Goal: Task Accomplishment & Management: Manage account settings

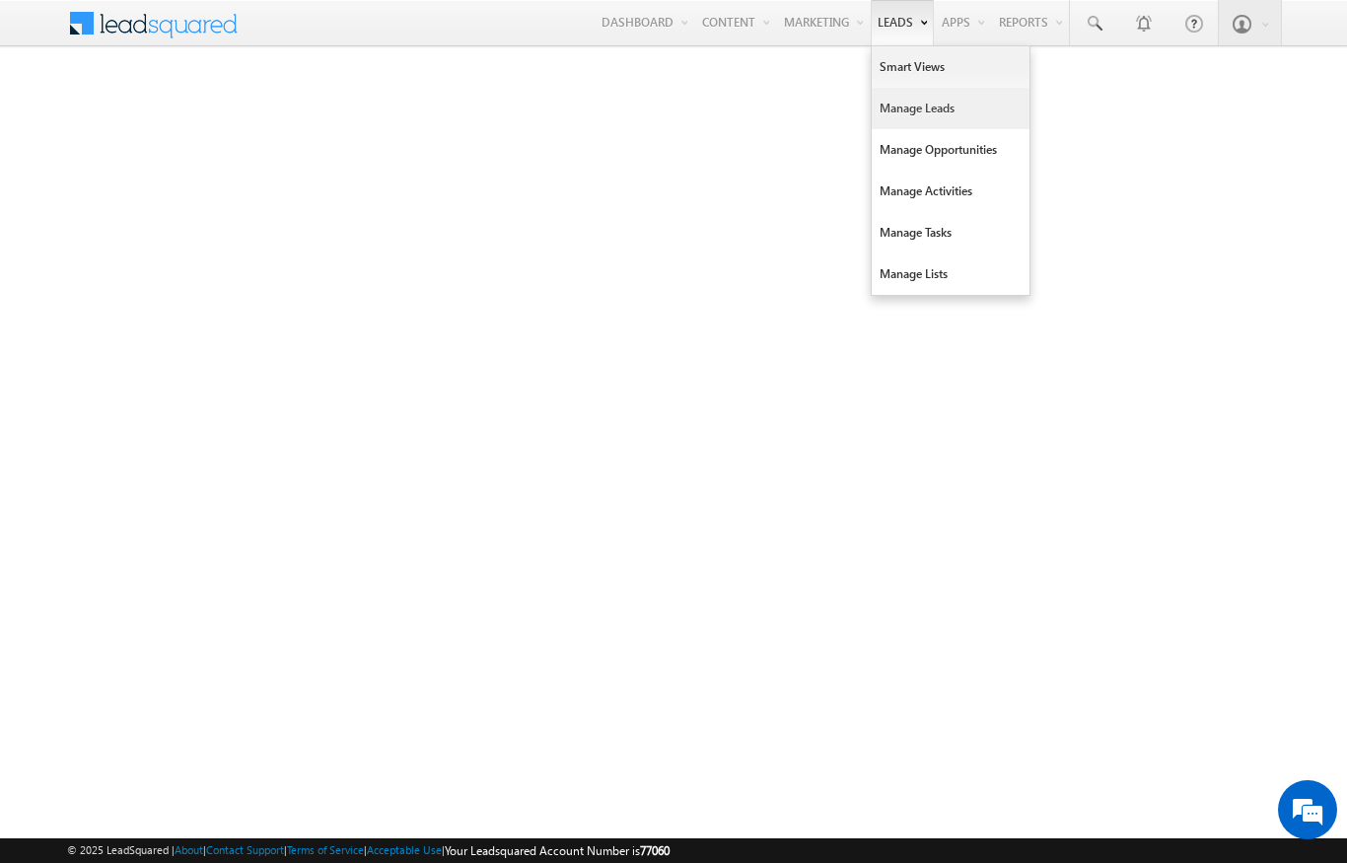
click at [928, 118] on link "Manage Leads" at bounding box center [951, 108] width 158 height 41
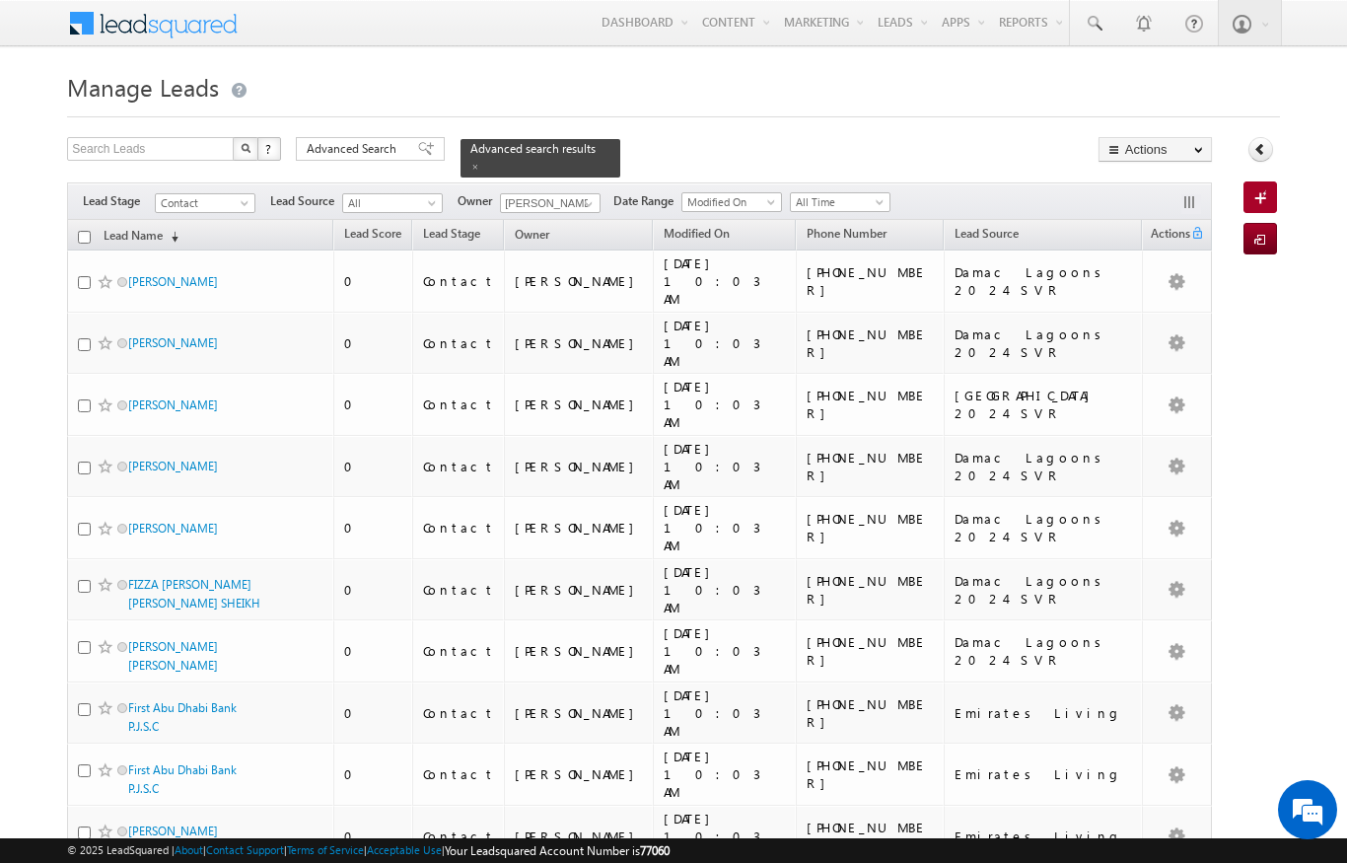
click at [90, 231] on input "checkbox" at bounding box center [84, 237] width 13 height 13
checkbox input "true"
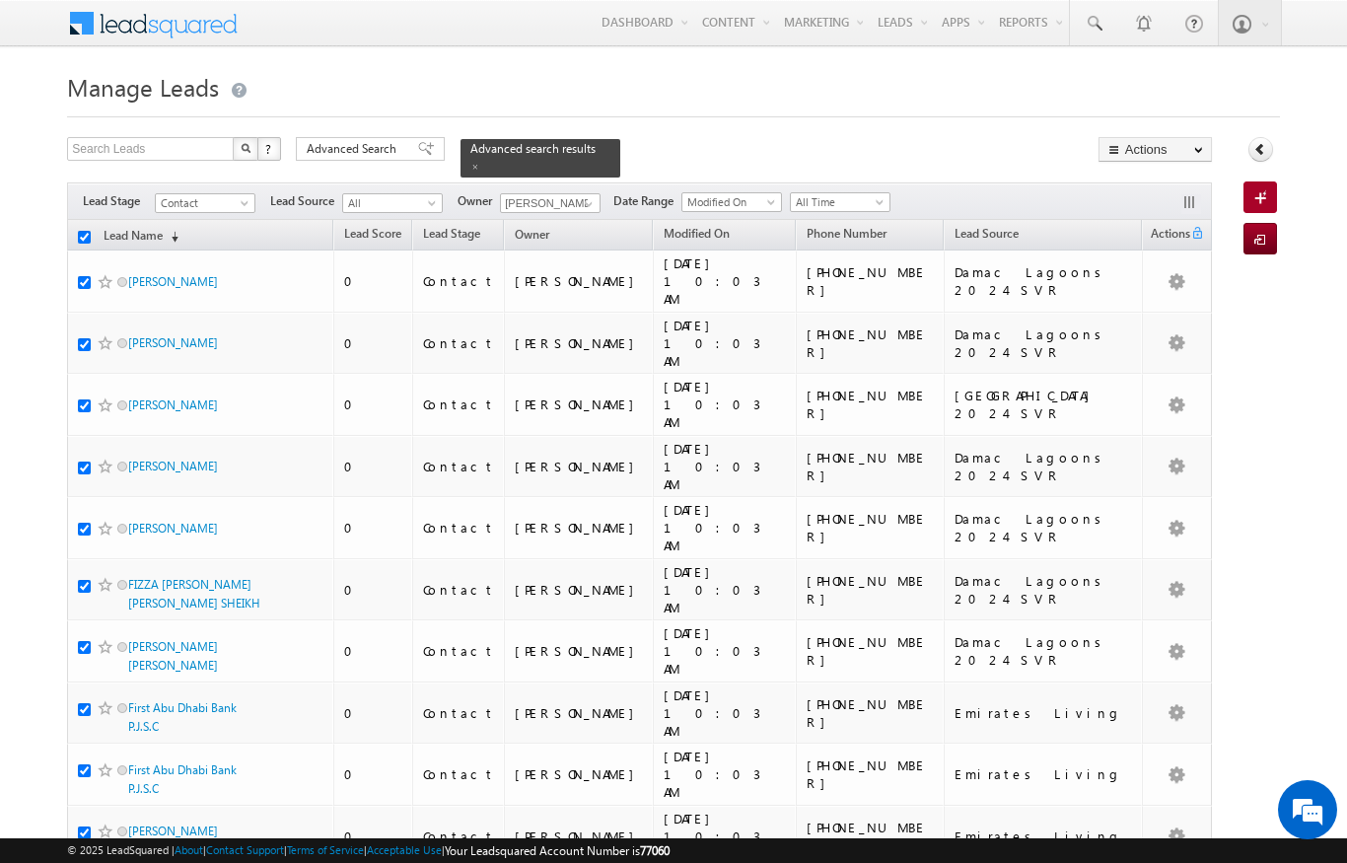
checkbox input "true"
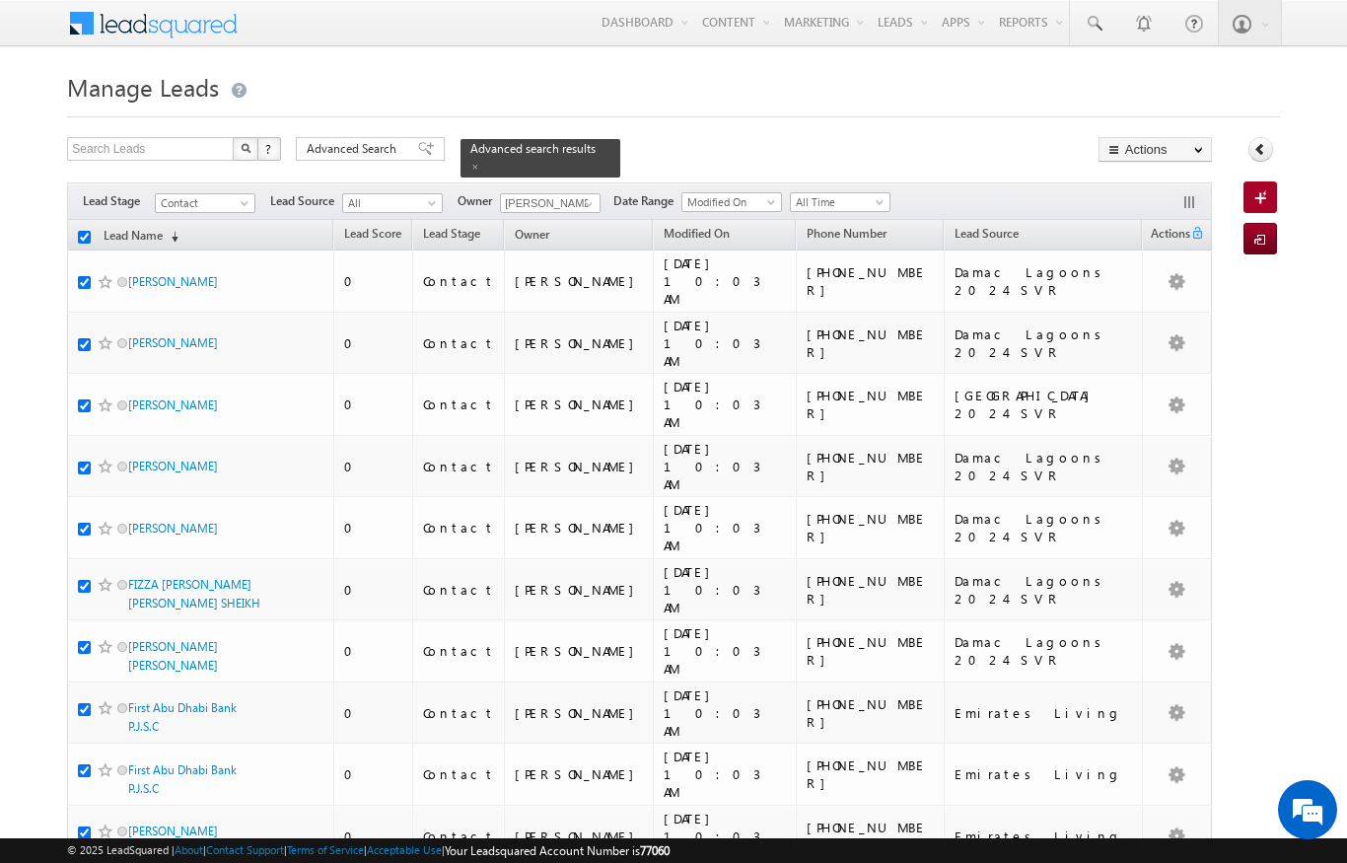
checkbox input "true"
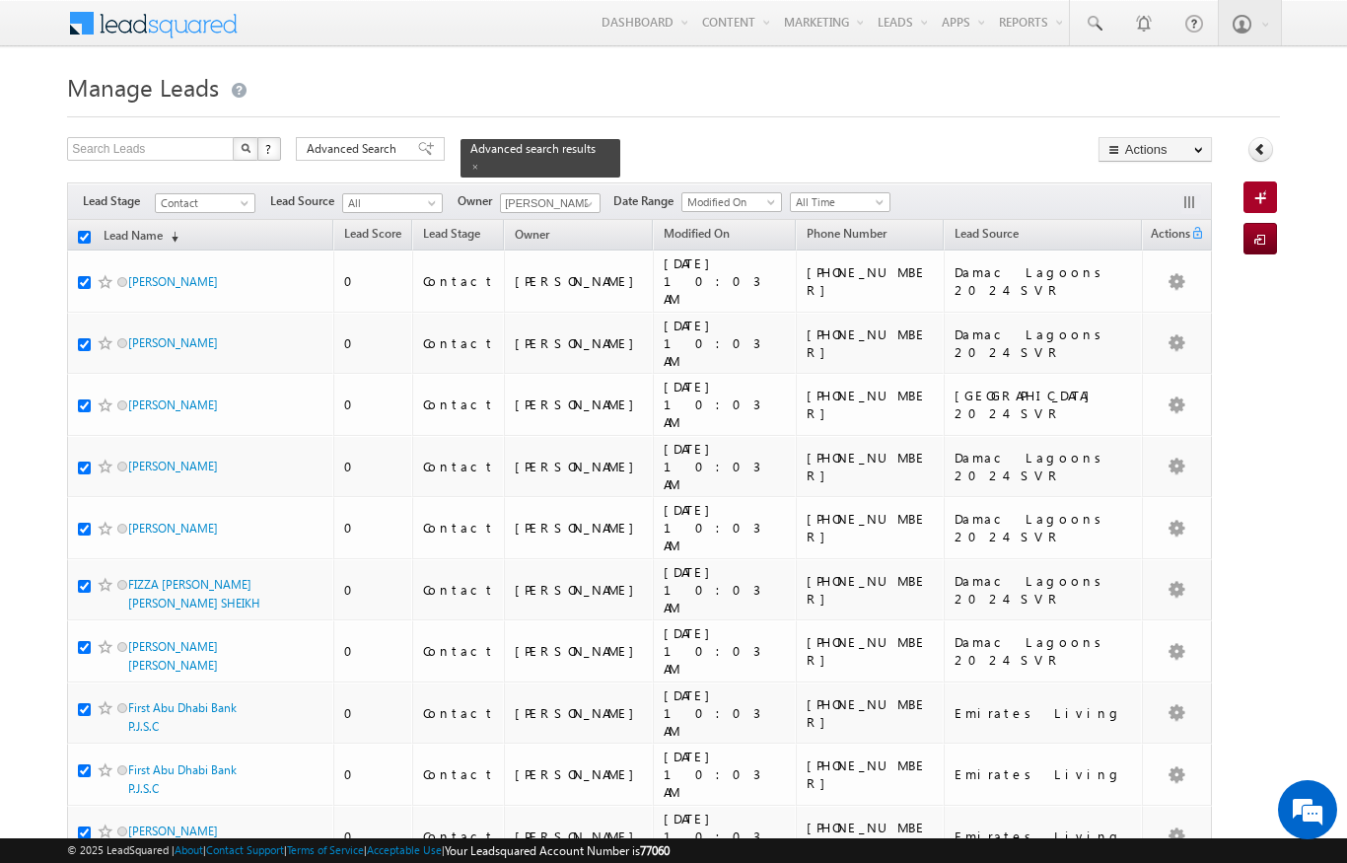
checkbox input "true"
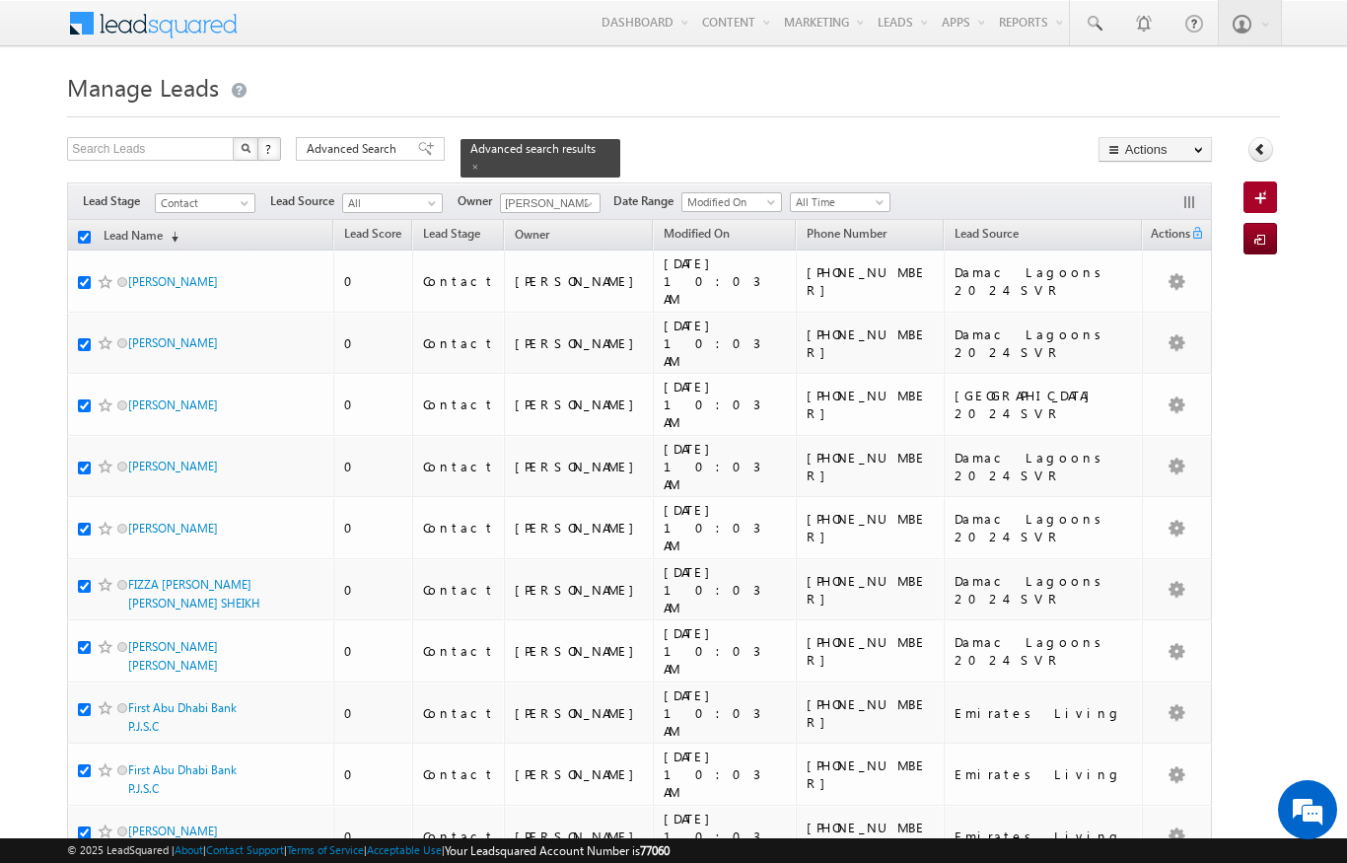
checkbox input "true"
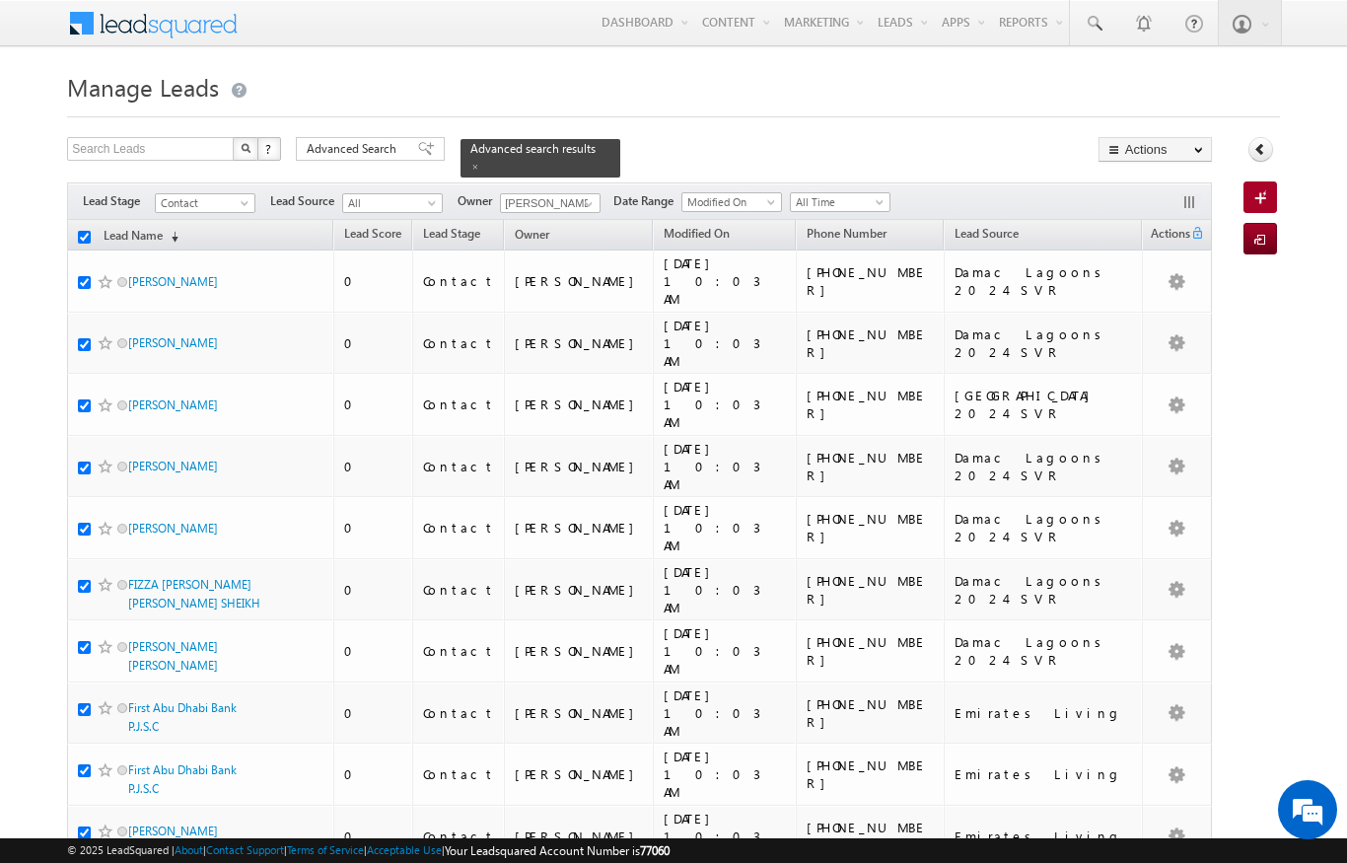
checkbox input "true"
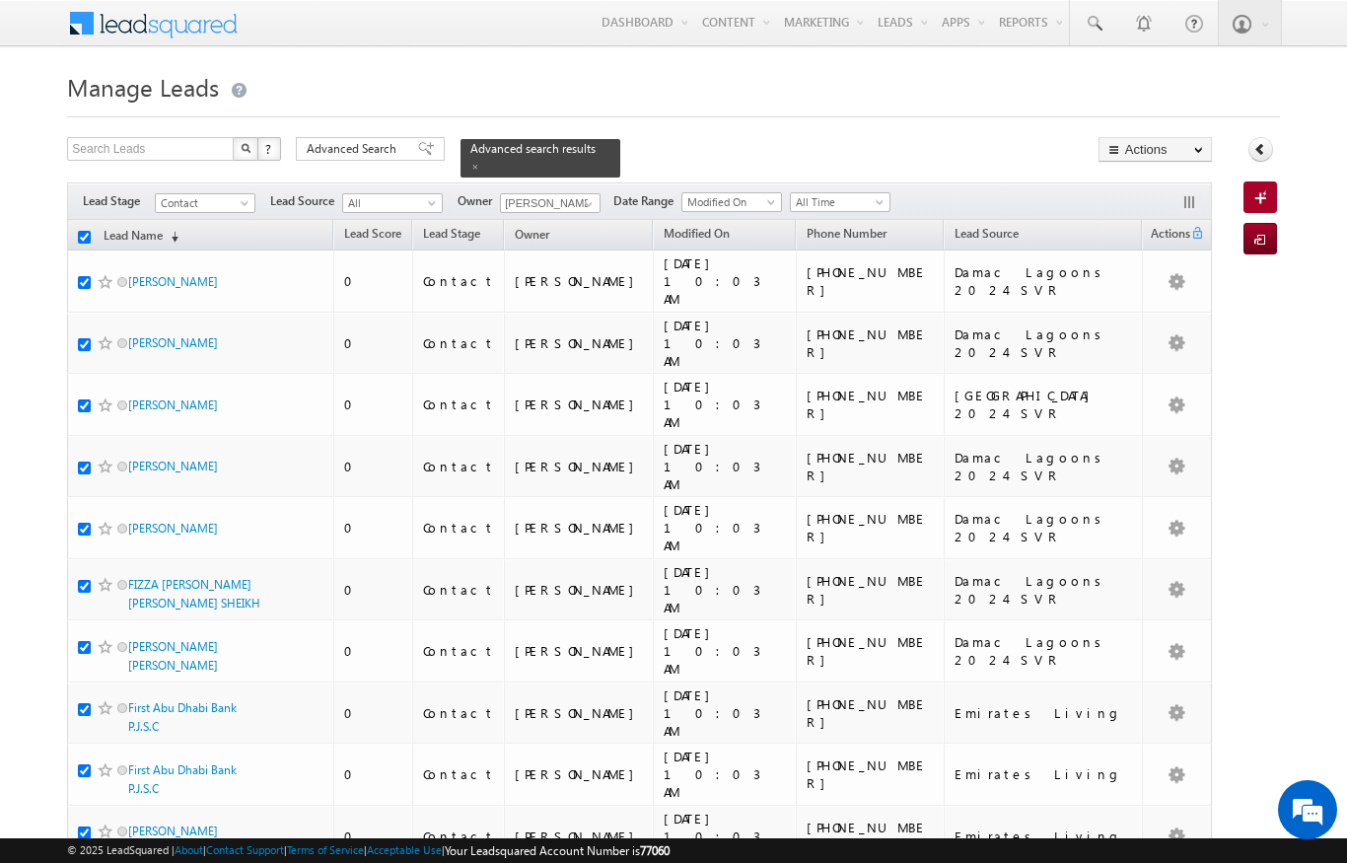
checkbox input "true"
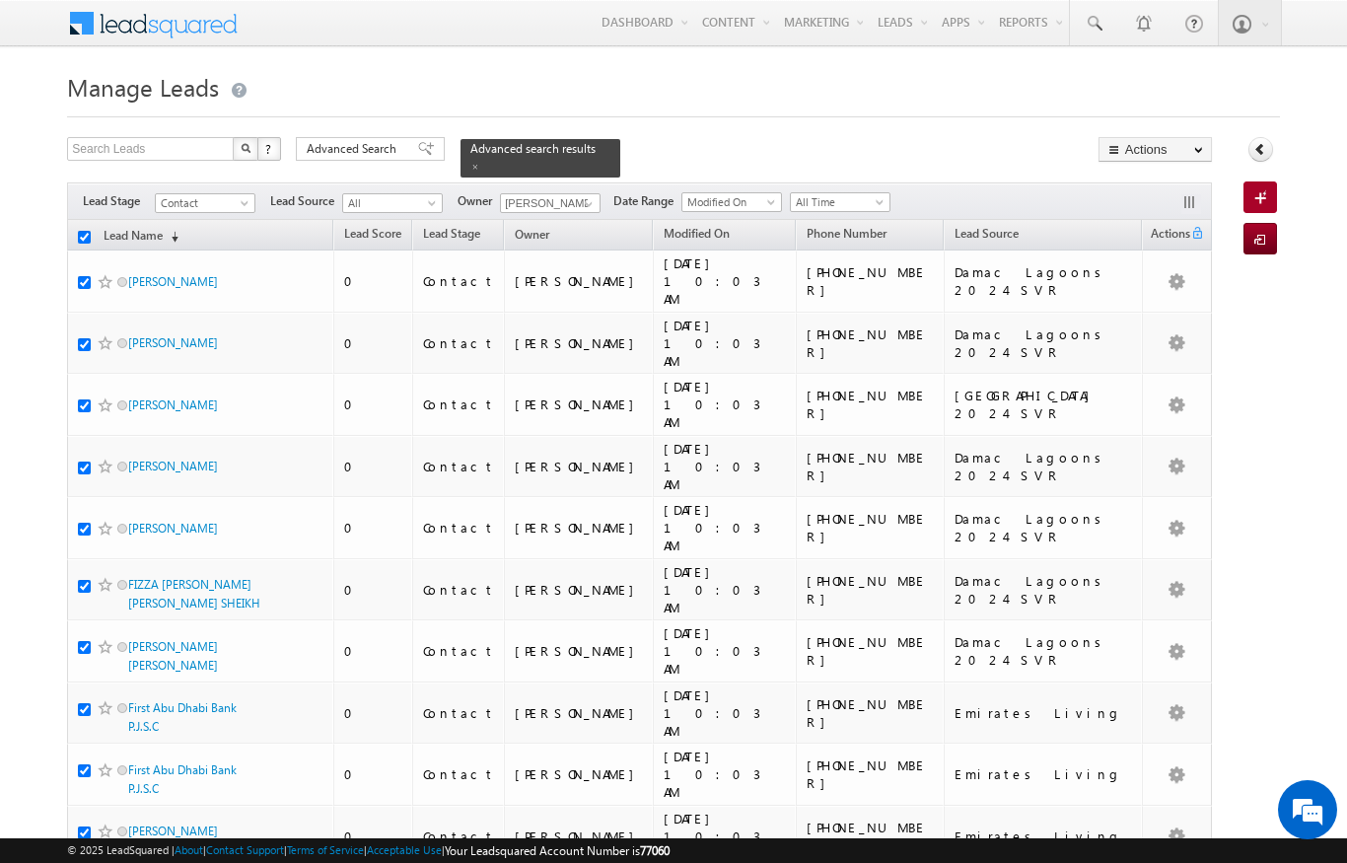
checkbox input "true"
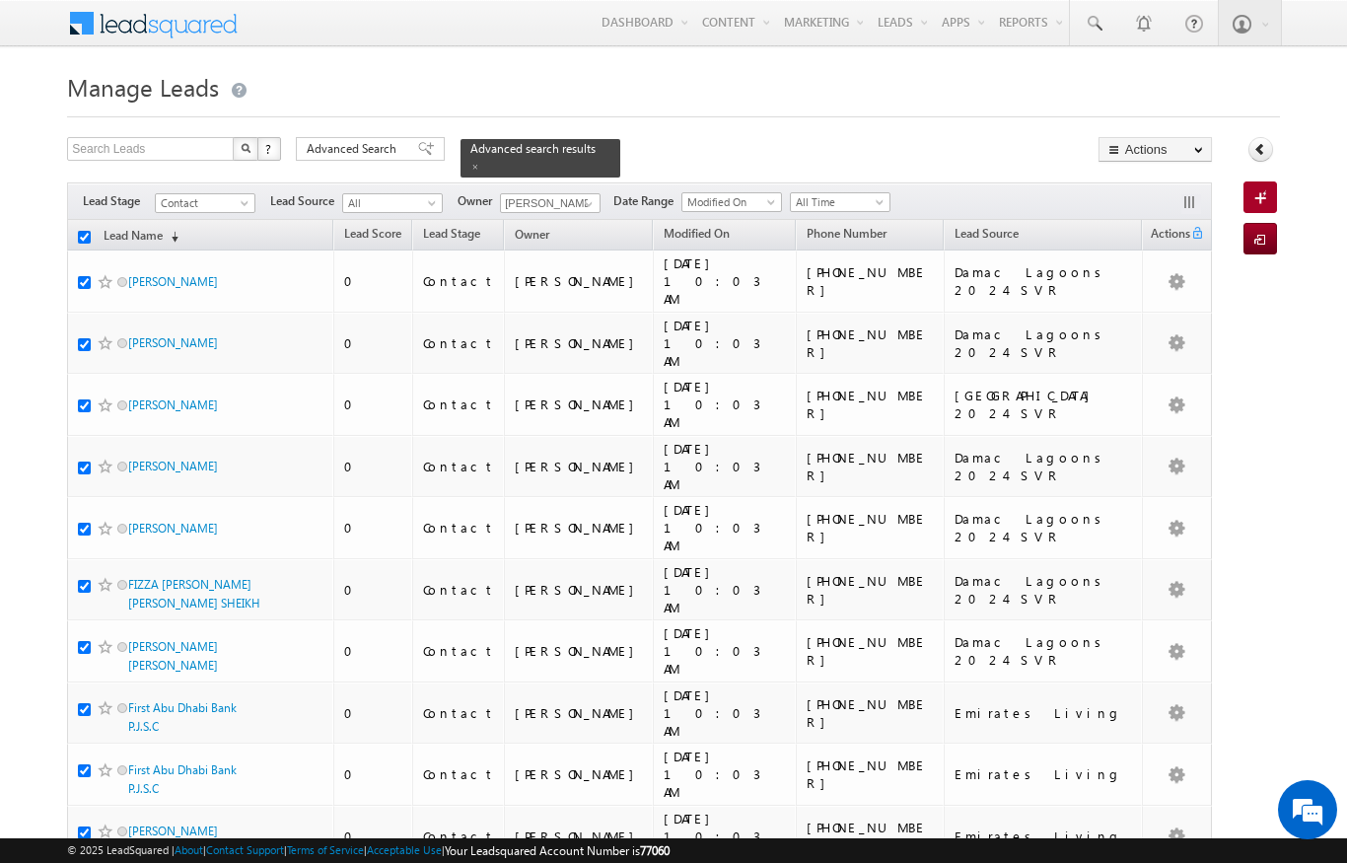
checkbox input "true"
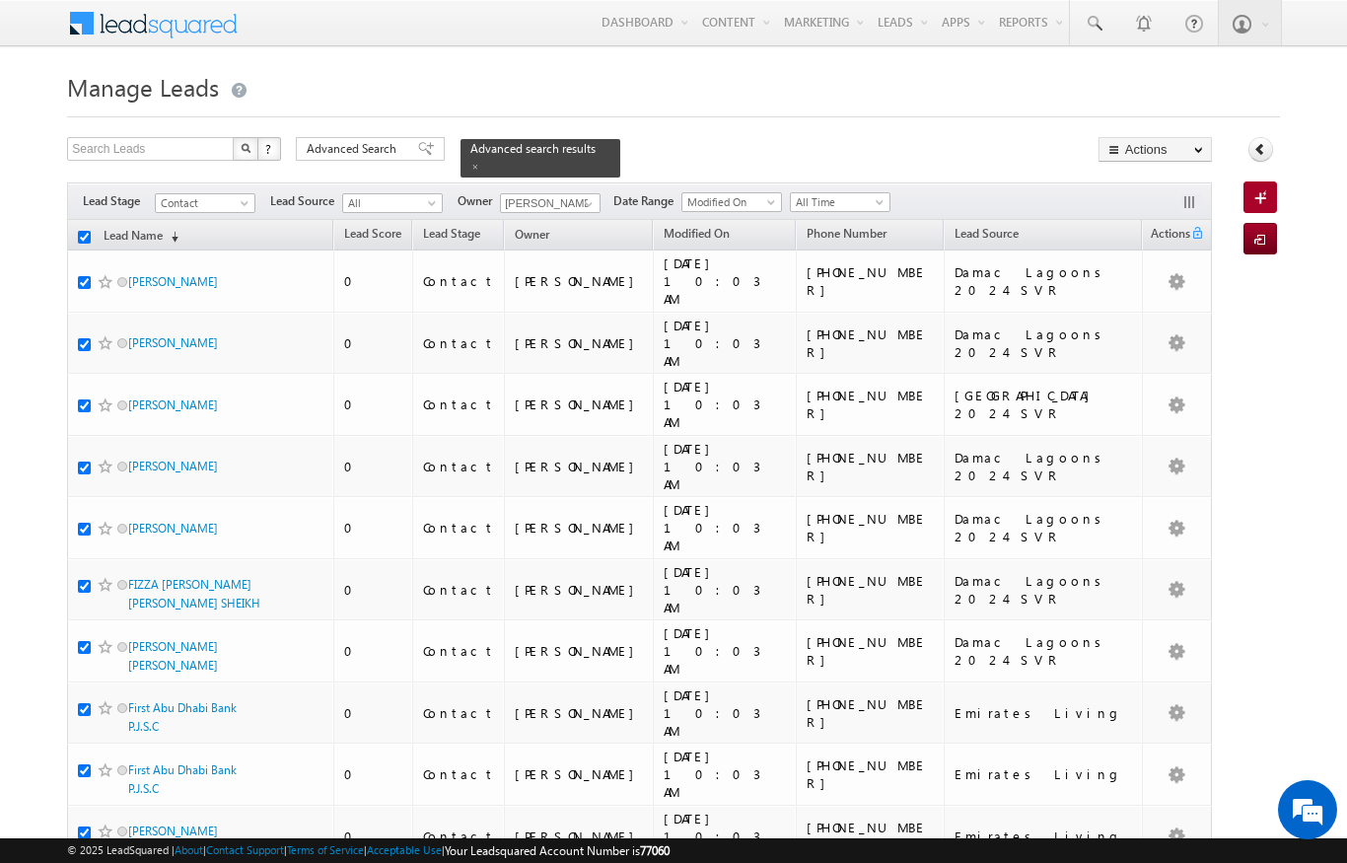
checkbox input "true"
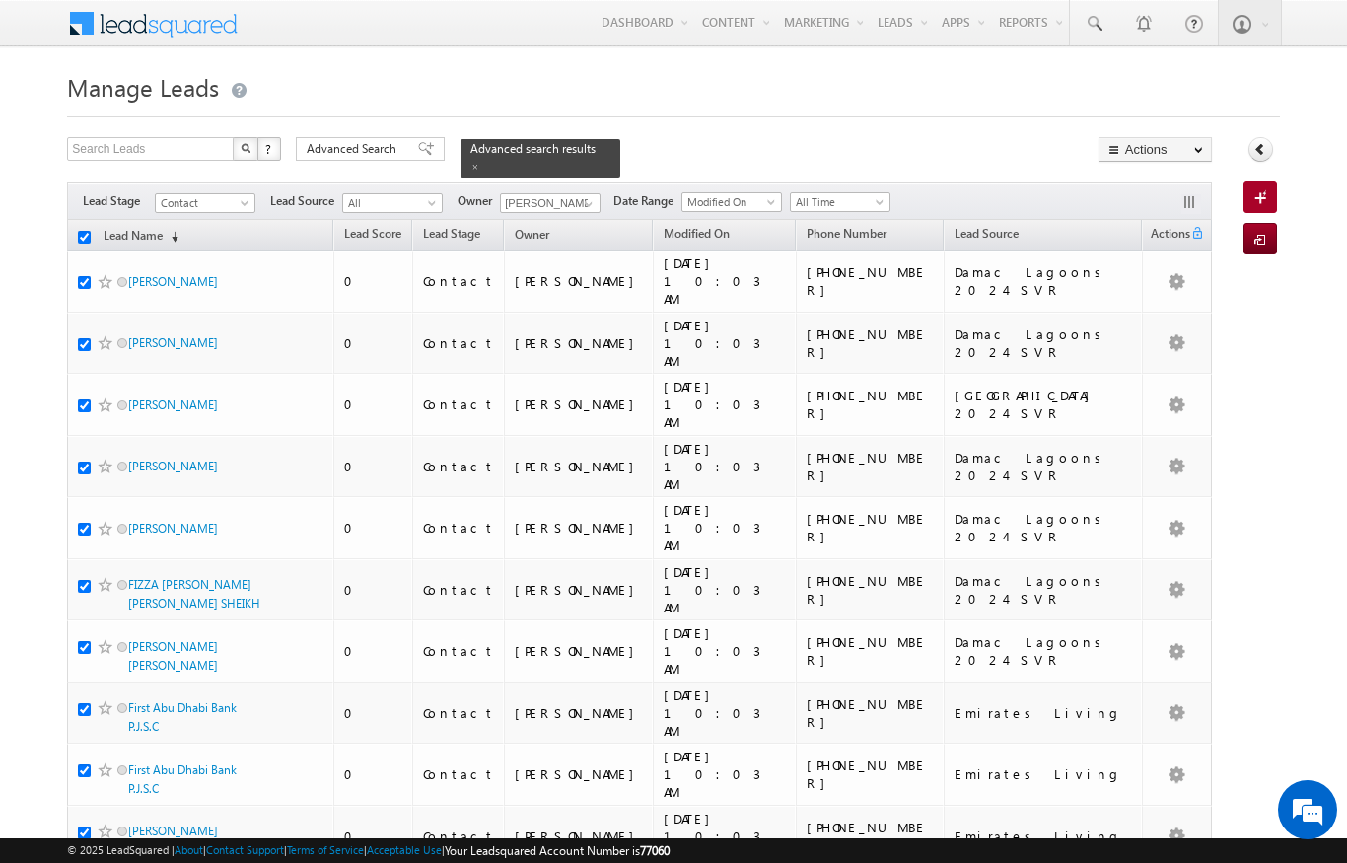
checkbox input "true"
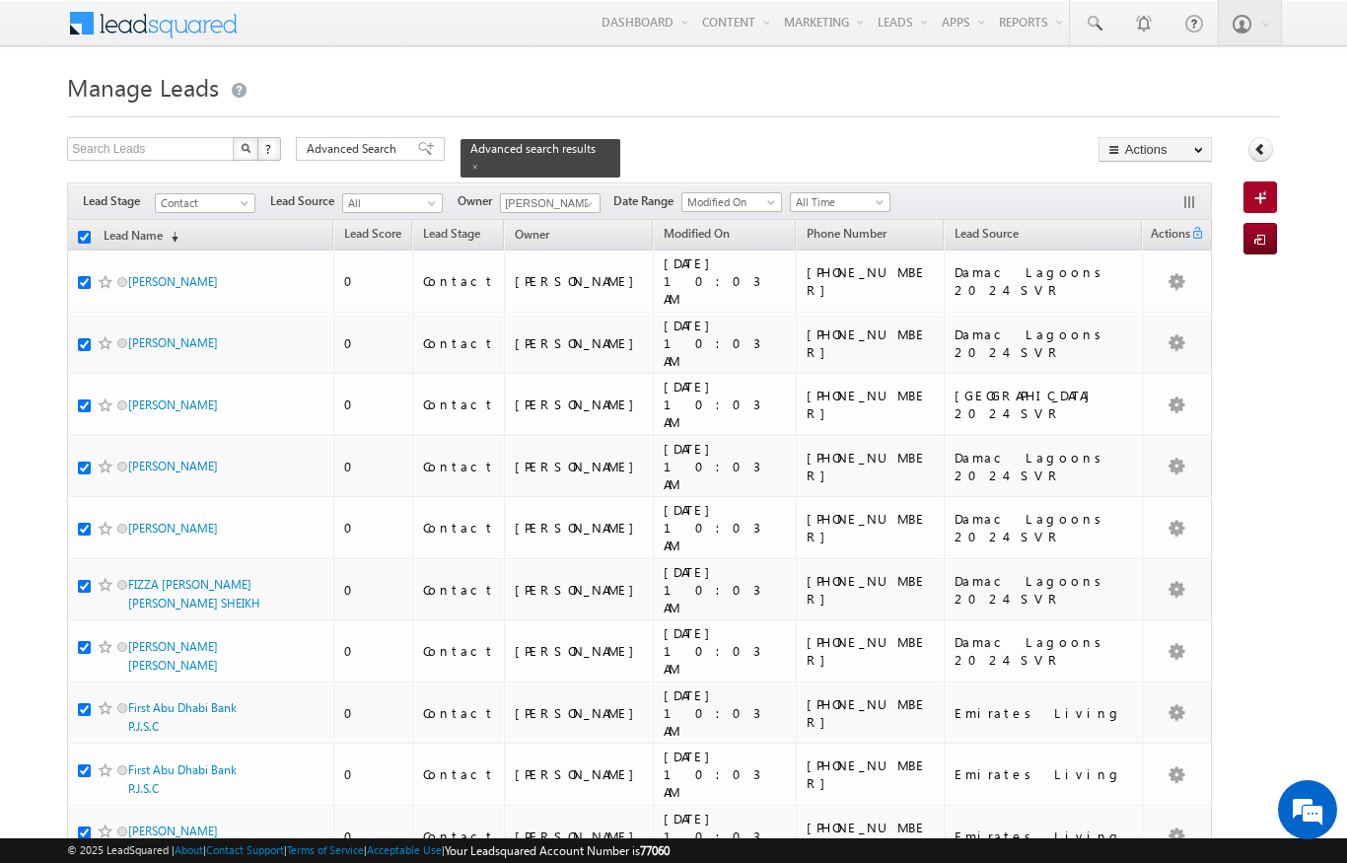
checkbox input "true"
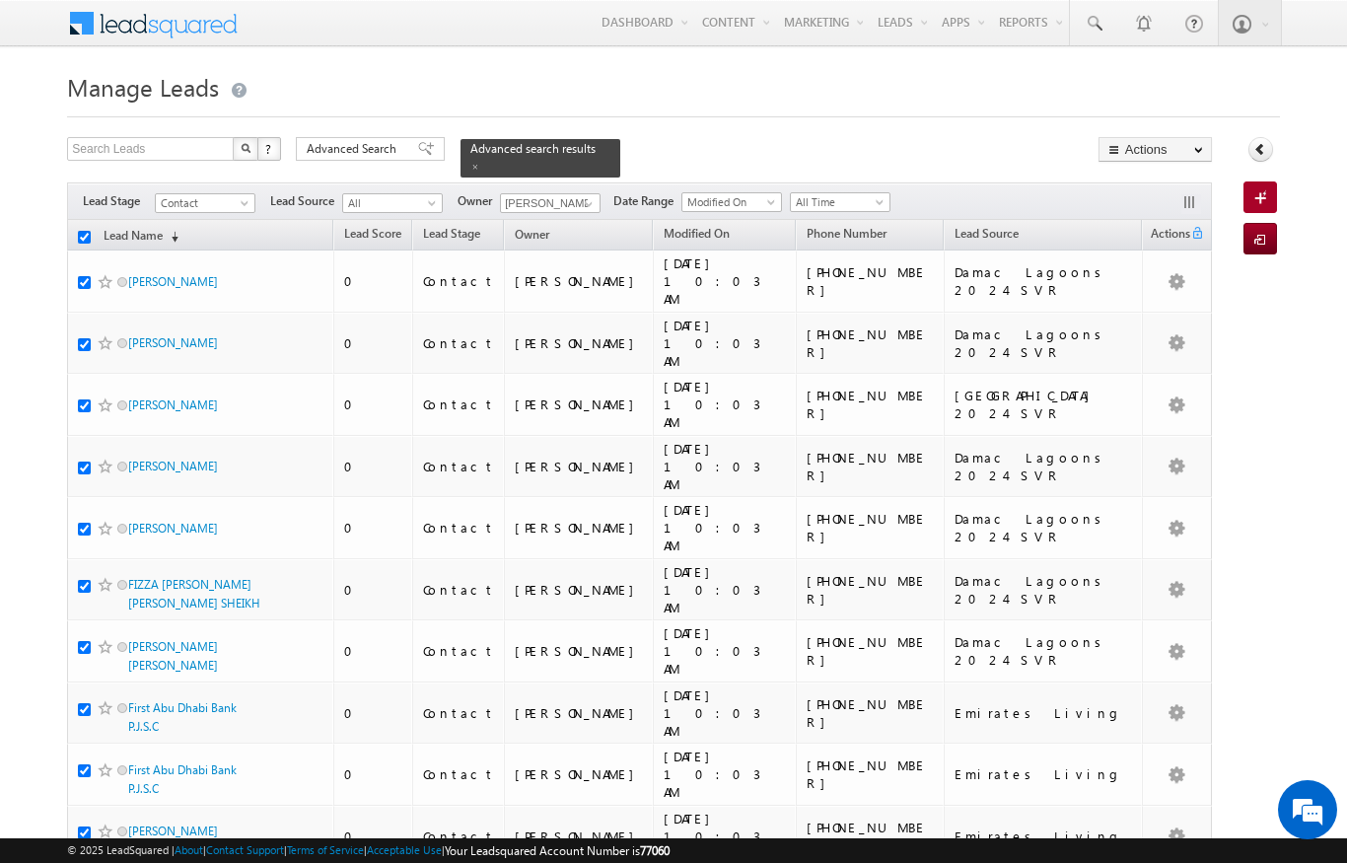
checkbox input "true"
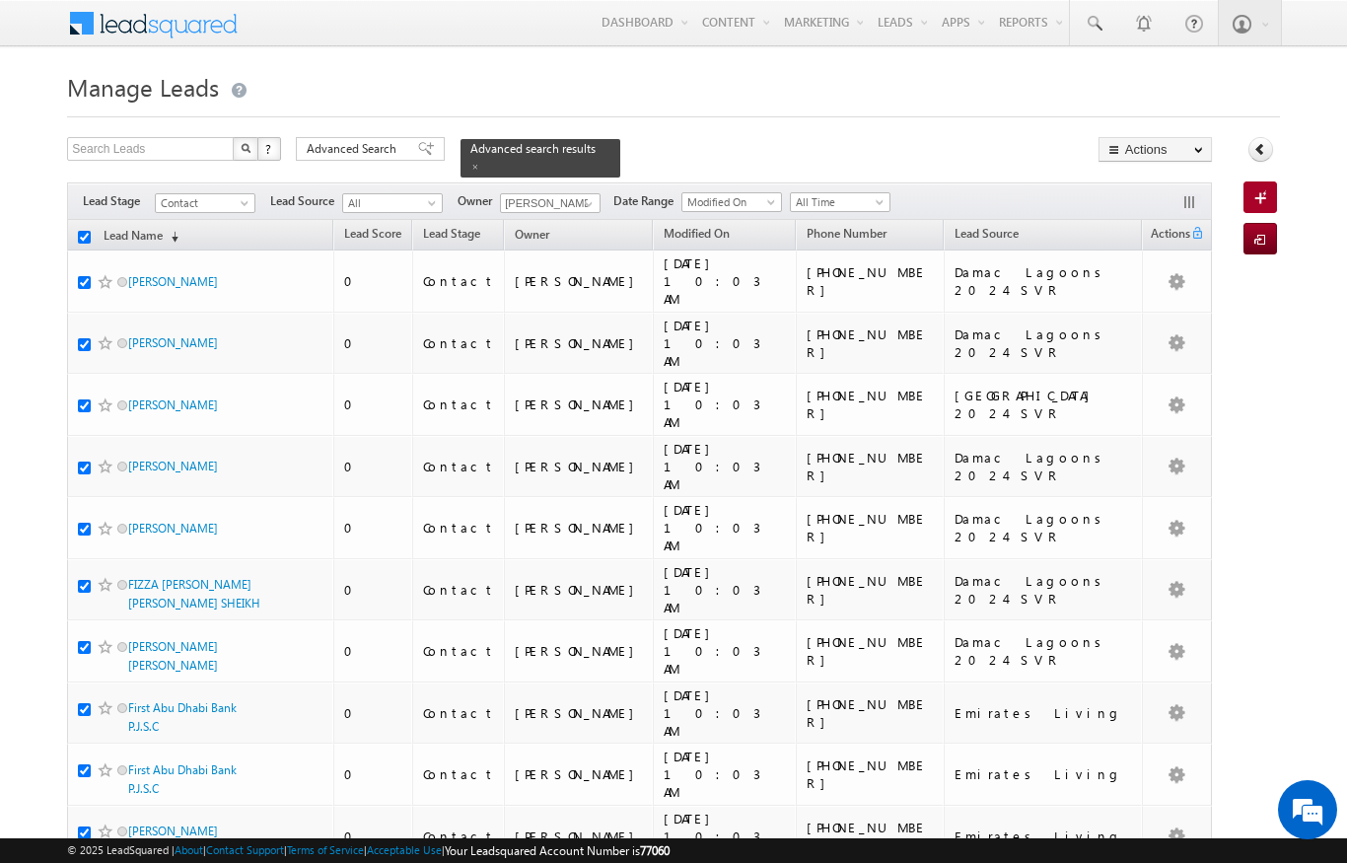
checkbox input "true"
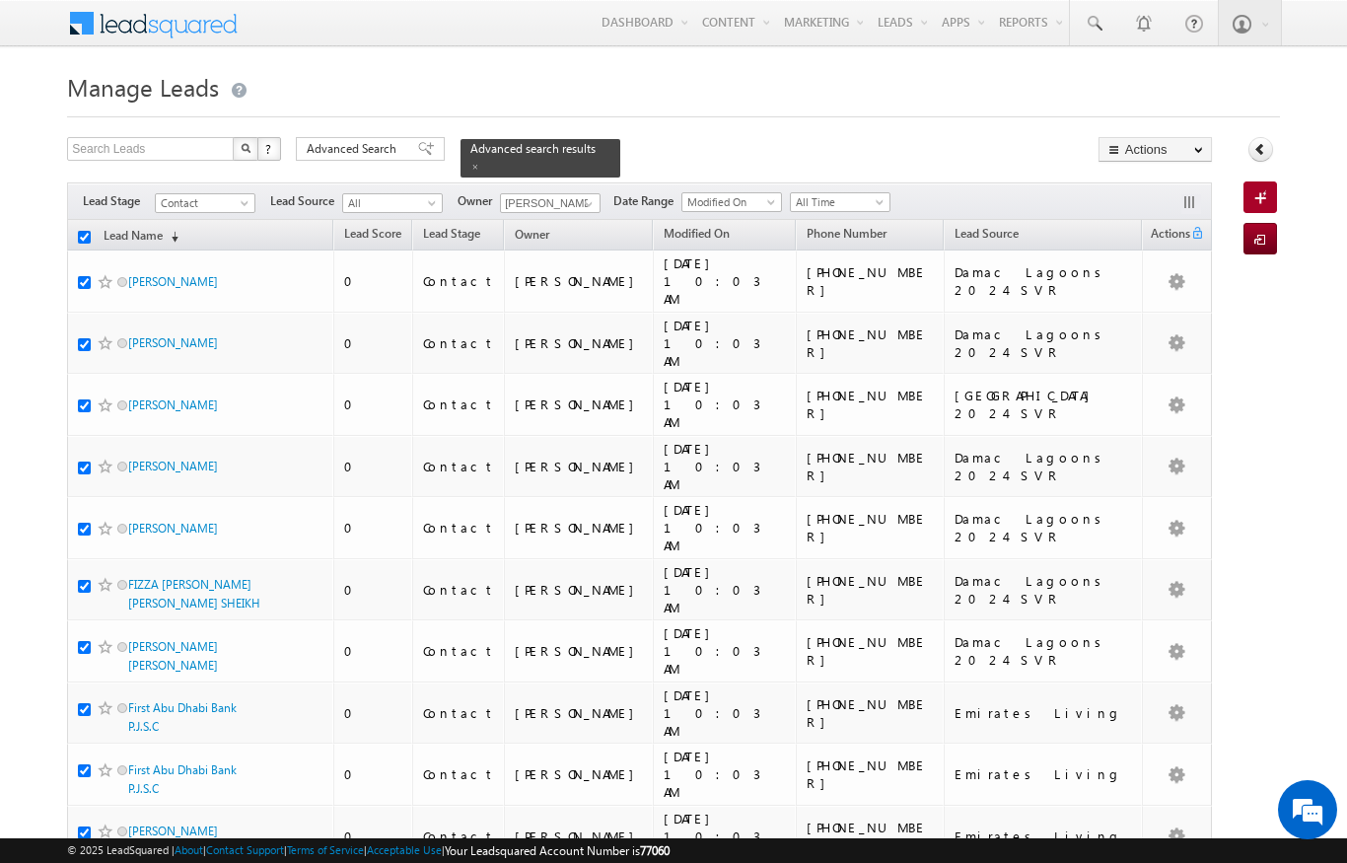
checkbox input "true"
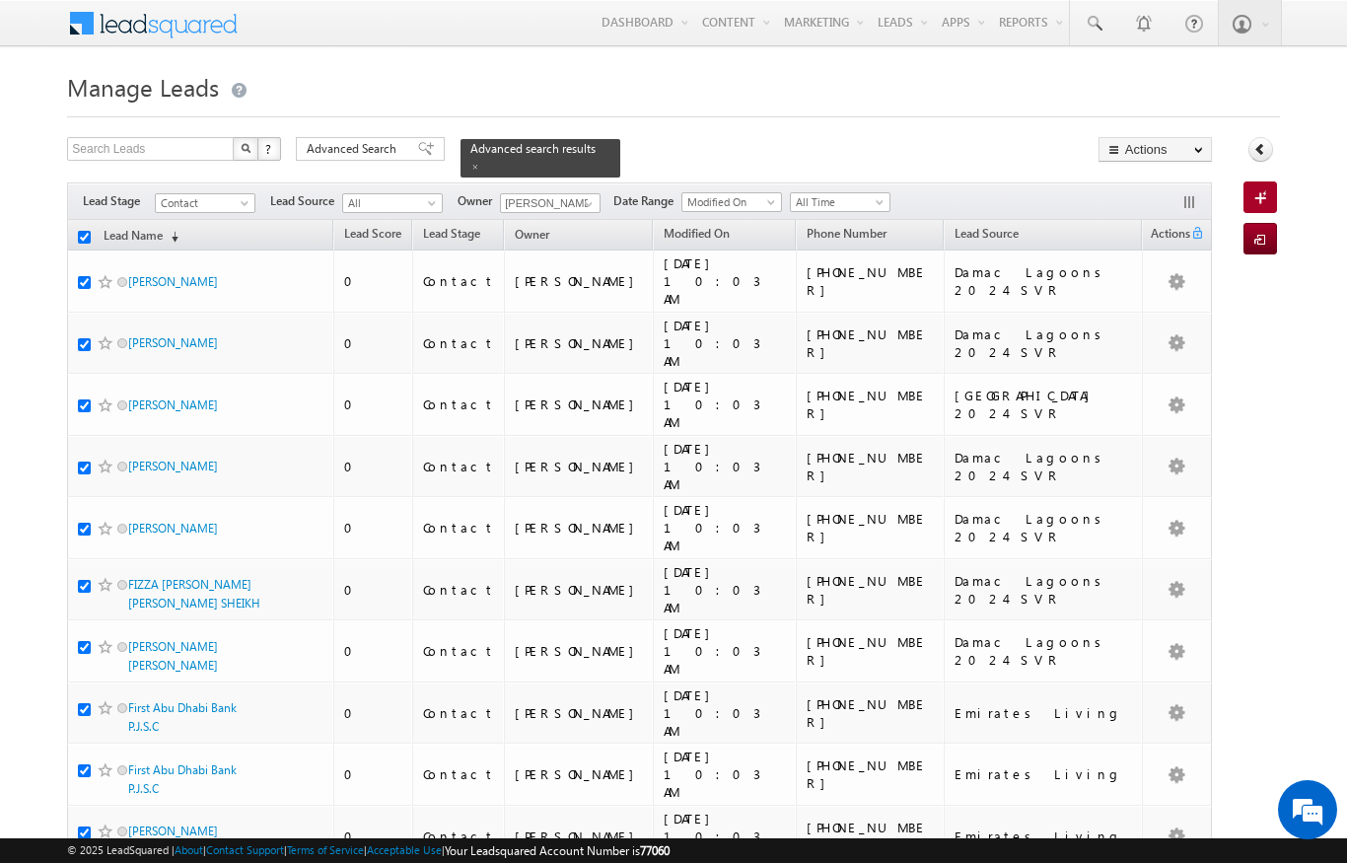
checkbox input "true"
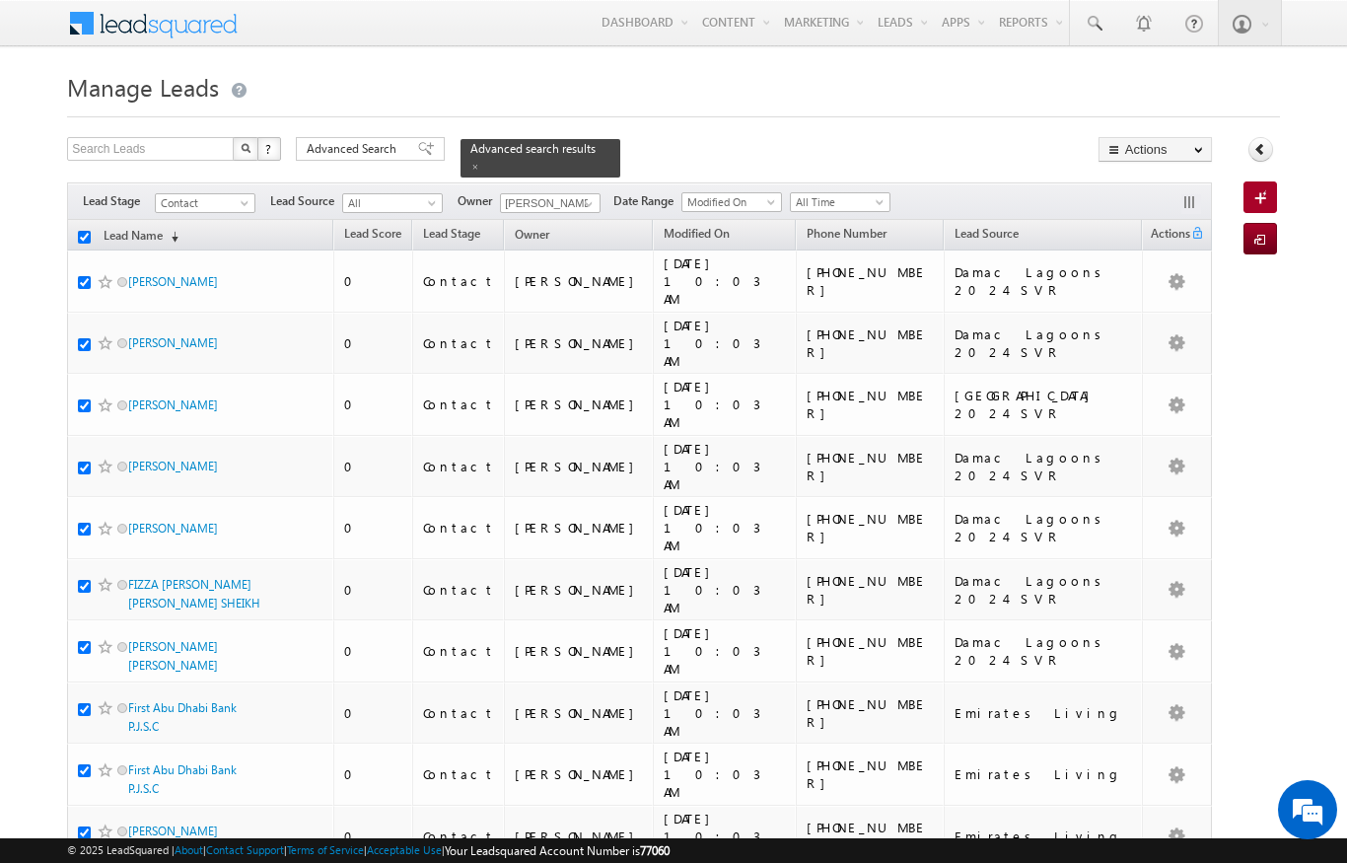
checkbox input "true"
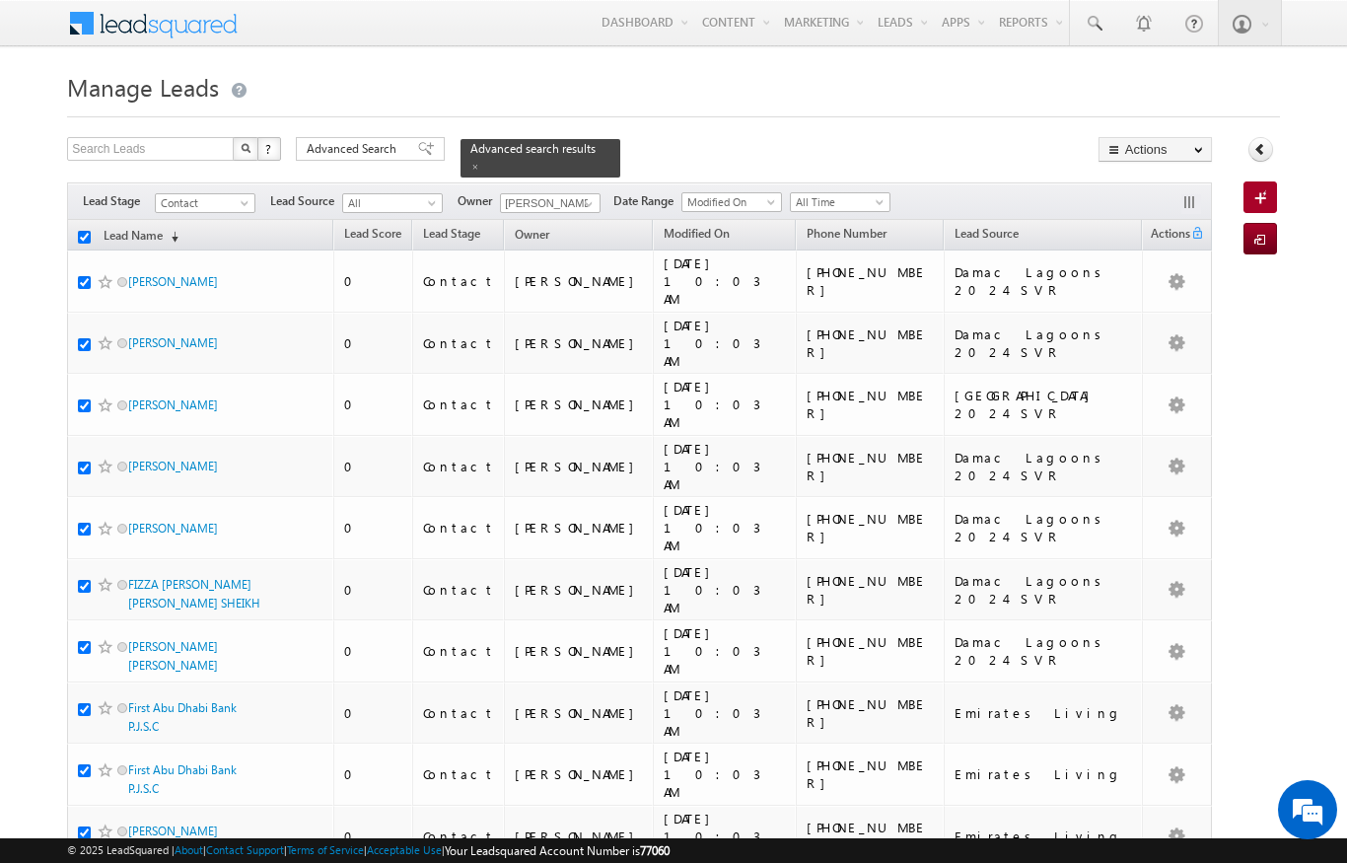
checkbox input "true"
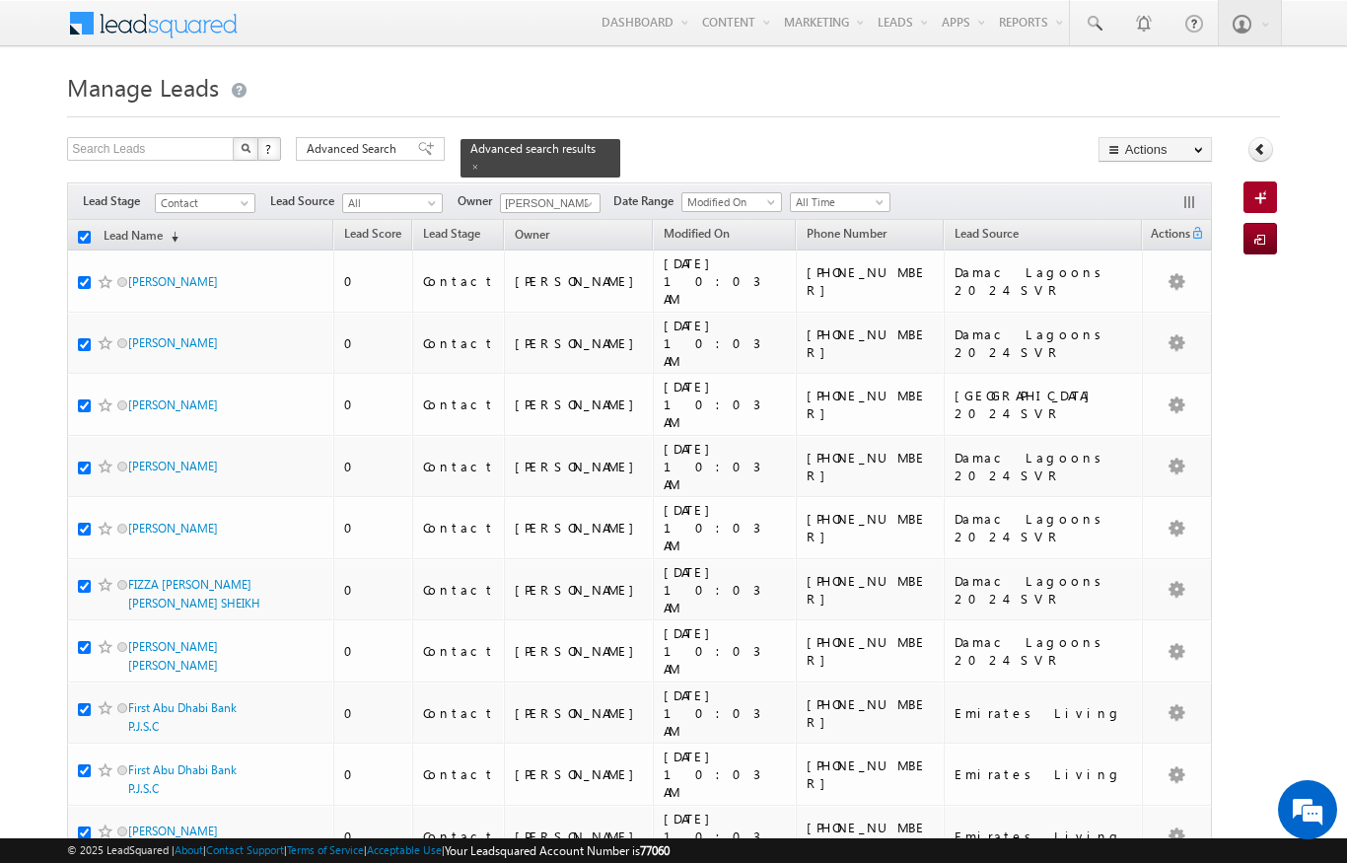
checkbox input "true"
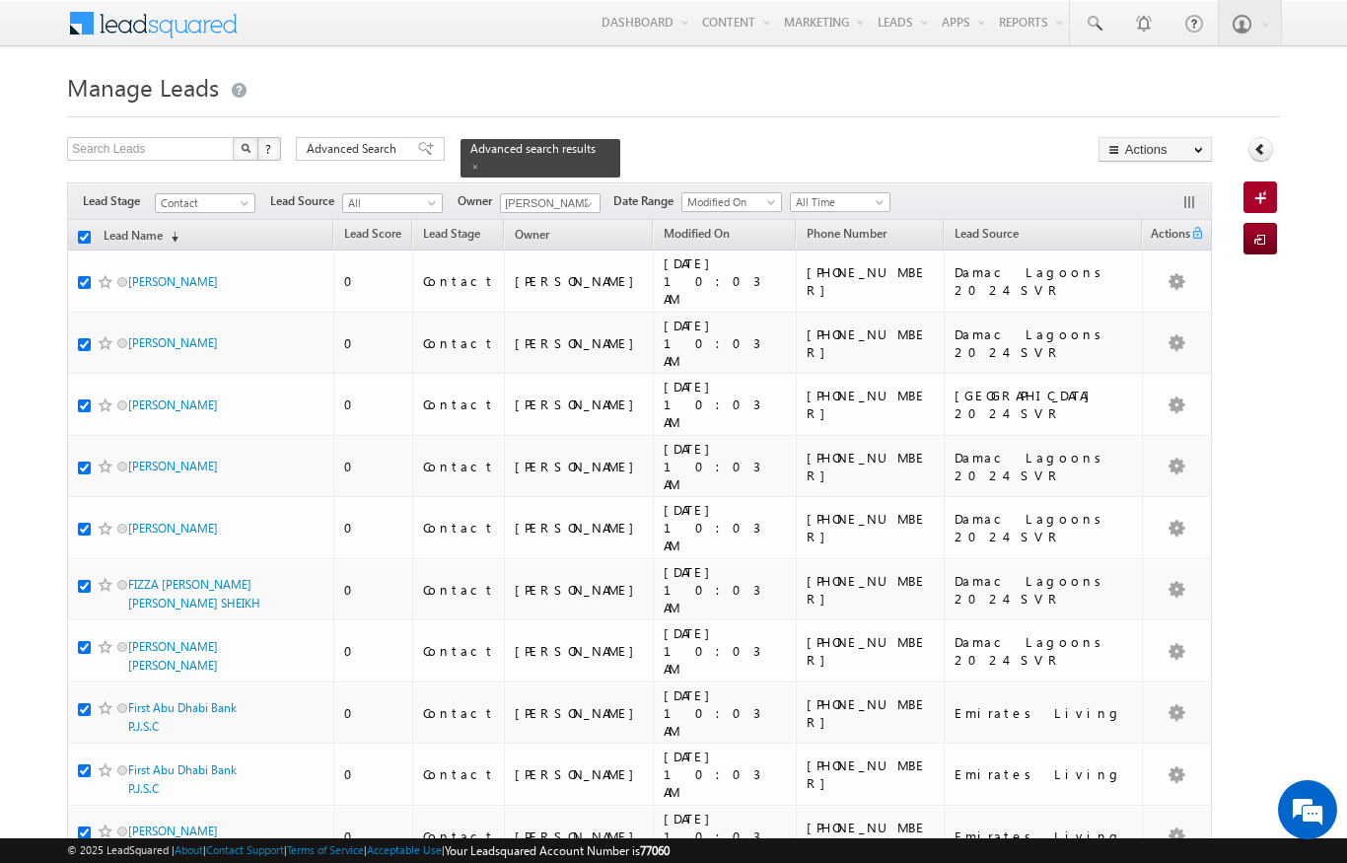
checkbox input "true"
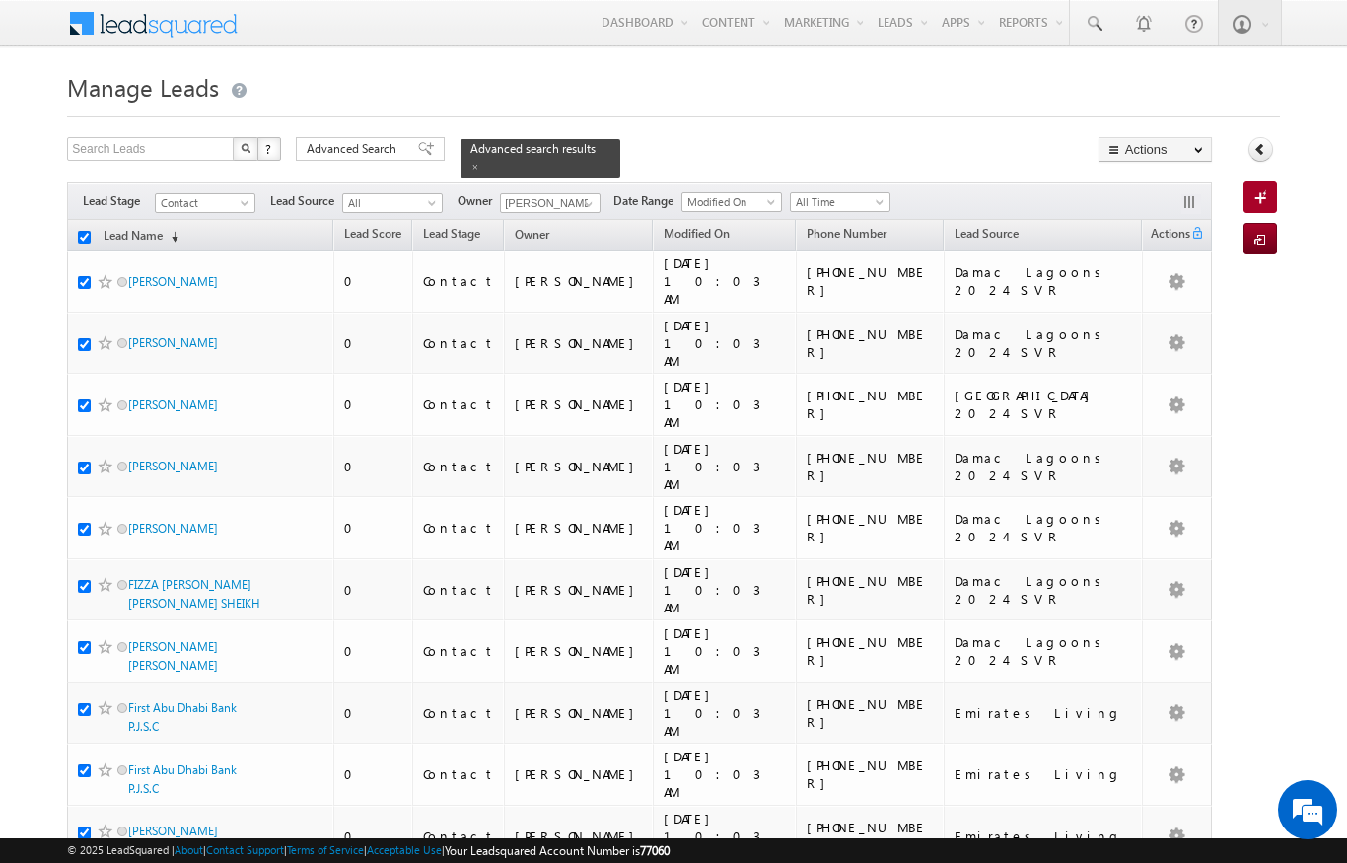
checkbox input "true"
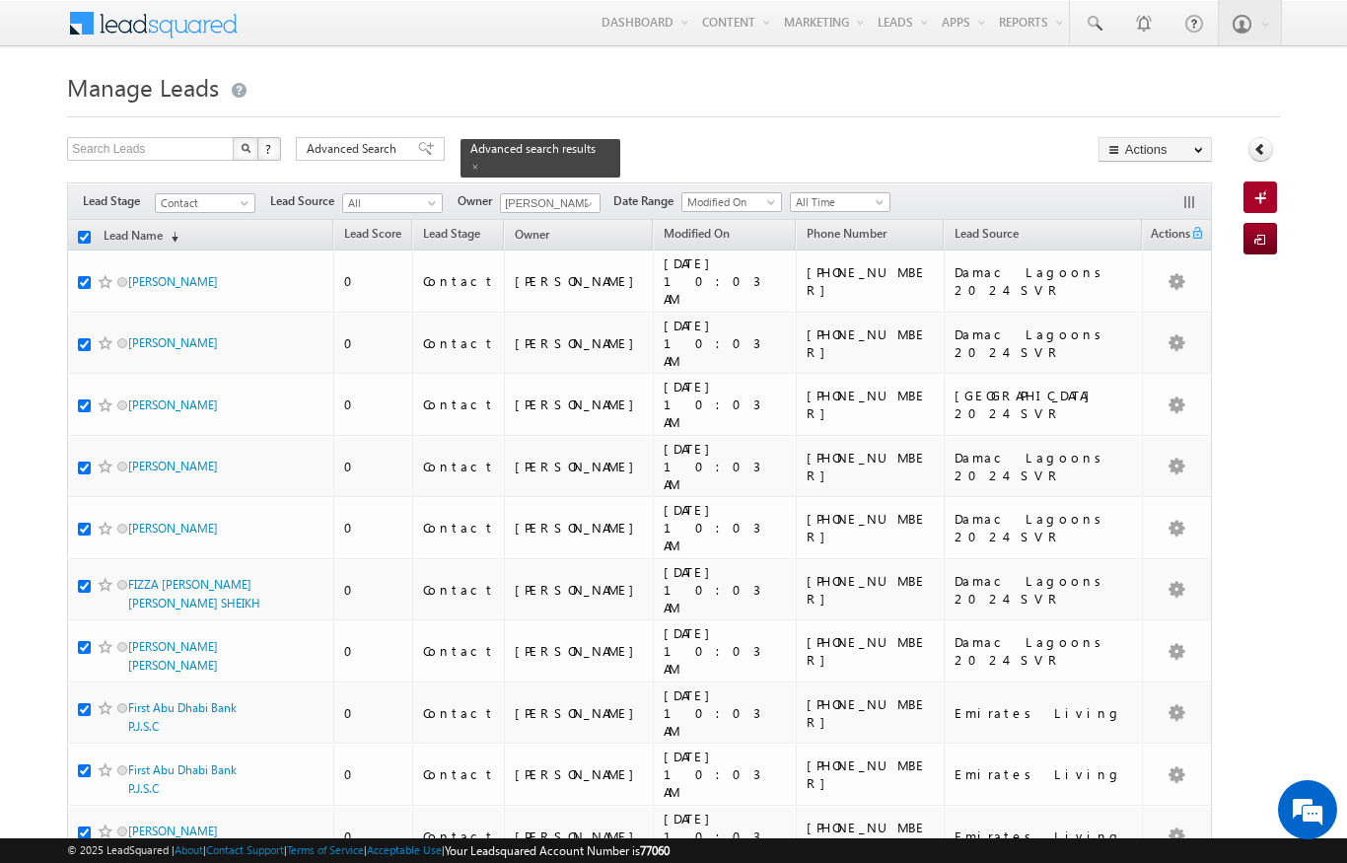
checkbox input "true"
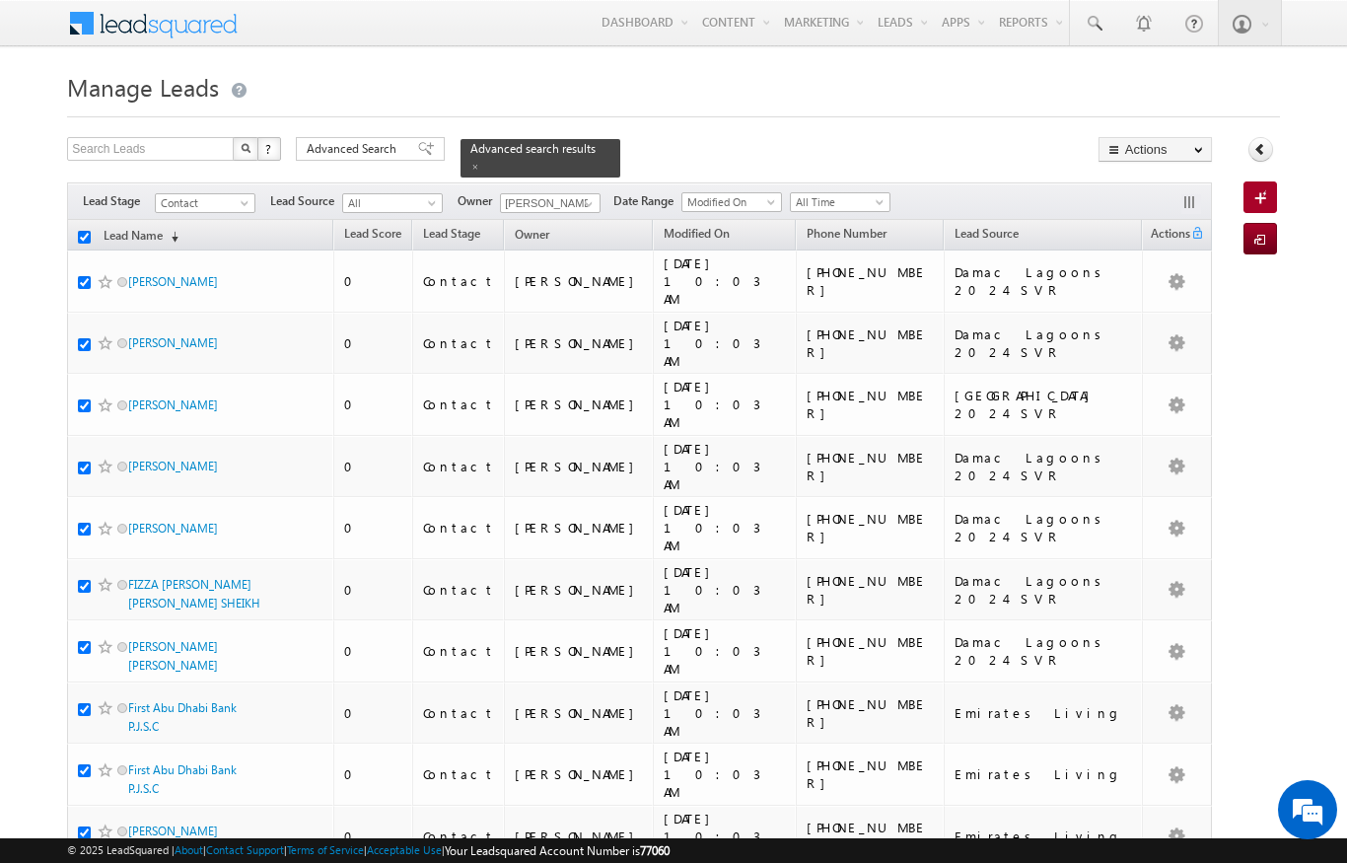
checkbox input "true"
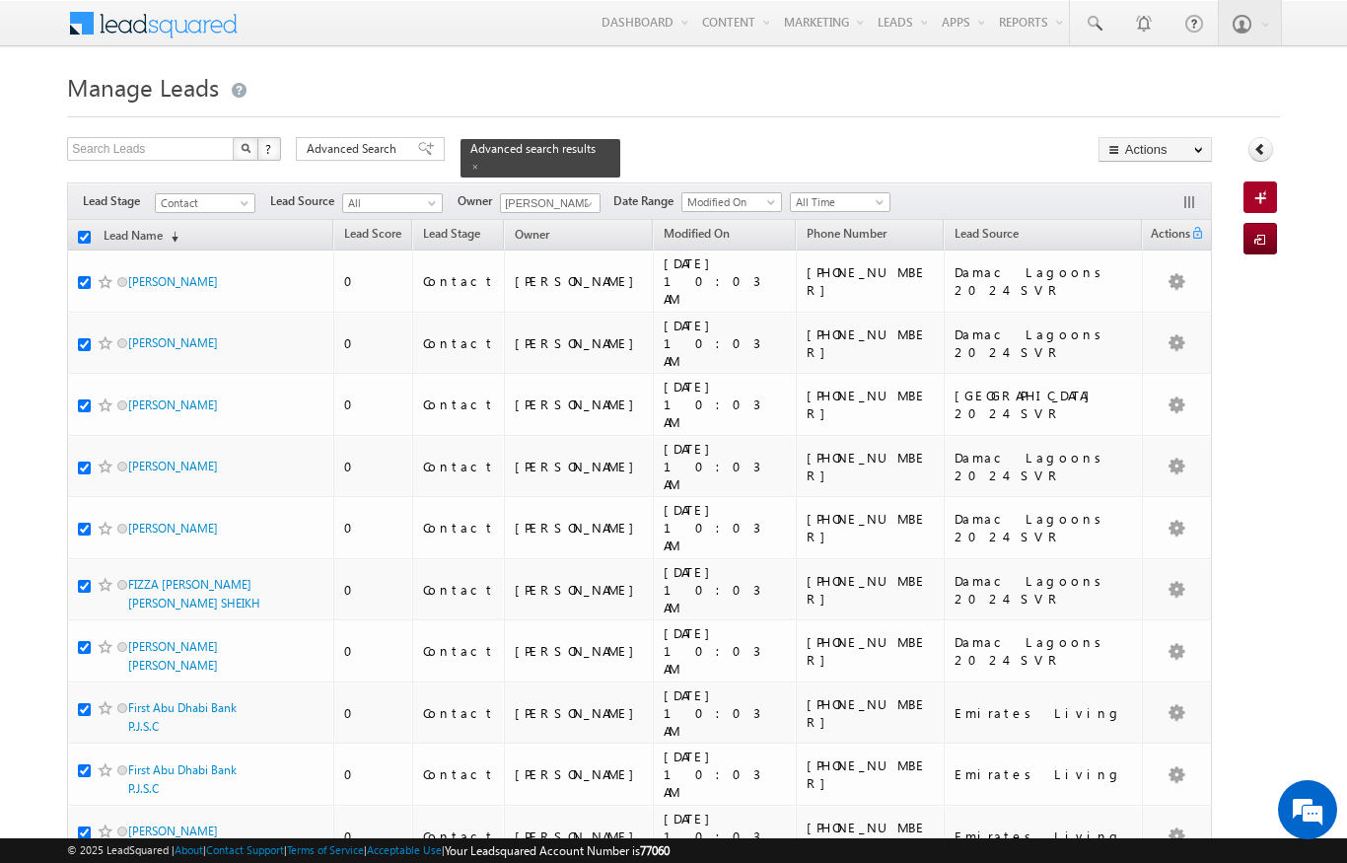
checkbox input "true"
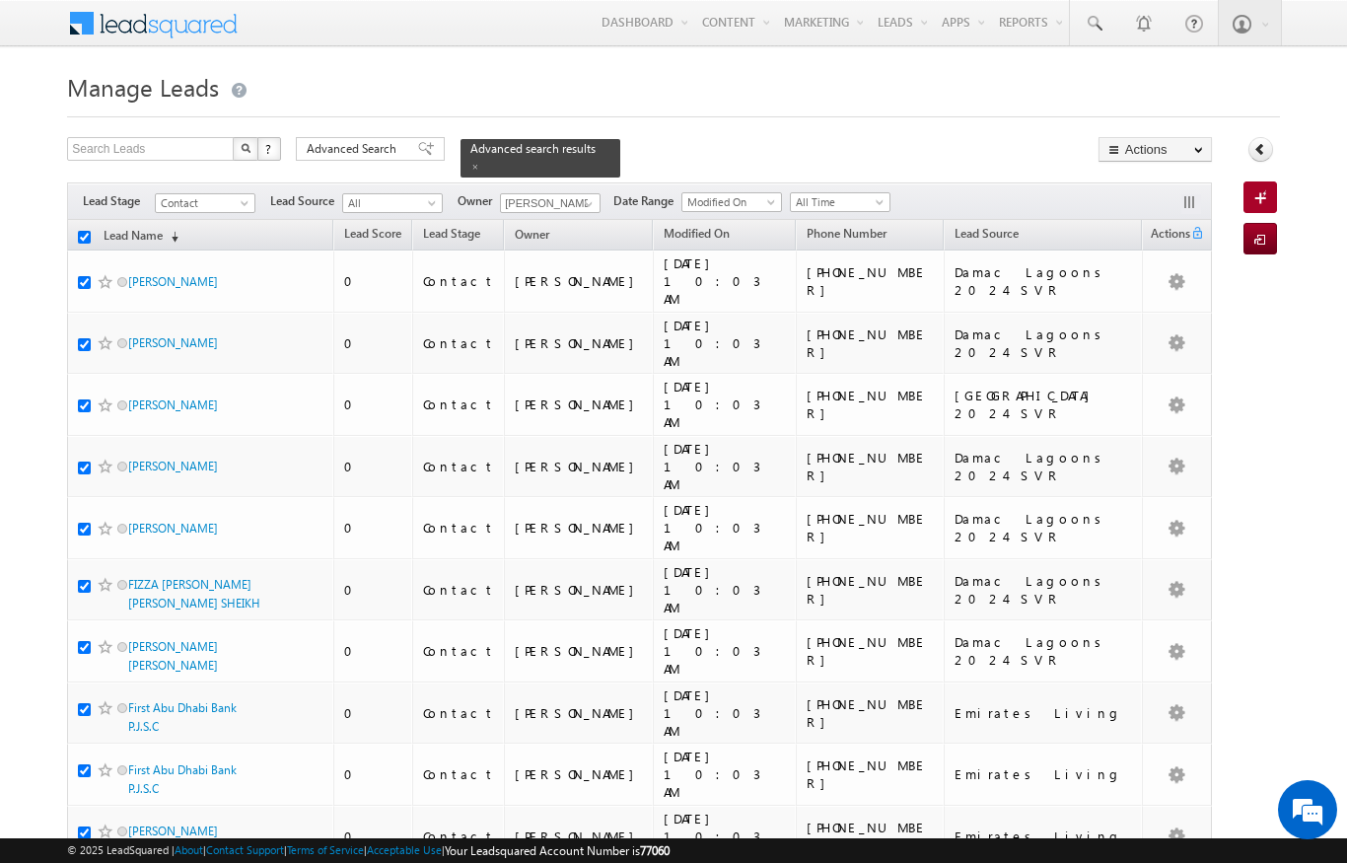
checkbox input "true"
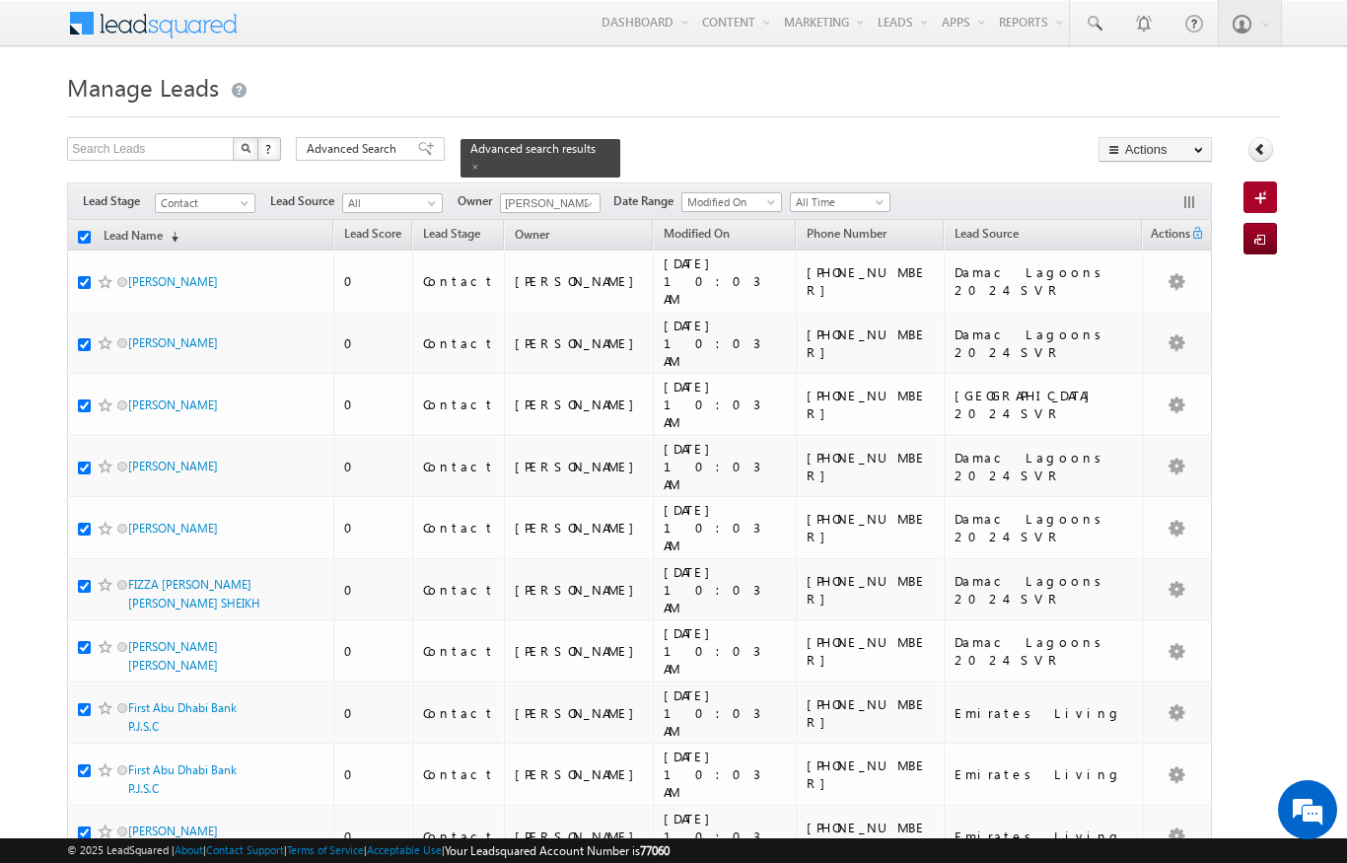
checkbox input "true"
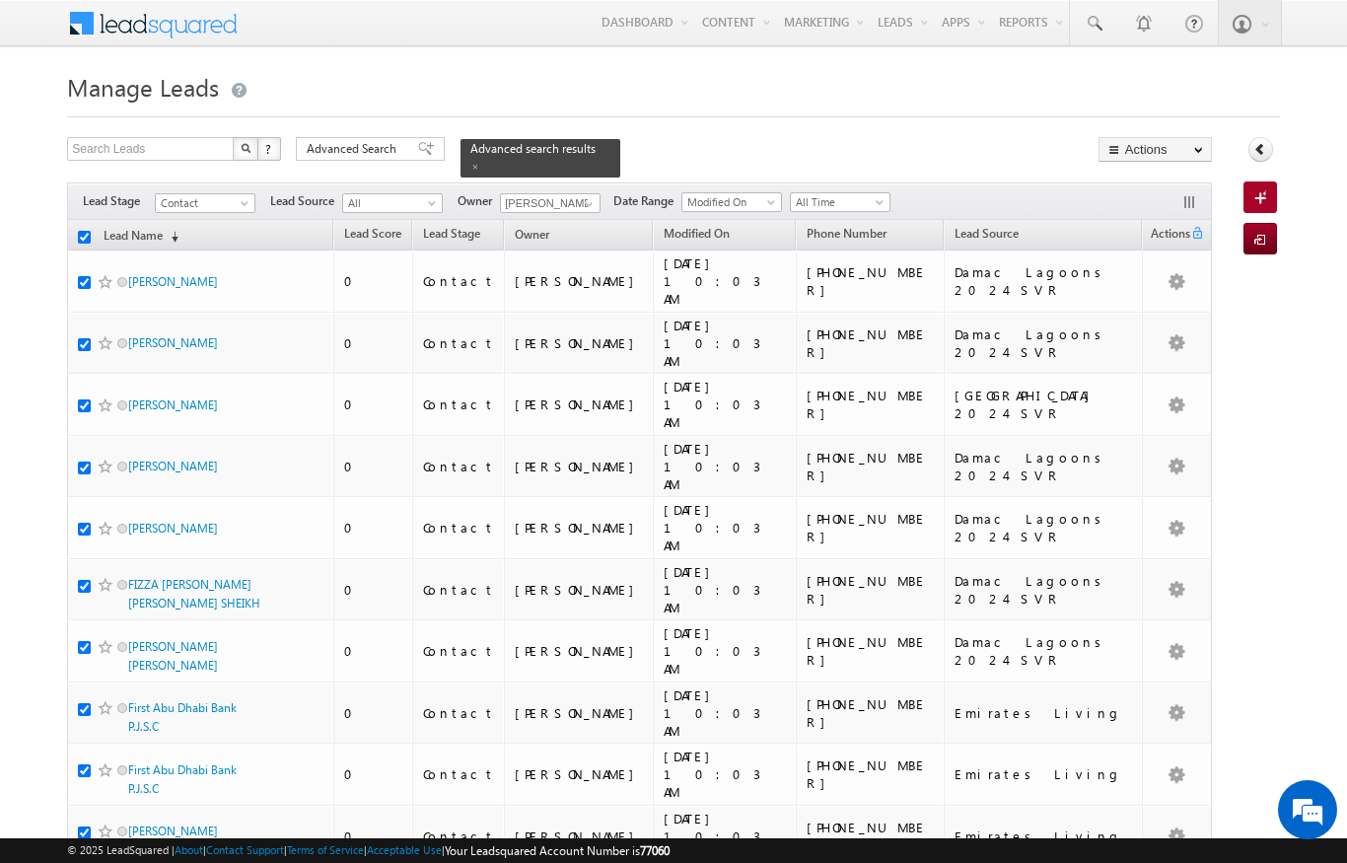
checkbox input "true"
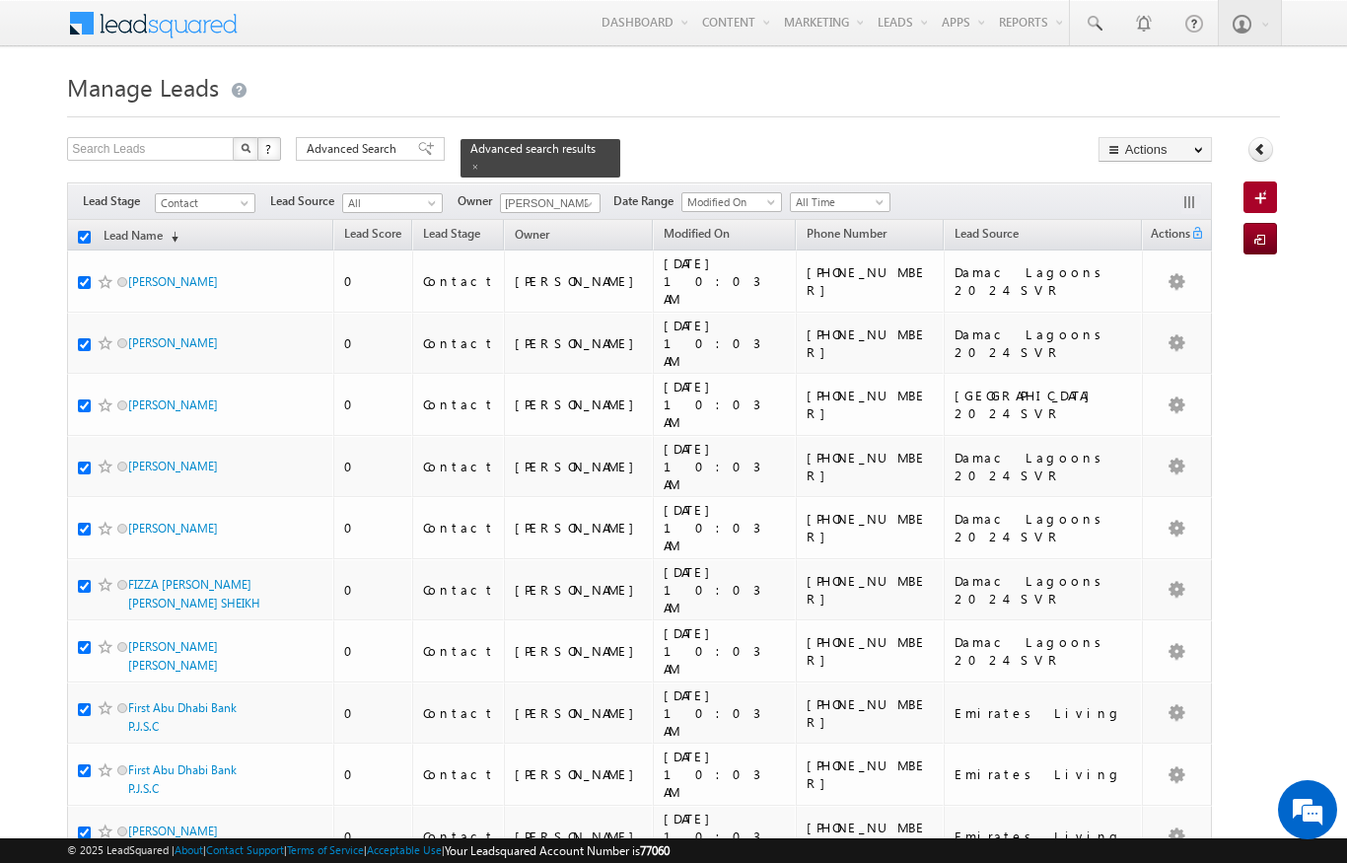
checkbox input "true"
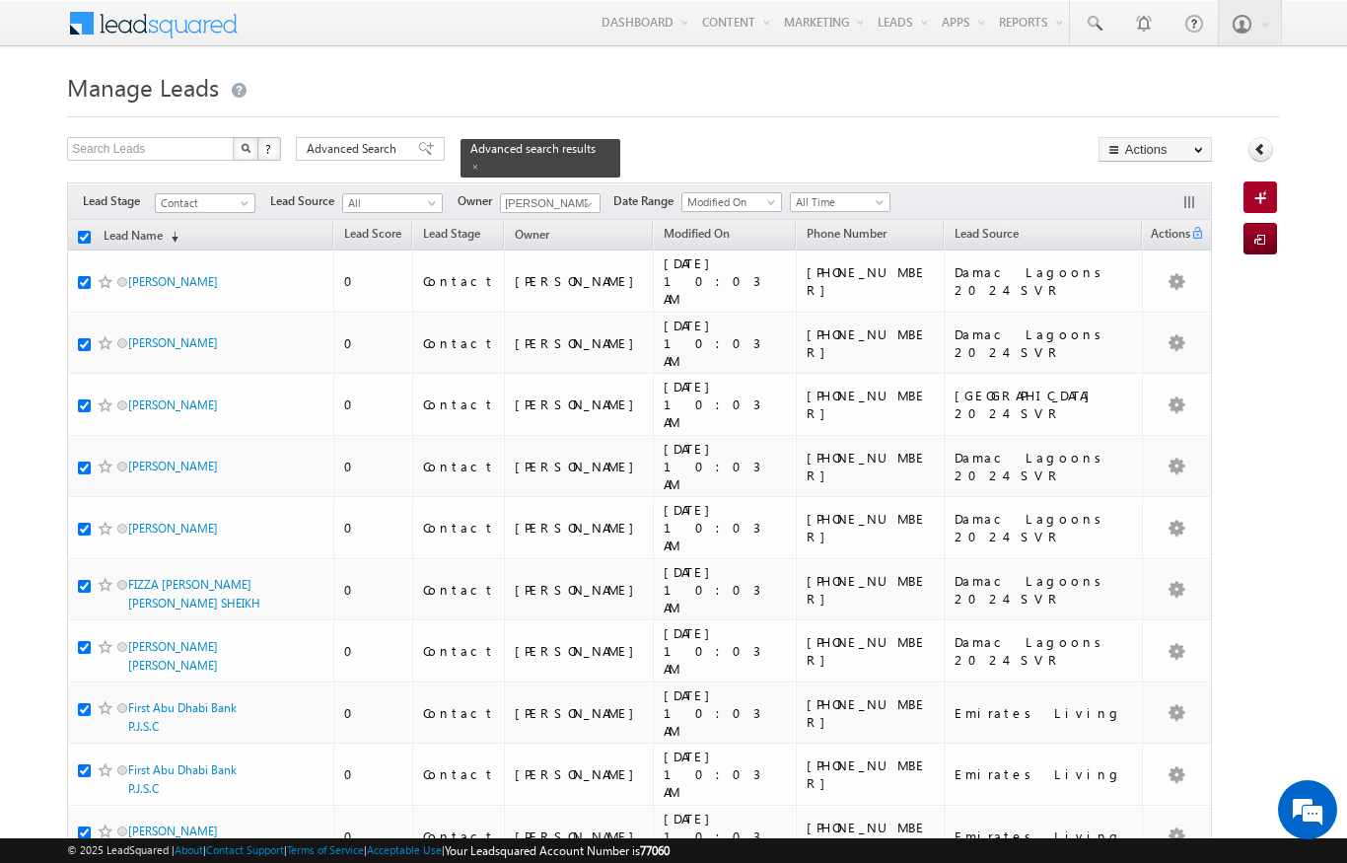
checkbox input "true"
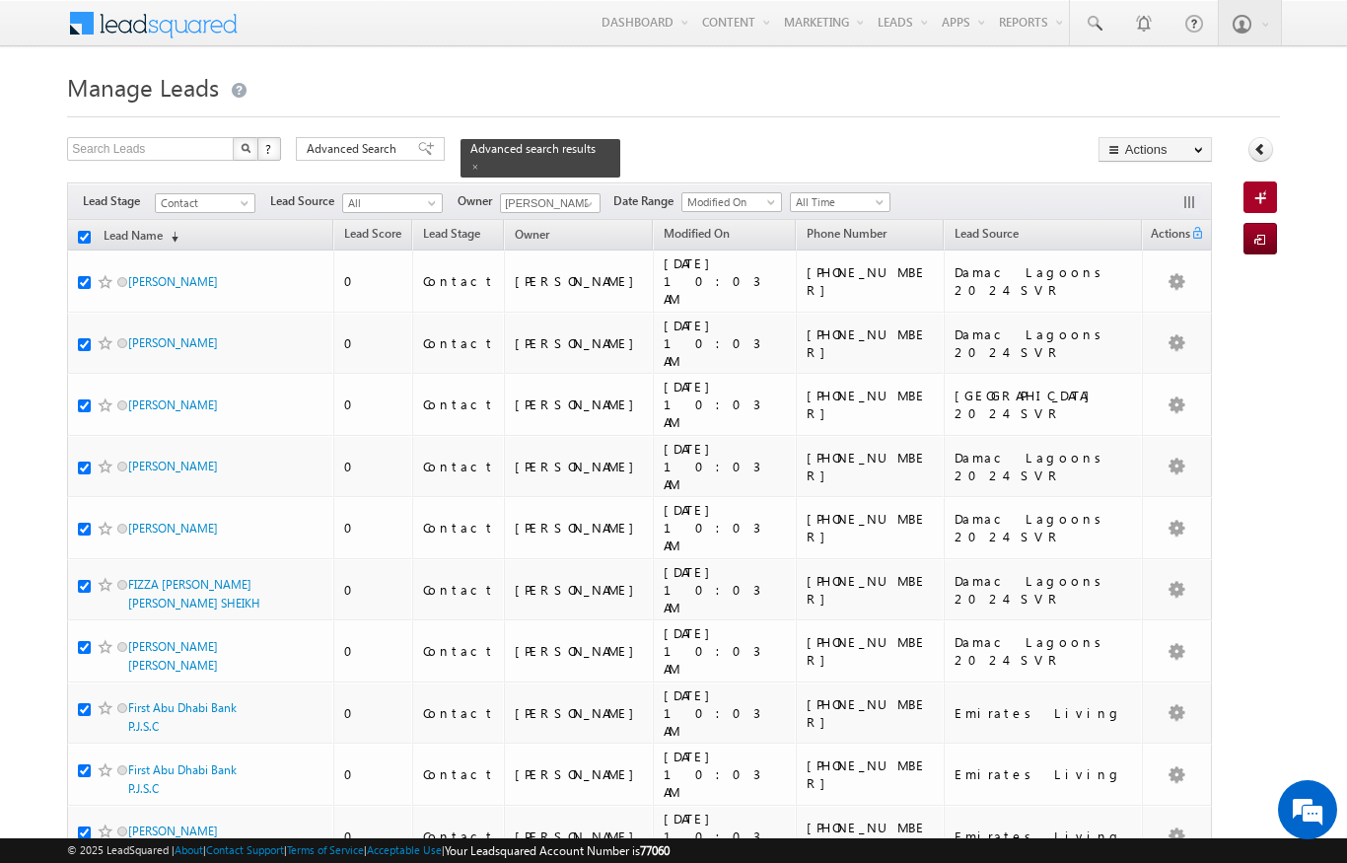
checkbox input "true"
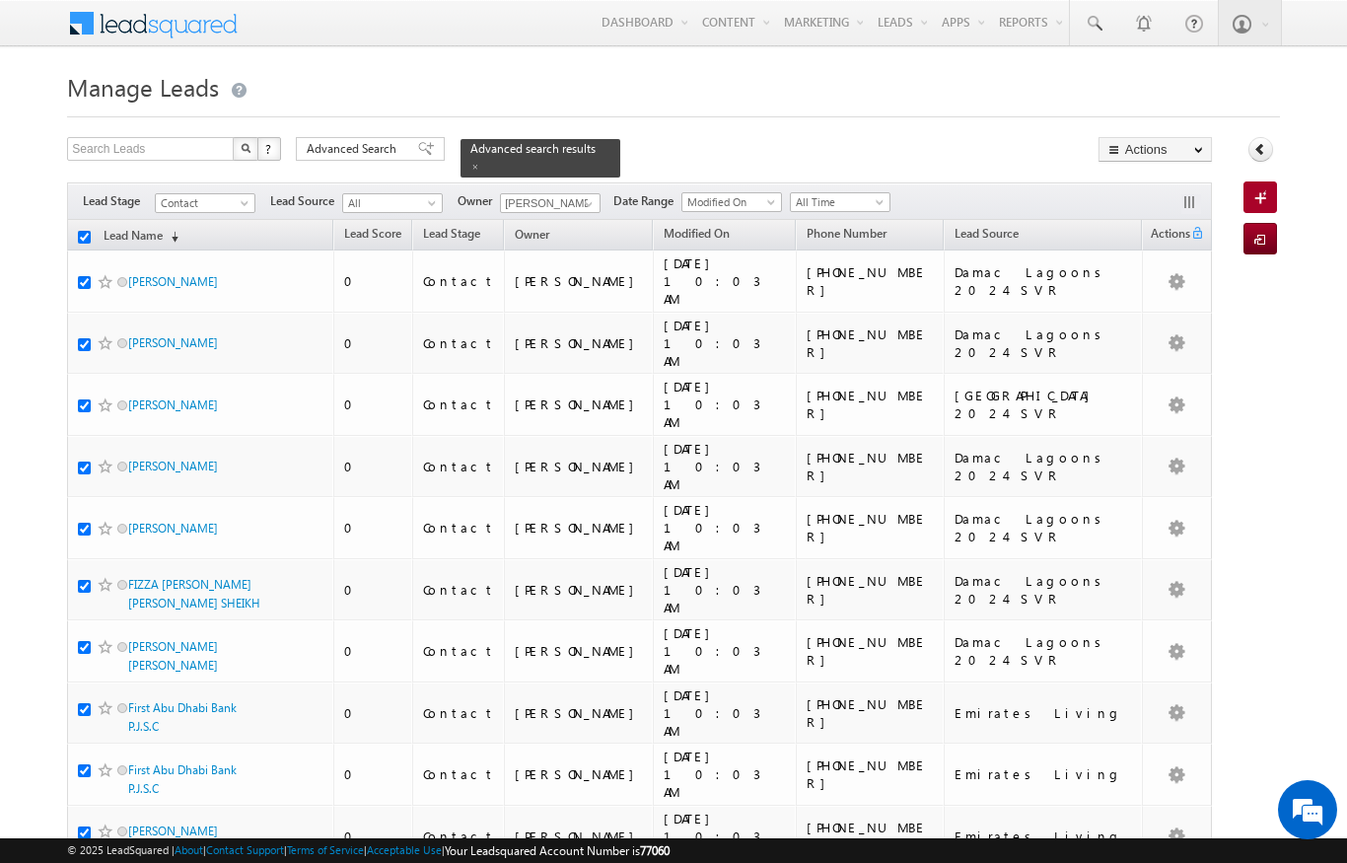
checkbox input "true"
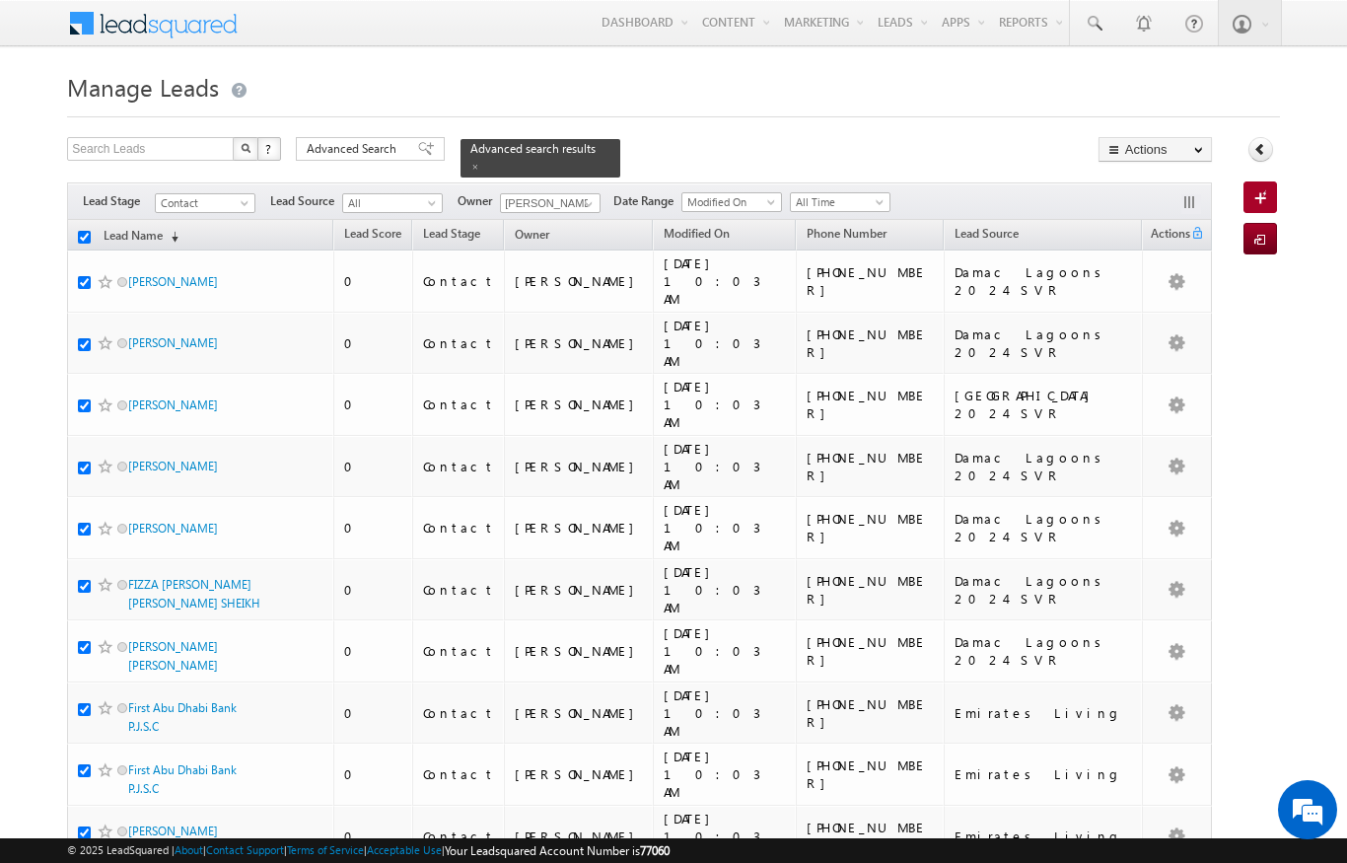
checkbox input "true"
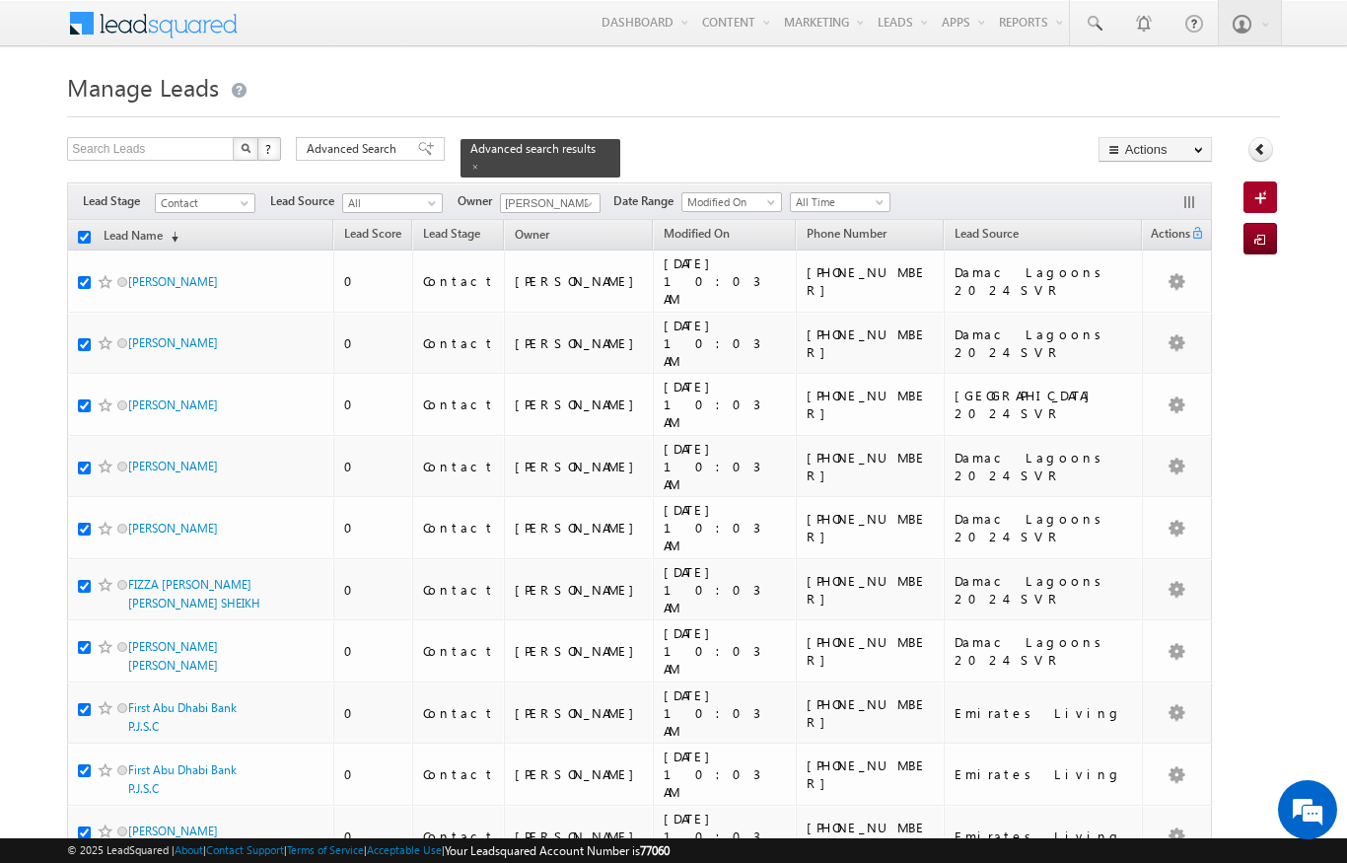
checkbox input "true"
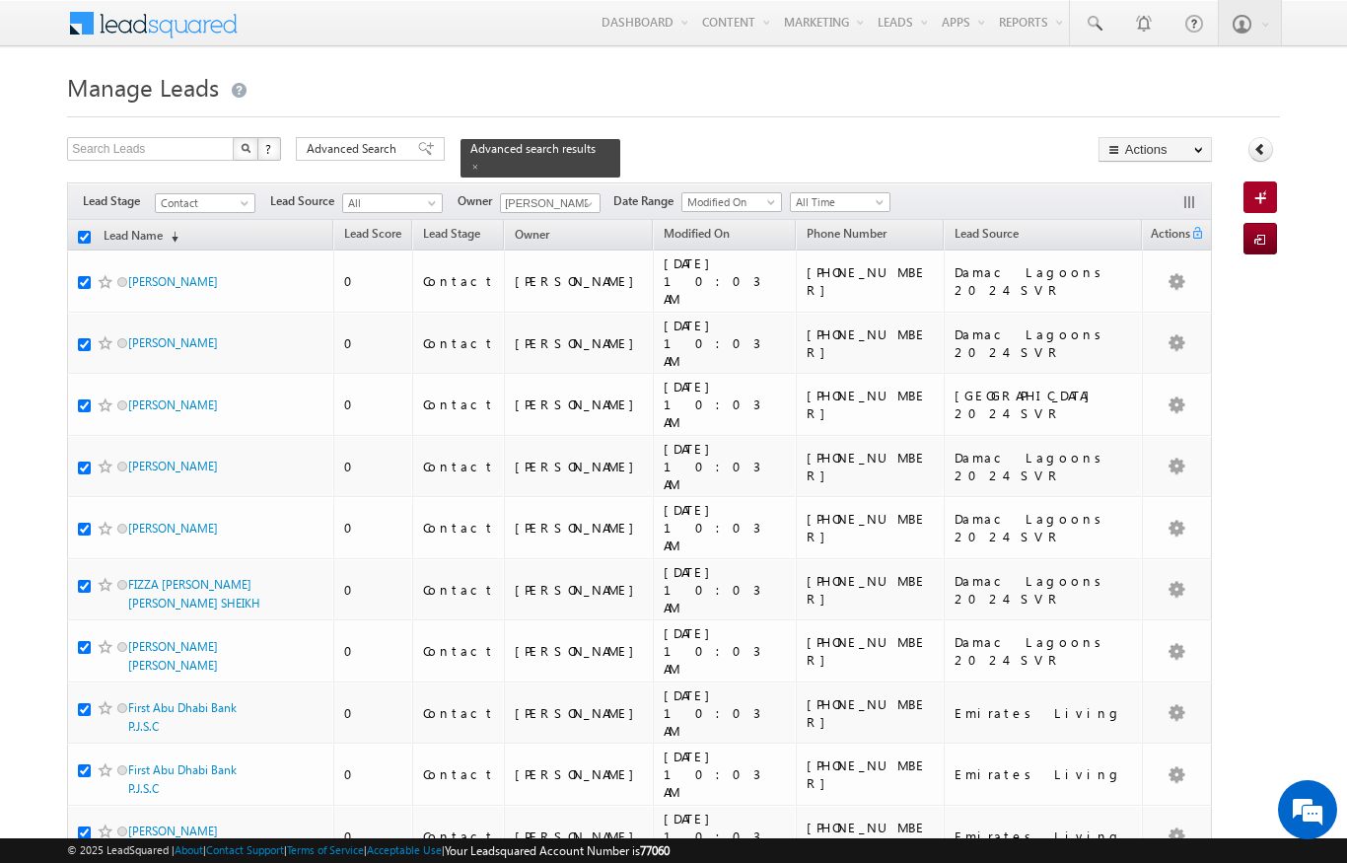
checkbox input "true"
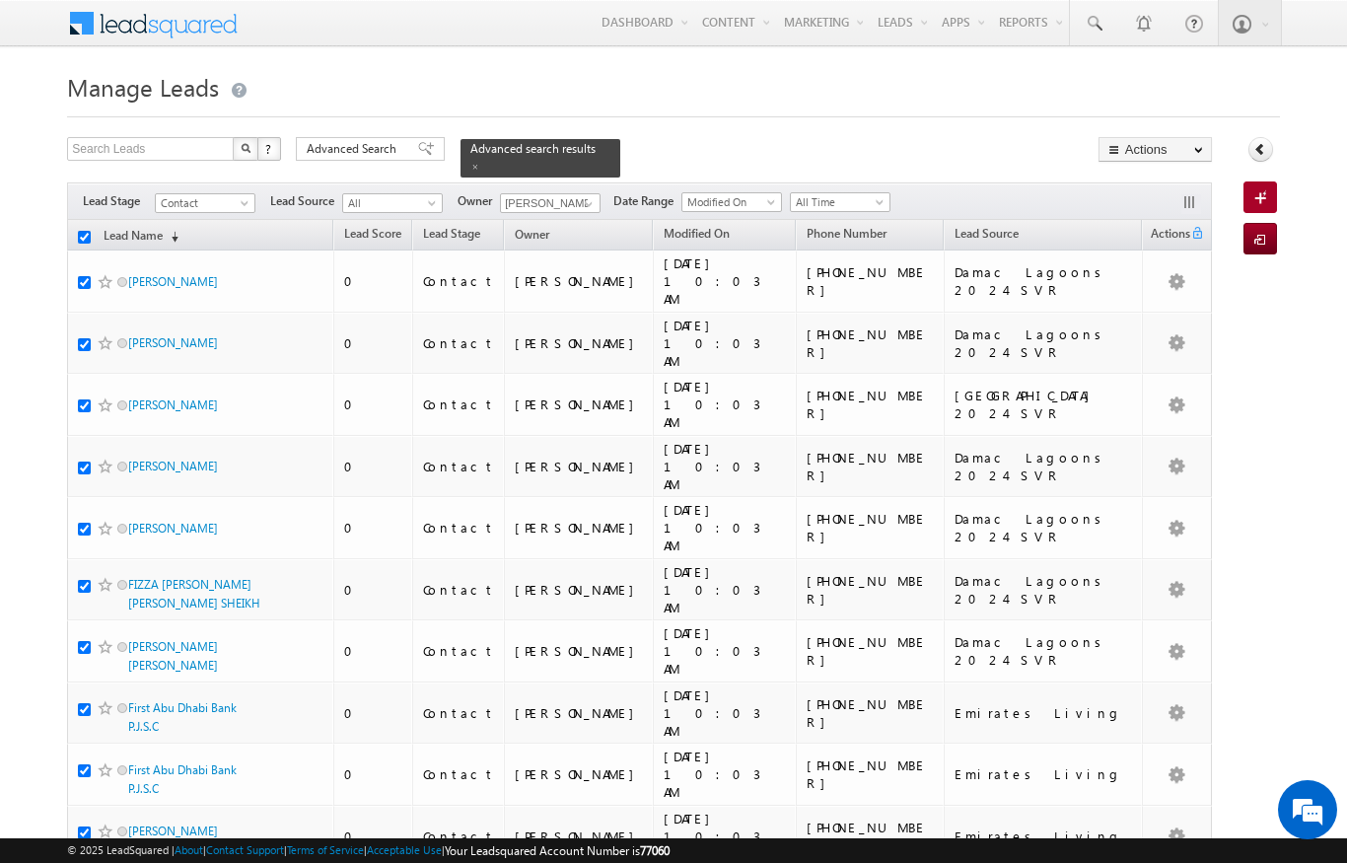
checkbox input "true"
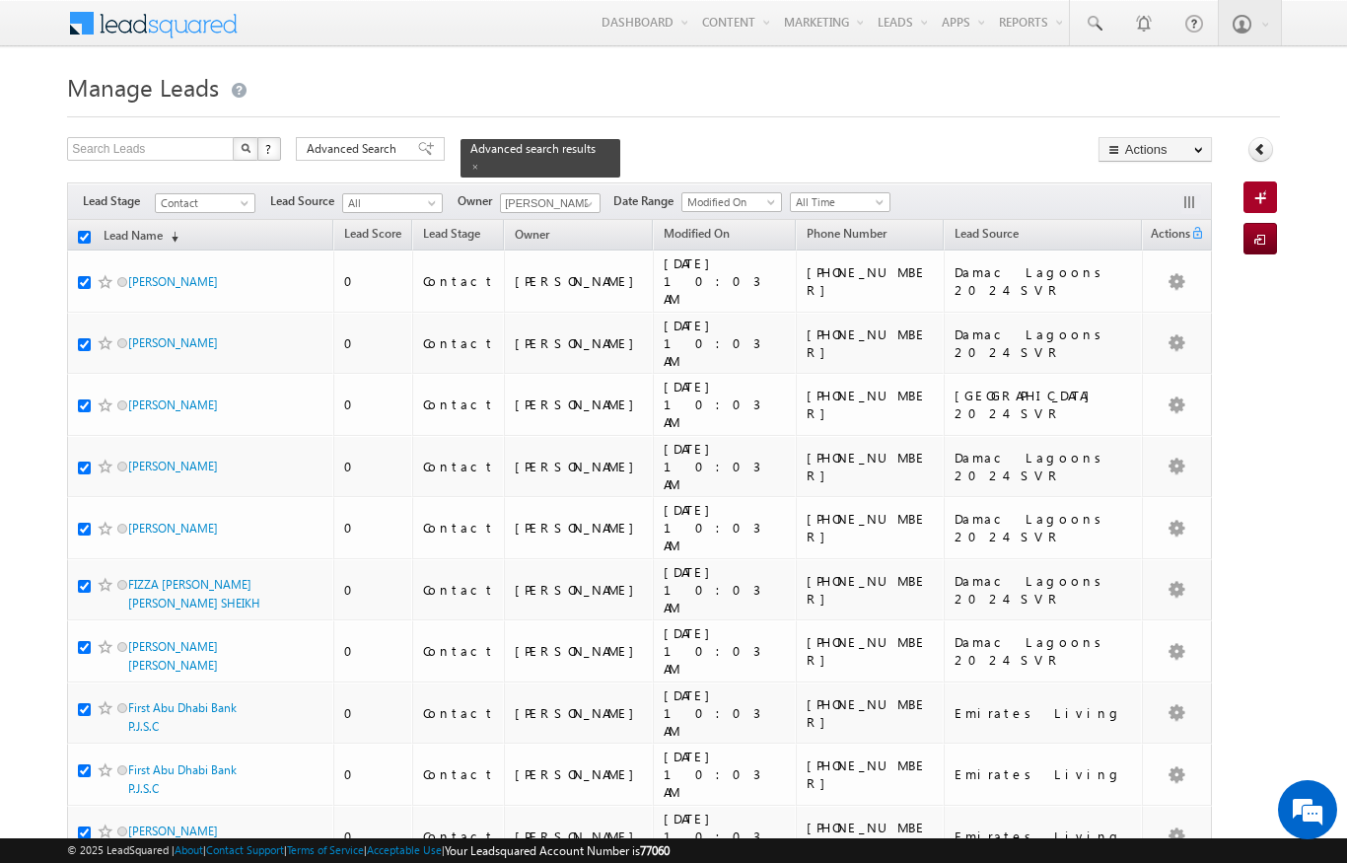
checkbox input "true"
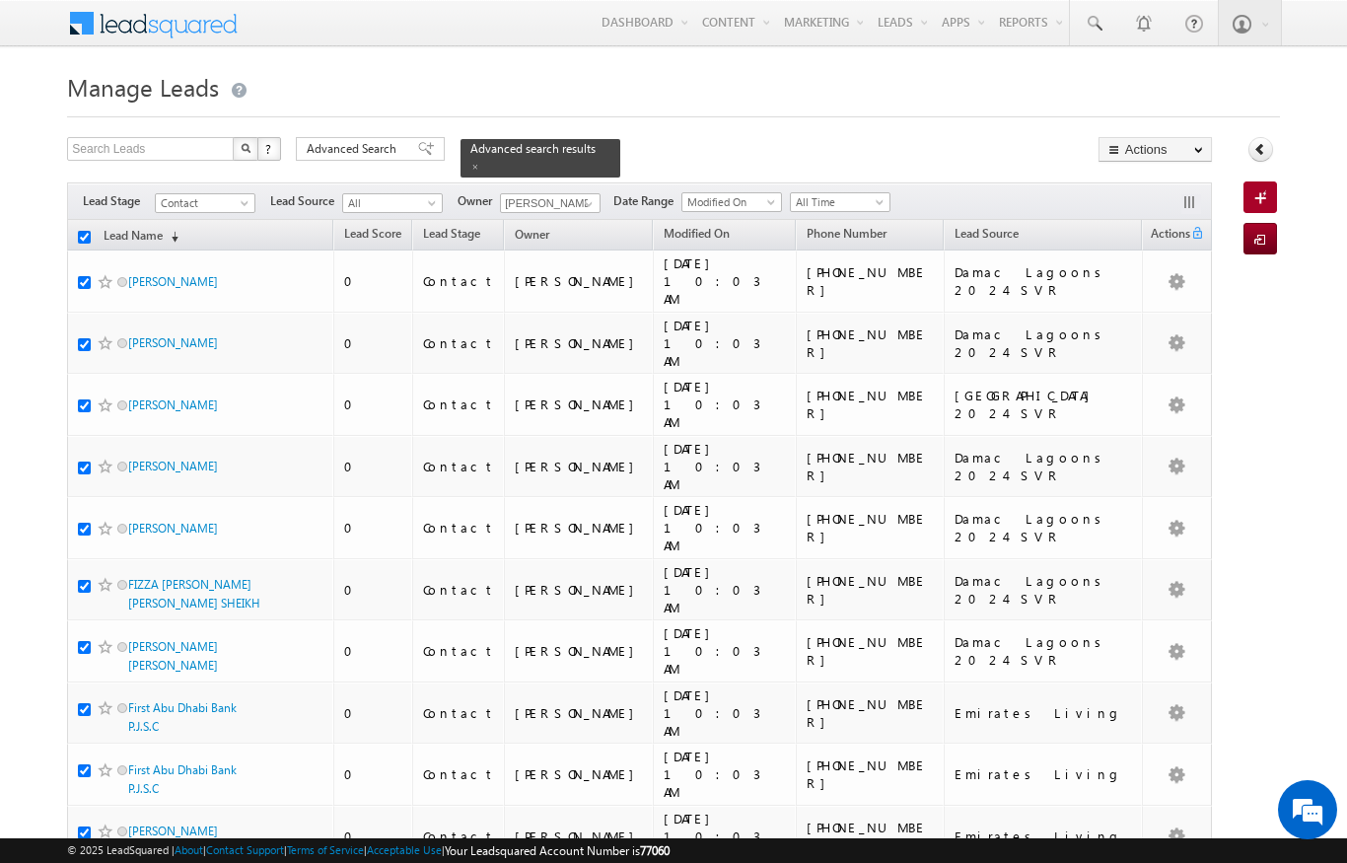
checkbox input "true"
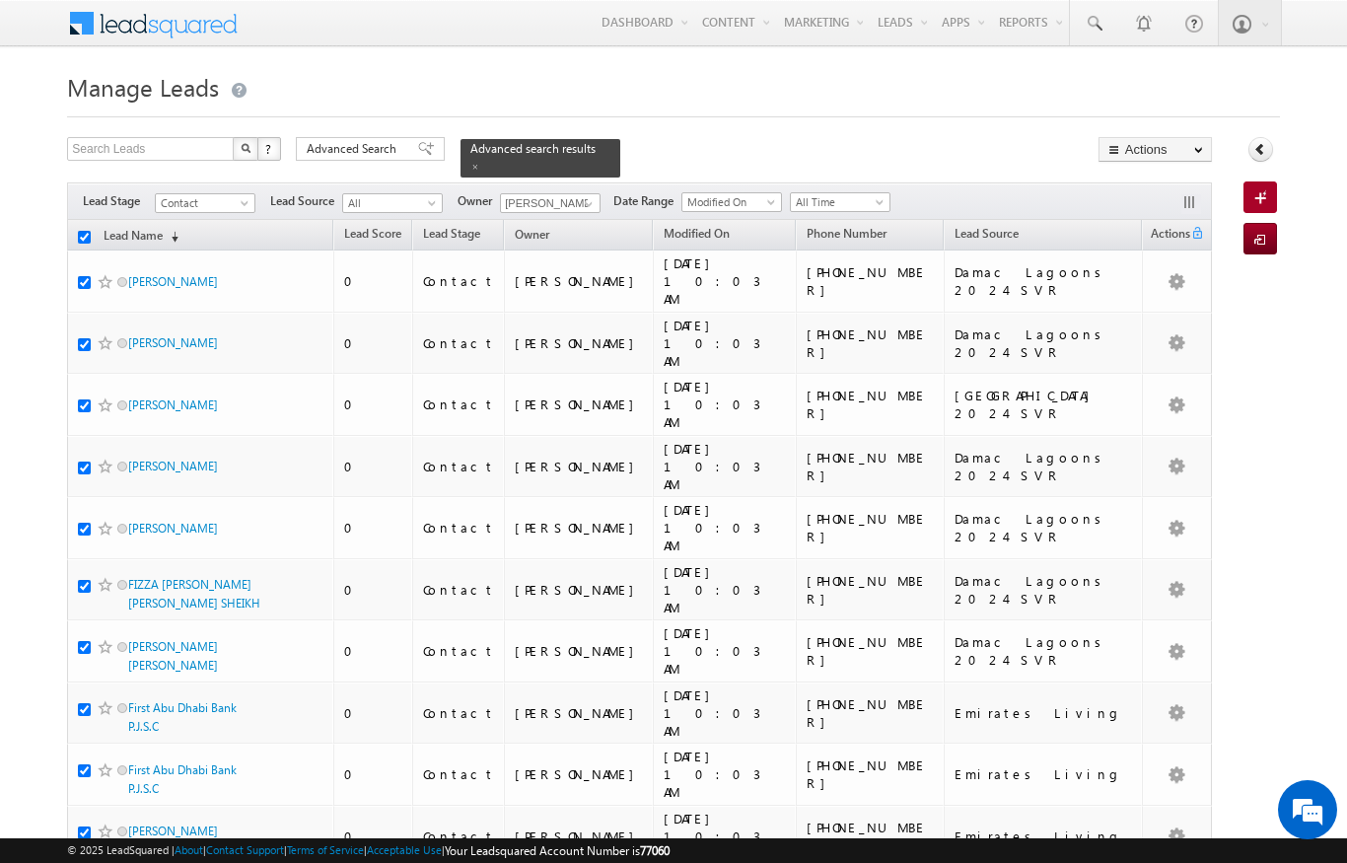
checkbox input "true"
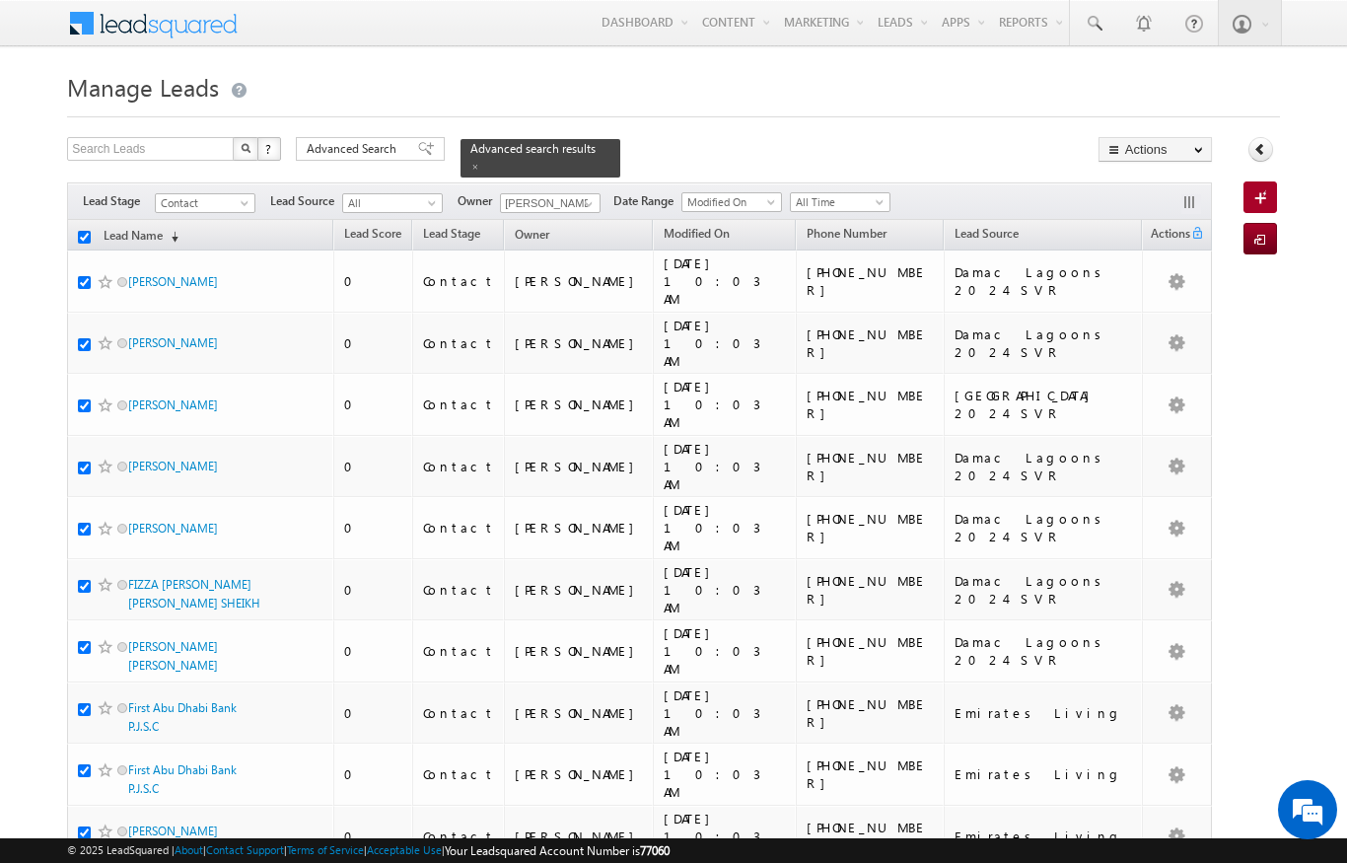
checkbox input "true"
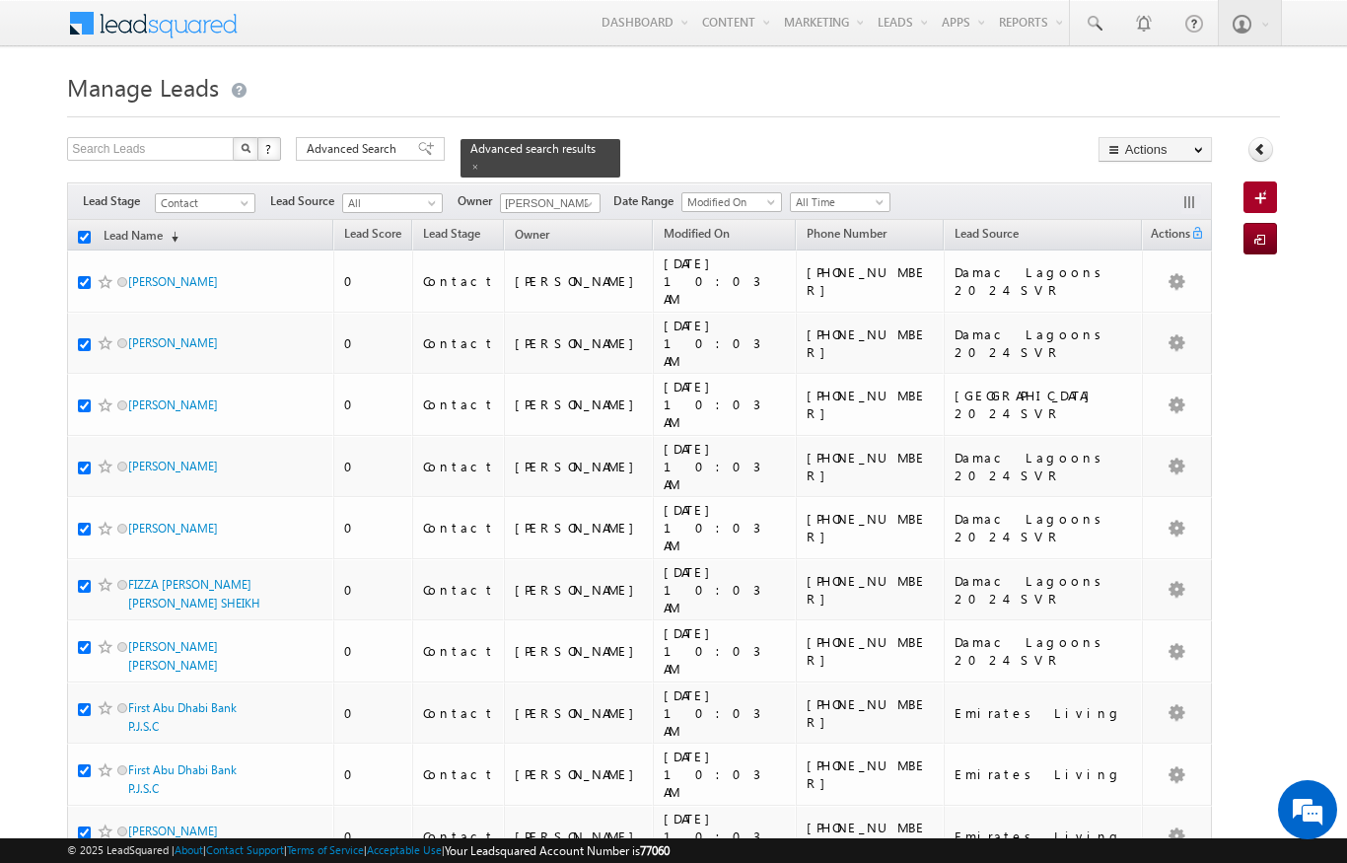
checkbox input "true"
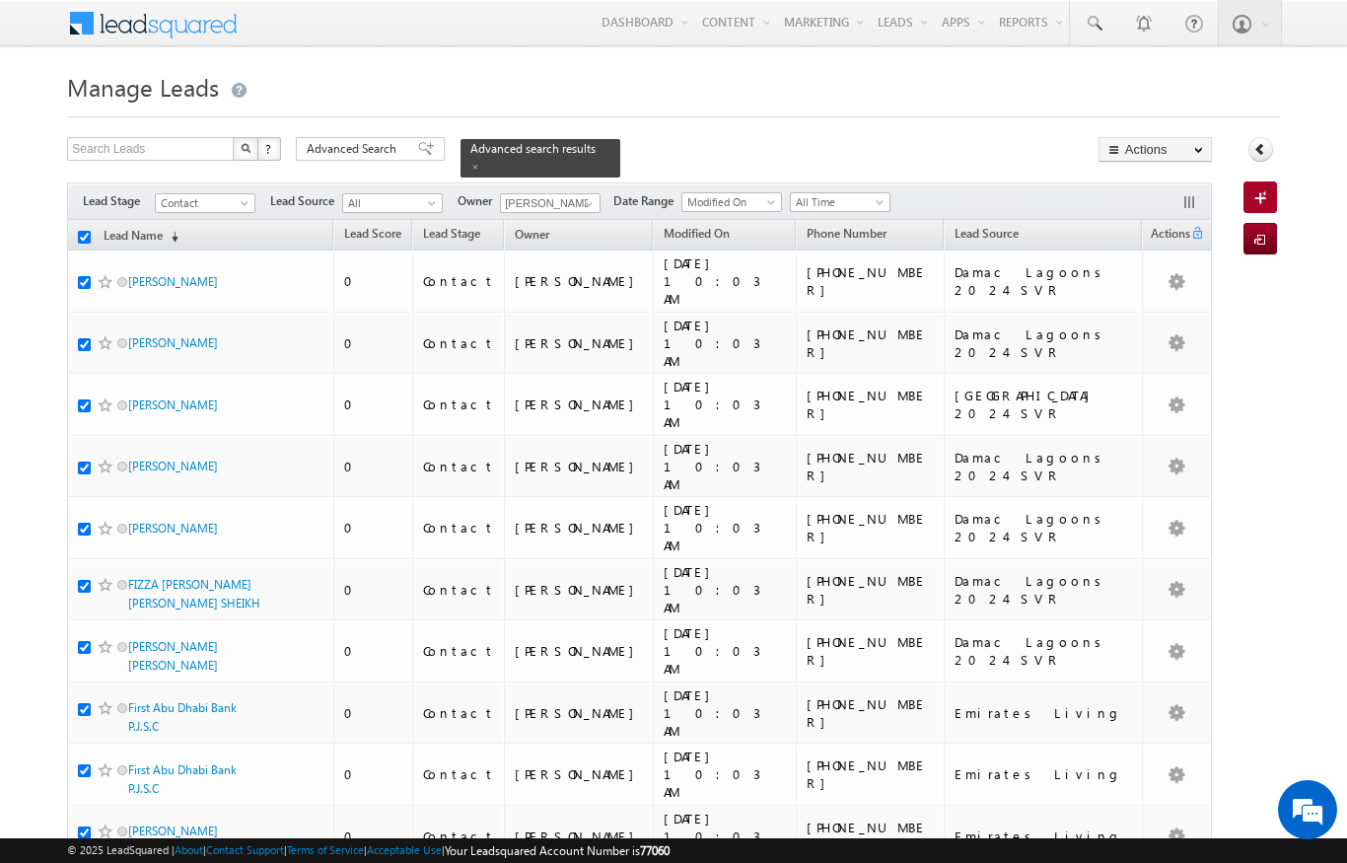
checkbox input "true"
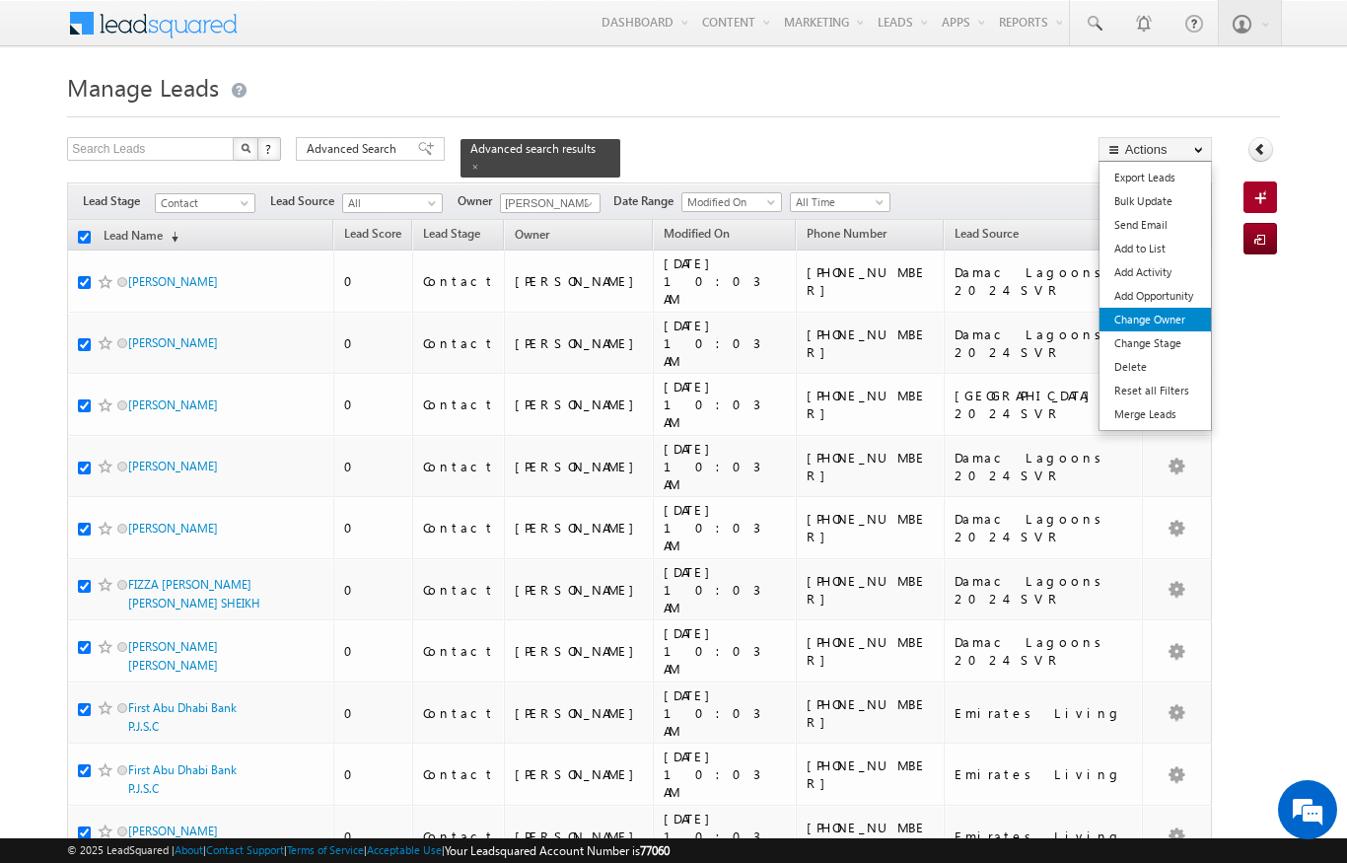
click at [1175, 325] on link "Change Owner" at bounding box center [1155, 320] width 111 height 24
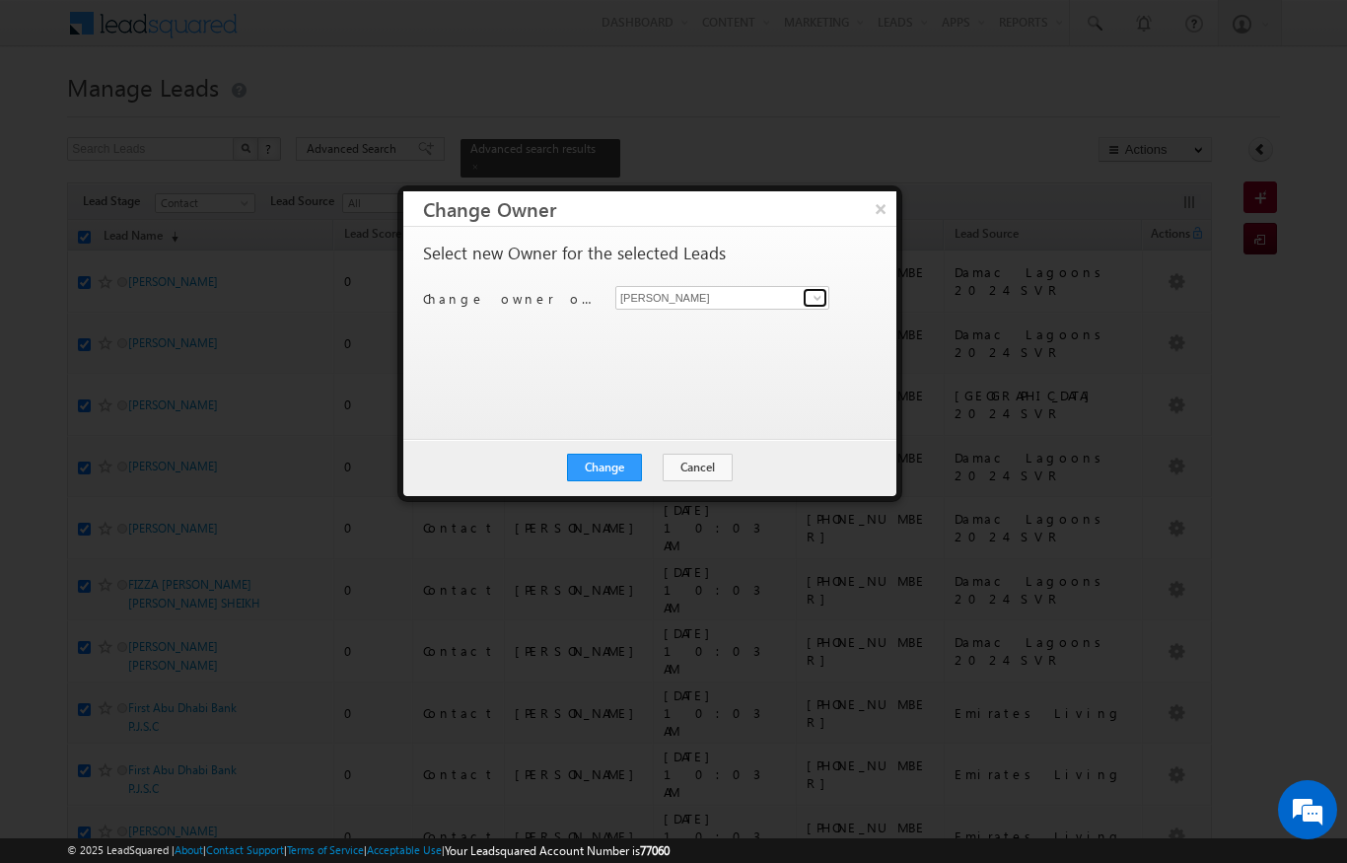
click at [824, 290] on span at bounding box center [818, 298] width 16 height 16
click at [816, 336] on link "Ekta Verhani ekta.verhani@indglobal.ae" at bounding box center [722, 328] width 214 height 37
click at [623, 461] on button "Change" at bounding box center [604, 468] width 75 height 28
click at [817, 428] on div "200 Leads Owner Change Successful." at bounding box center [649, 333] width 493 height 212
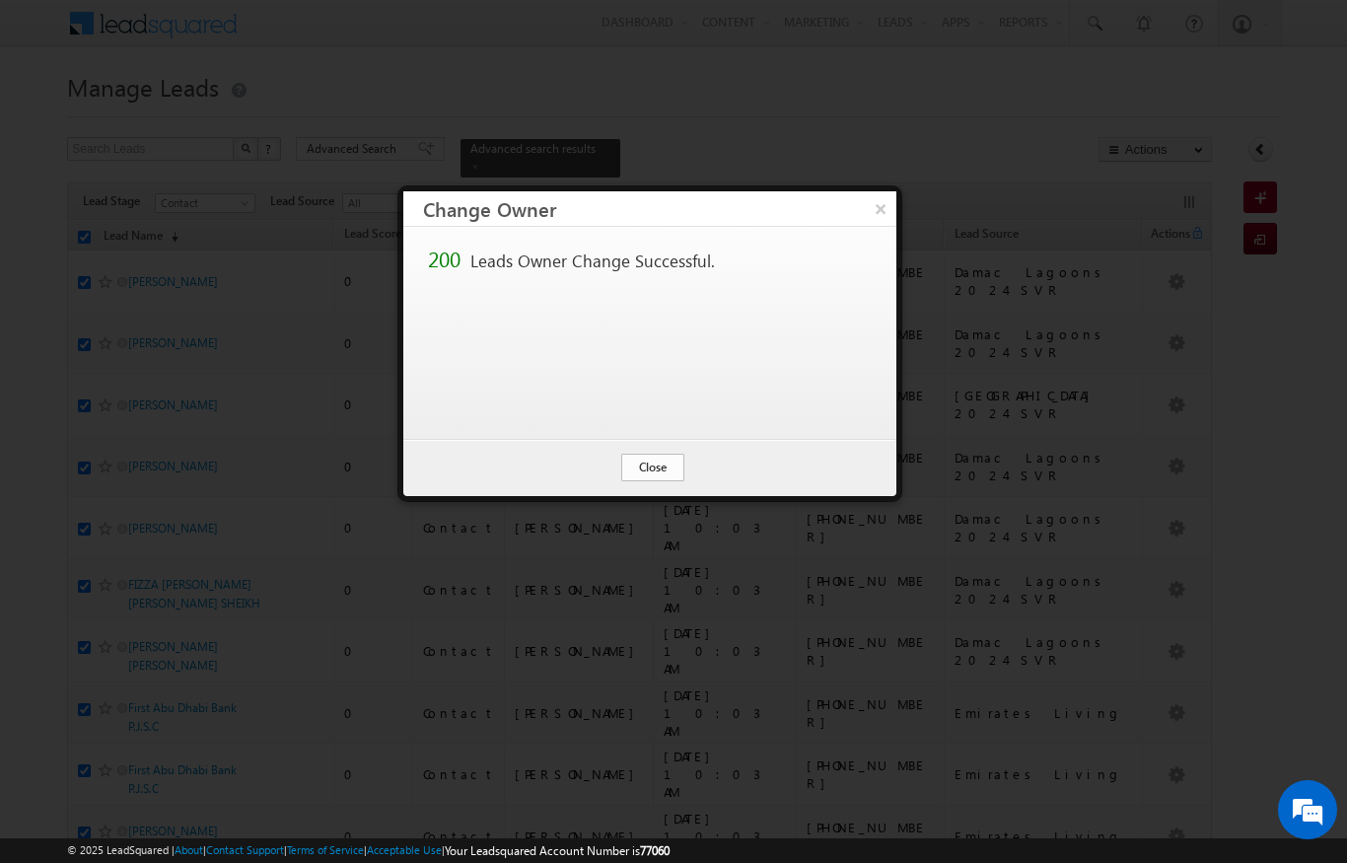
click at [673, 479] on button "Close" at bounding box center [652, 468] width 63 height 28
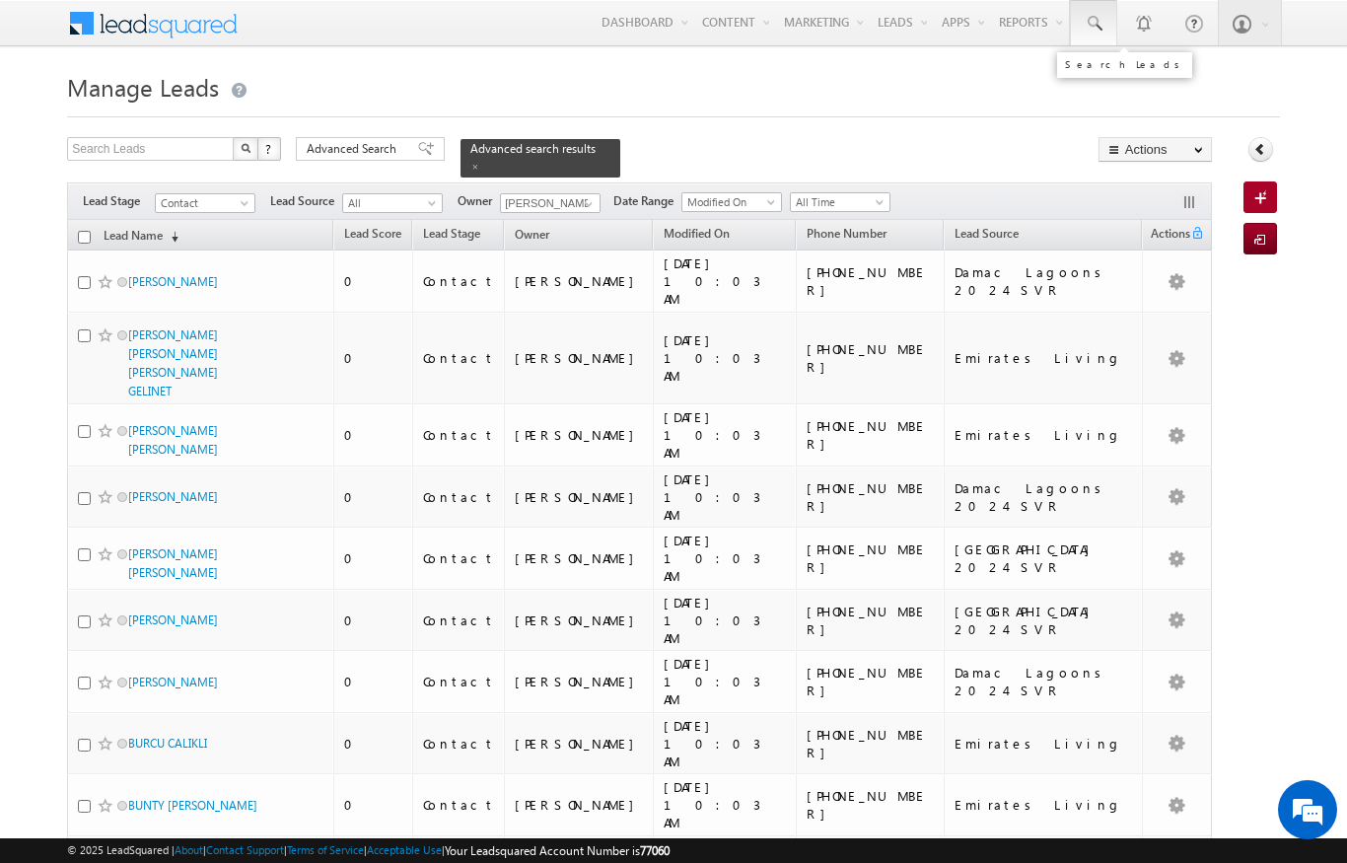
click at [1098, 16] on span at bounding box center [1094, 24] width 20 height 20
click at [943, 111] on div at bounding box center [673, 111] width 1212 height 13
click at [1085, 31] on span at bounding box center [1094, 24] width 20 height 20
click at [89, 231] on input "checkbox" at bounding box center [84, 237] width 13 height 13
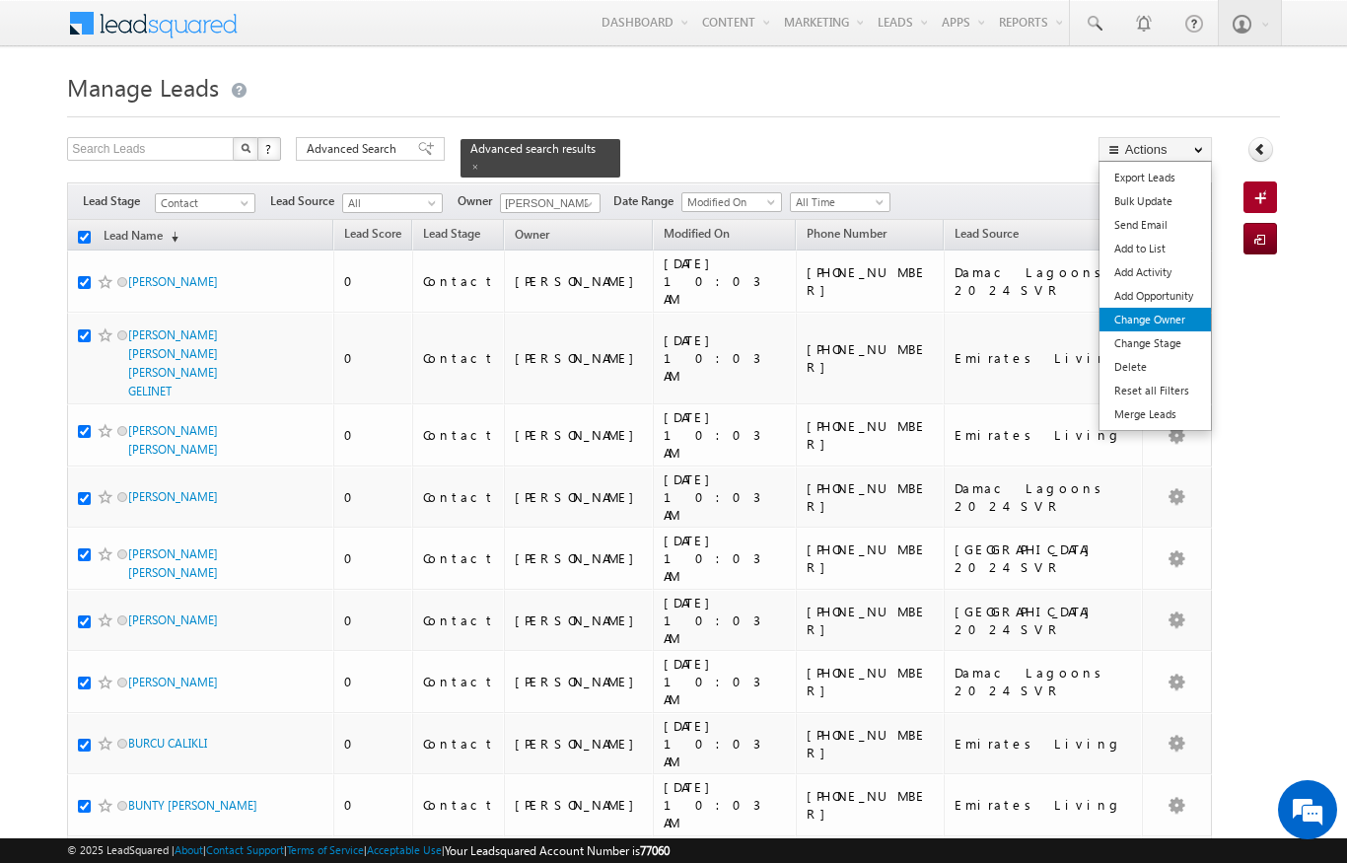
click at [1151, 317] on link "Change Owner" at bounding box center [1155, 320] width 111 height 24
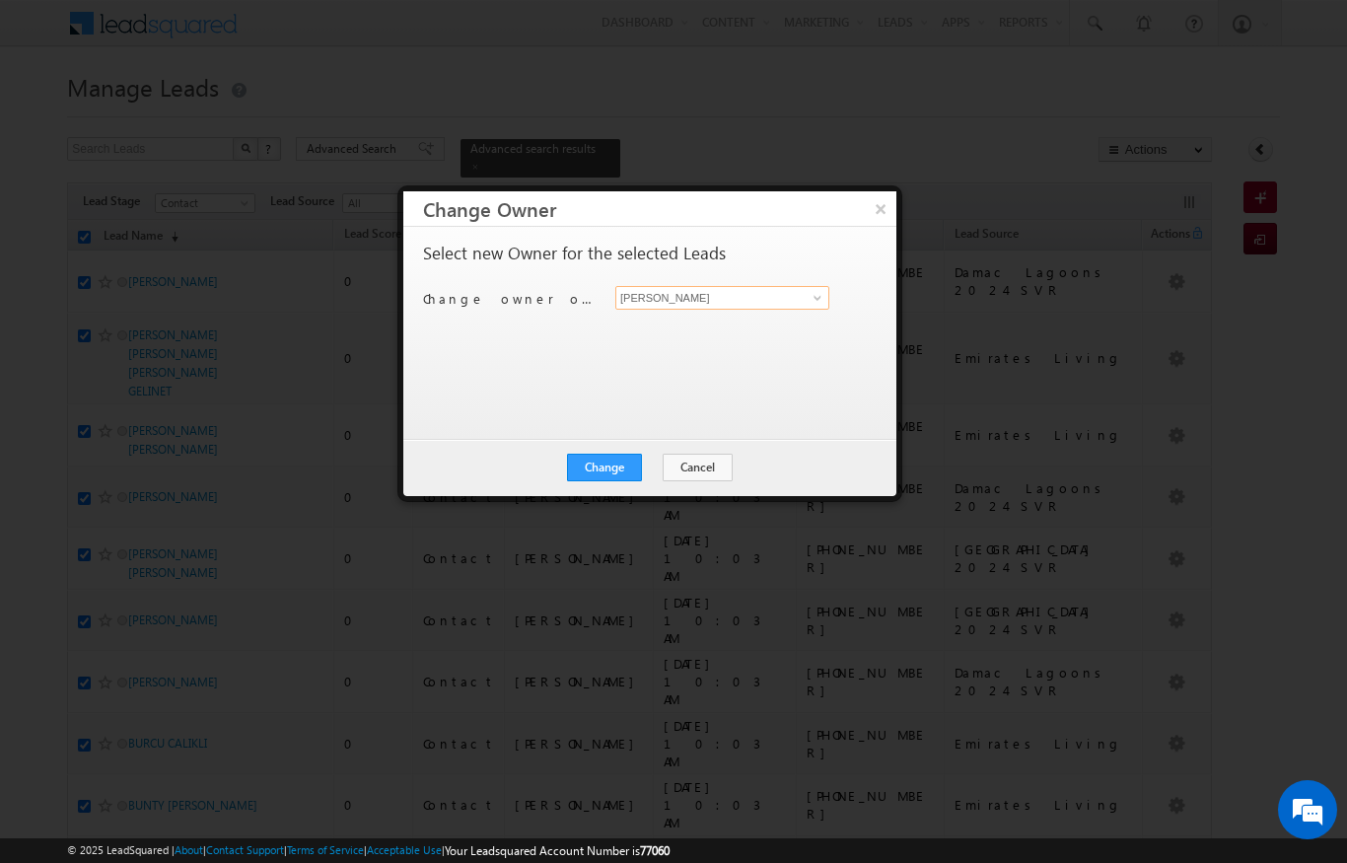
click at [795, 306] on input "[PERSON_NAME]" at bounding box center [722, 298] width 214 height 24
click at [774, 329] on span "sandeep.skumar@indglobal.ae" at bounding box center [712, 335] width 178 height 15
click at [611, 464] on button "Change" at bounding box center [604, 468] width 75 height 28
click at [652, 466] on button "Close" at bounding box center [652, 468] width 63 height 28
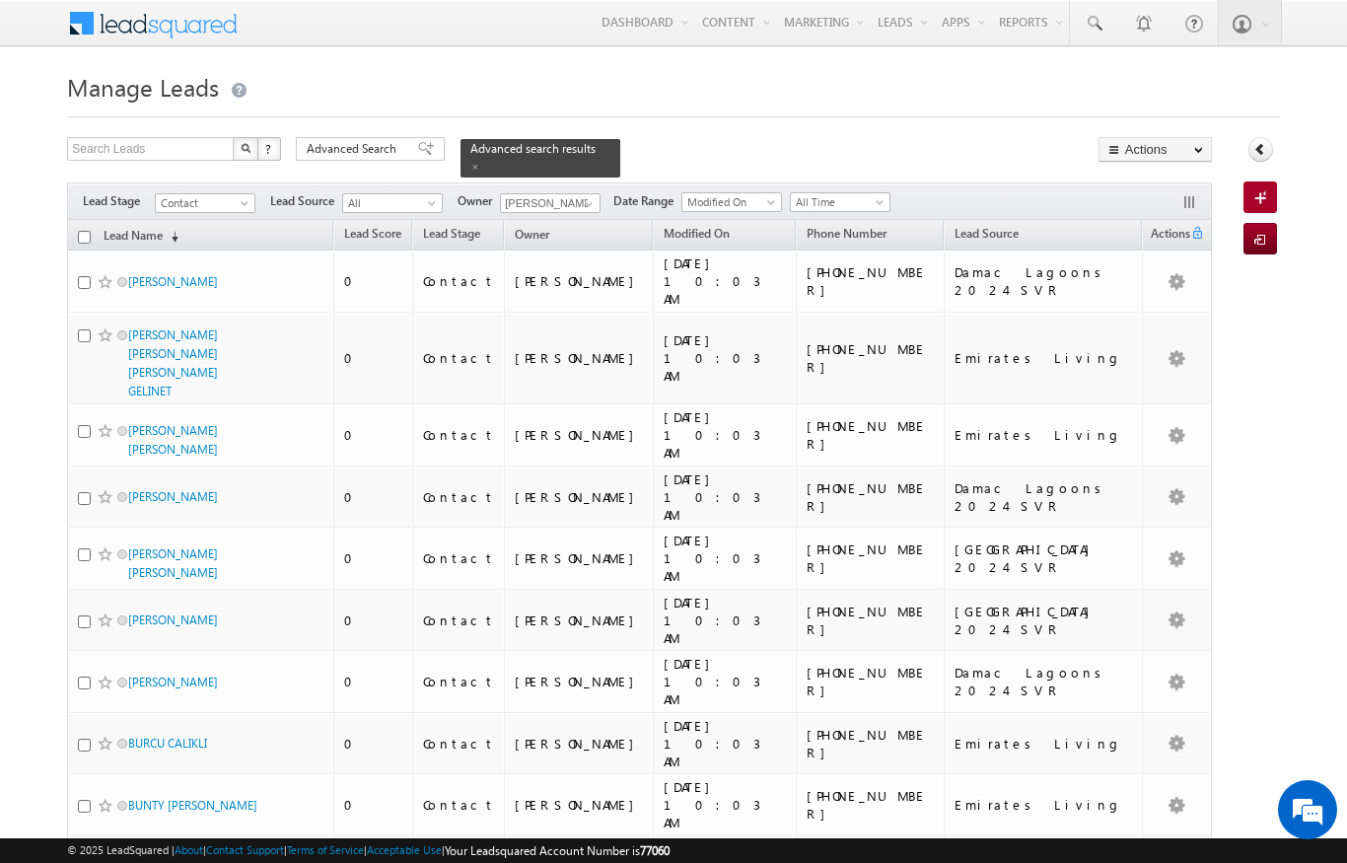
click at [83, 231] on input "checkbox" at bounding box center [84, 237] width 13 height 13
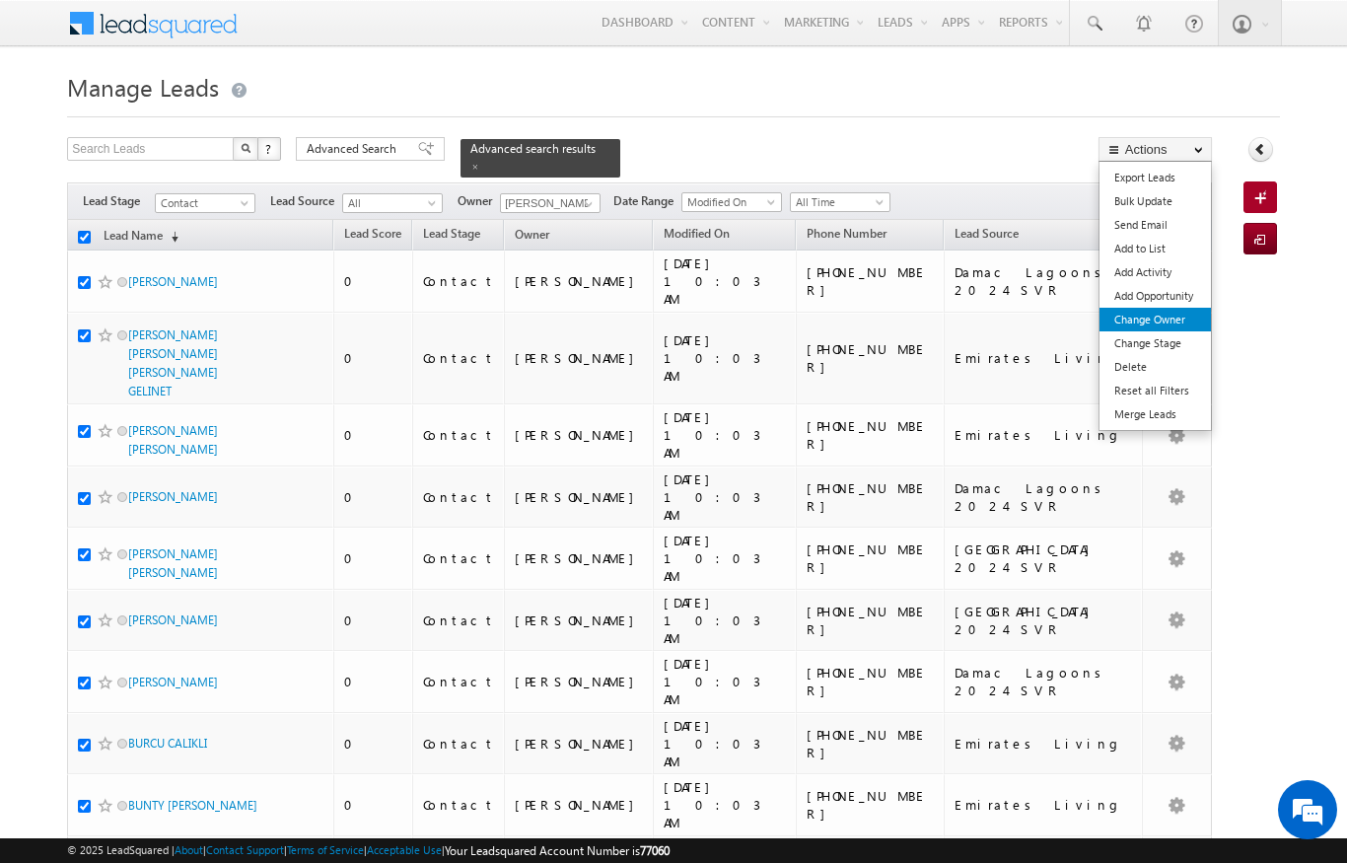
click at [1163, 323] on link "Change Owner" at bounding box center [1155, 320] width 111 height 24
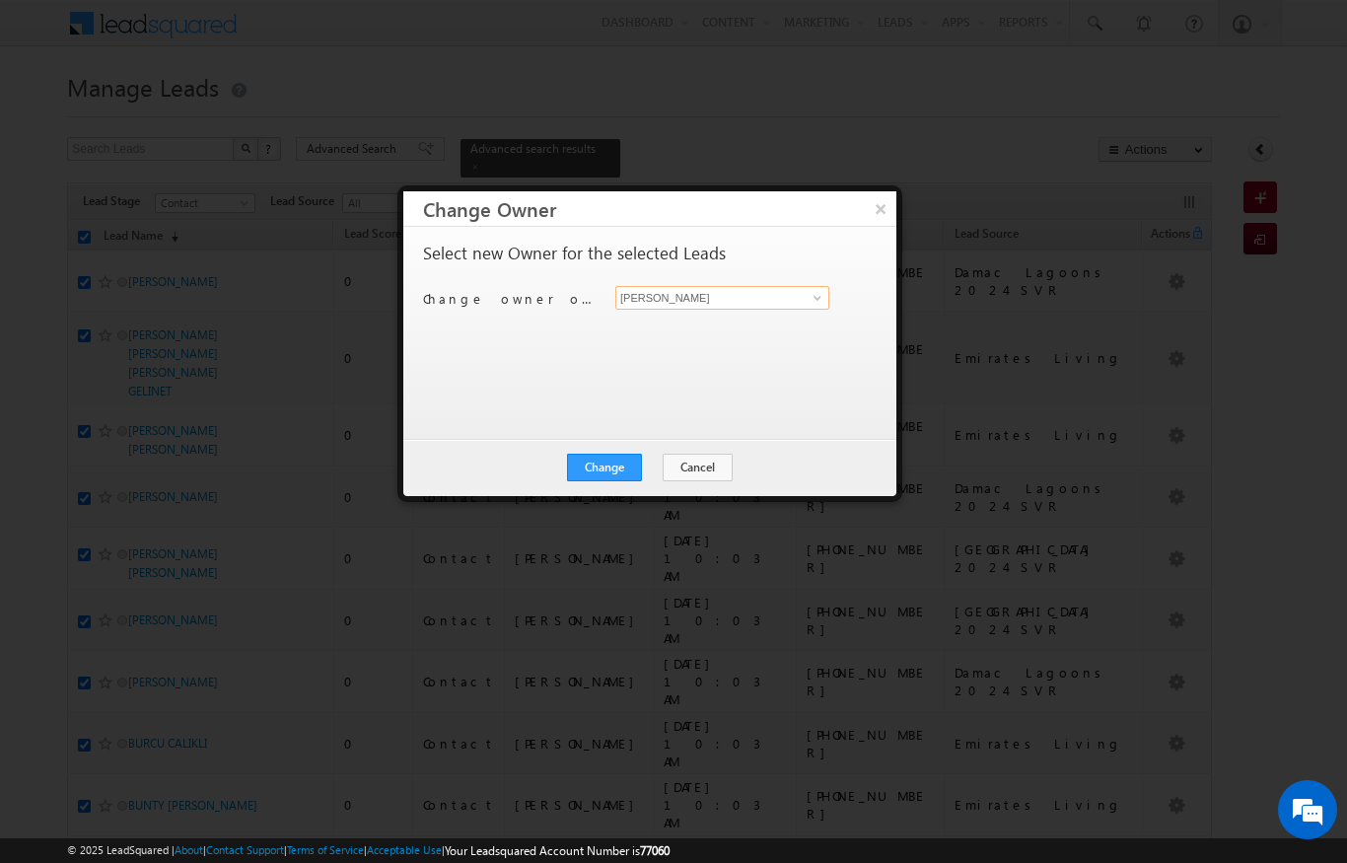
click at [788, 291] on input "[PERSON_NAME]" at bounding box center [722, 298] width 214 height 24
click at [753, 339] on span "bhargav.nayak@indglobal.ae" at bounding box center [712, 335] width 178 height 15
click at [621, 468] on button "Change" at bounding box center [604, 468] width 75 height 28
click at [629, 465] on button "Close" at bounding box center [652, 468] width 63 height 28
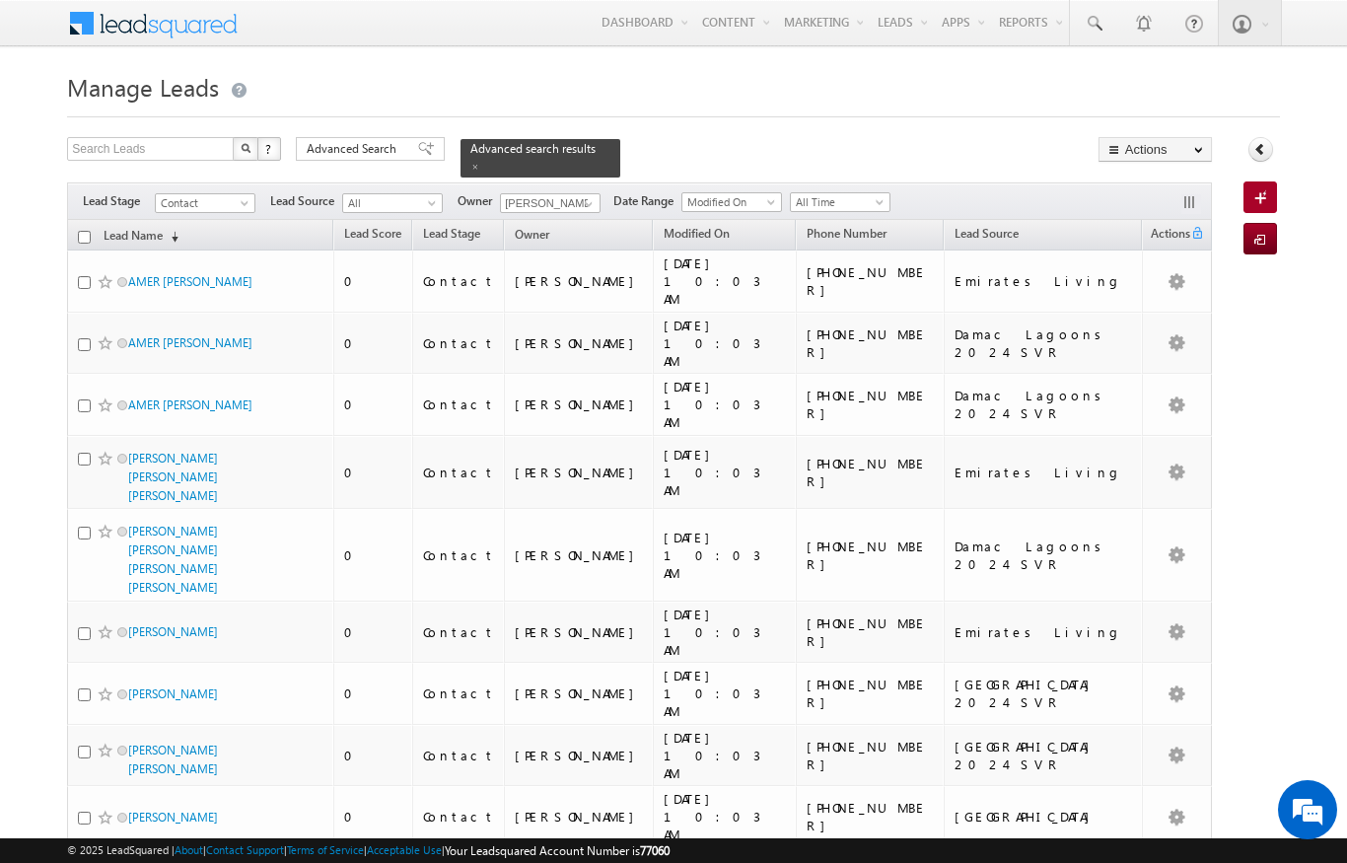
click at [89, 232] on input "checkbox" at bounding box center [84, 237] width 13 height 13
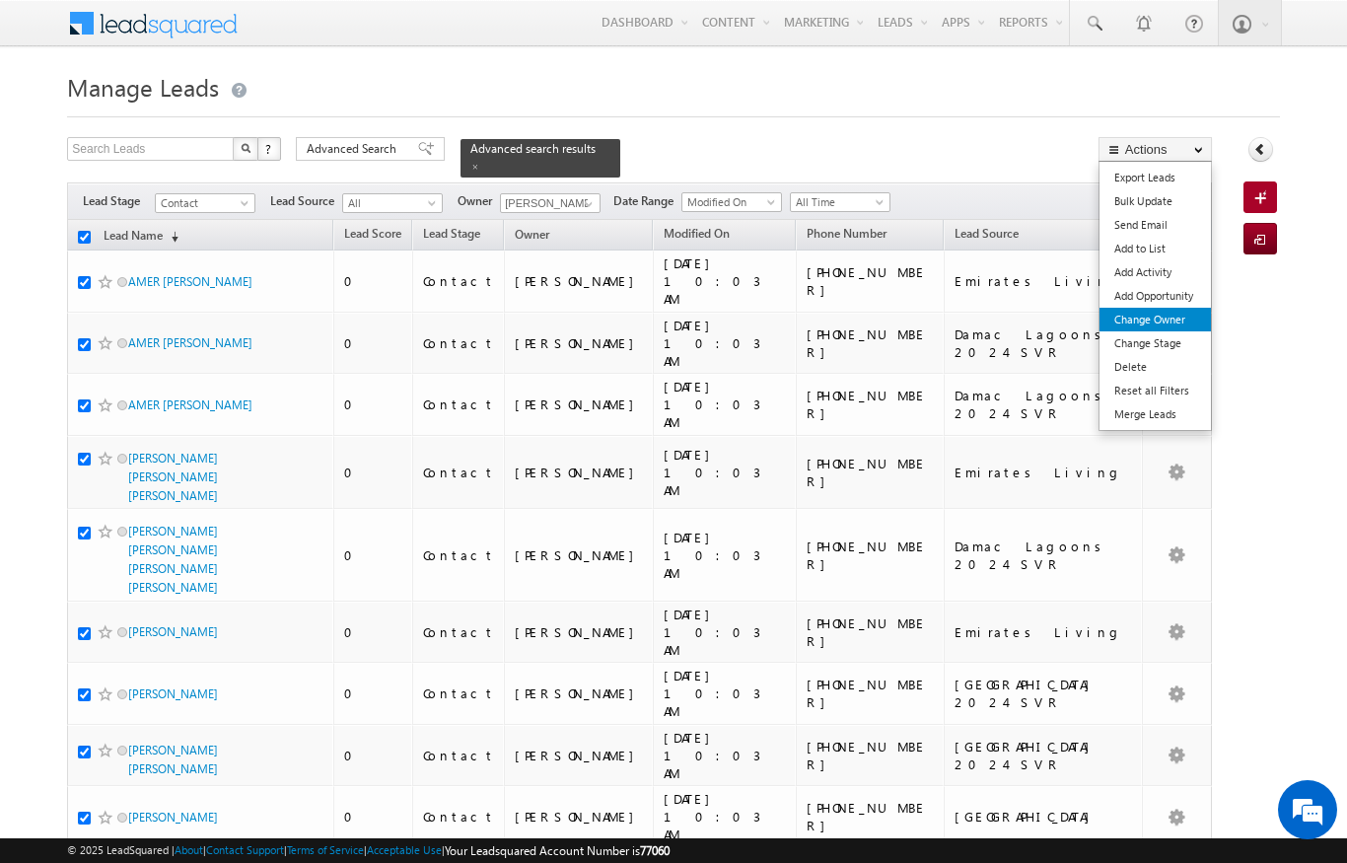
click at [1182, 322] on link "Change Owner" at bounding box center [1155, 320] width 111 height 24
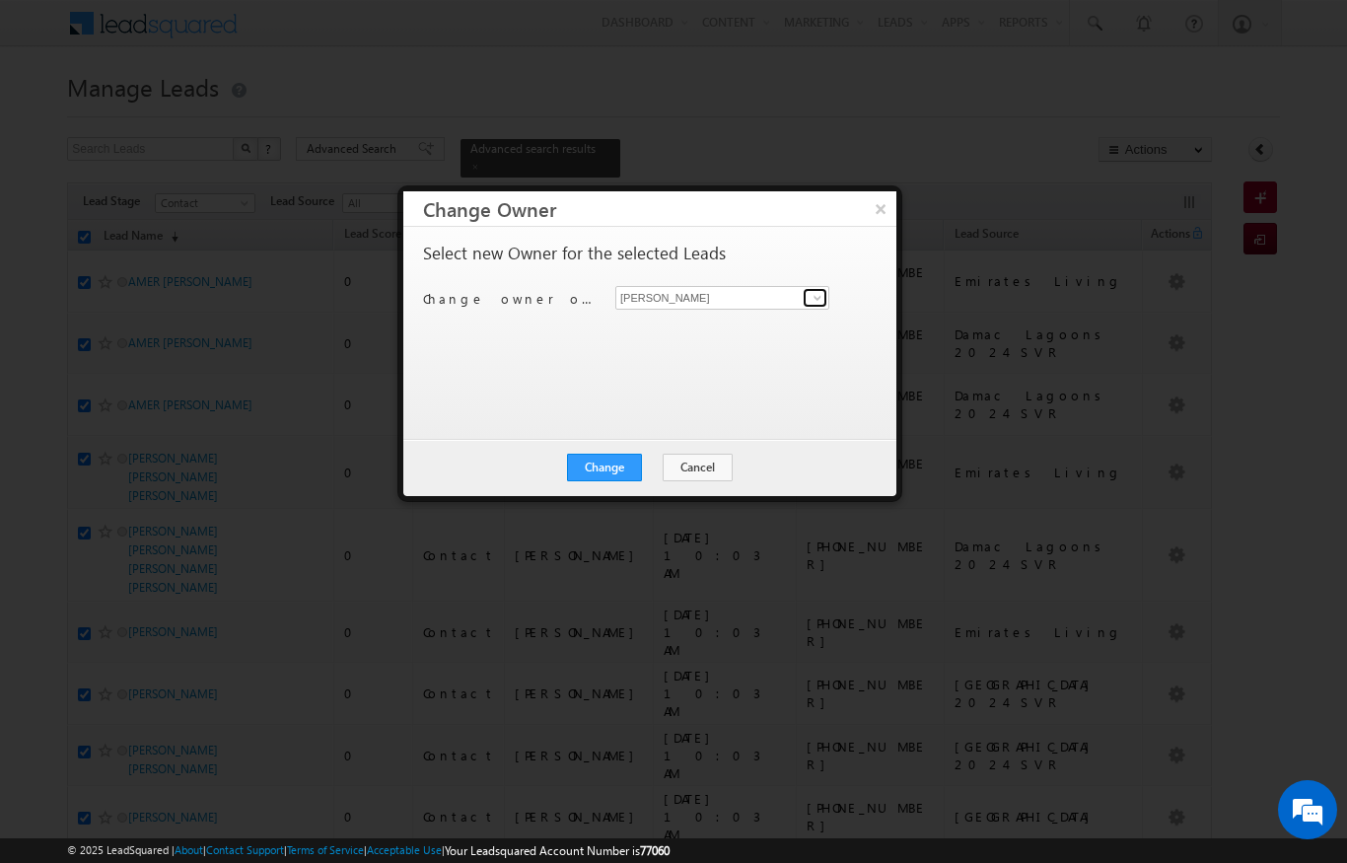
click at [811, 306] on link at bounding box center [815, 298] width 25 height 20
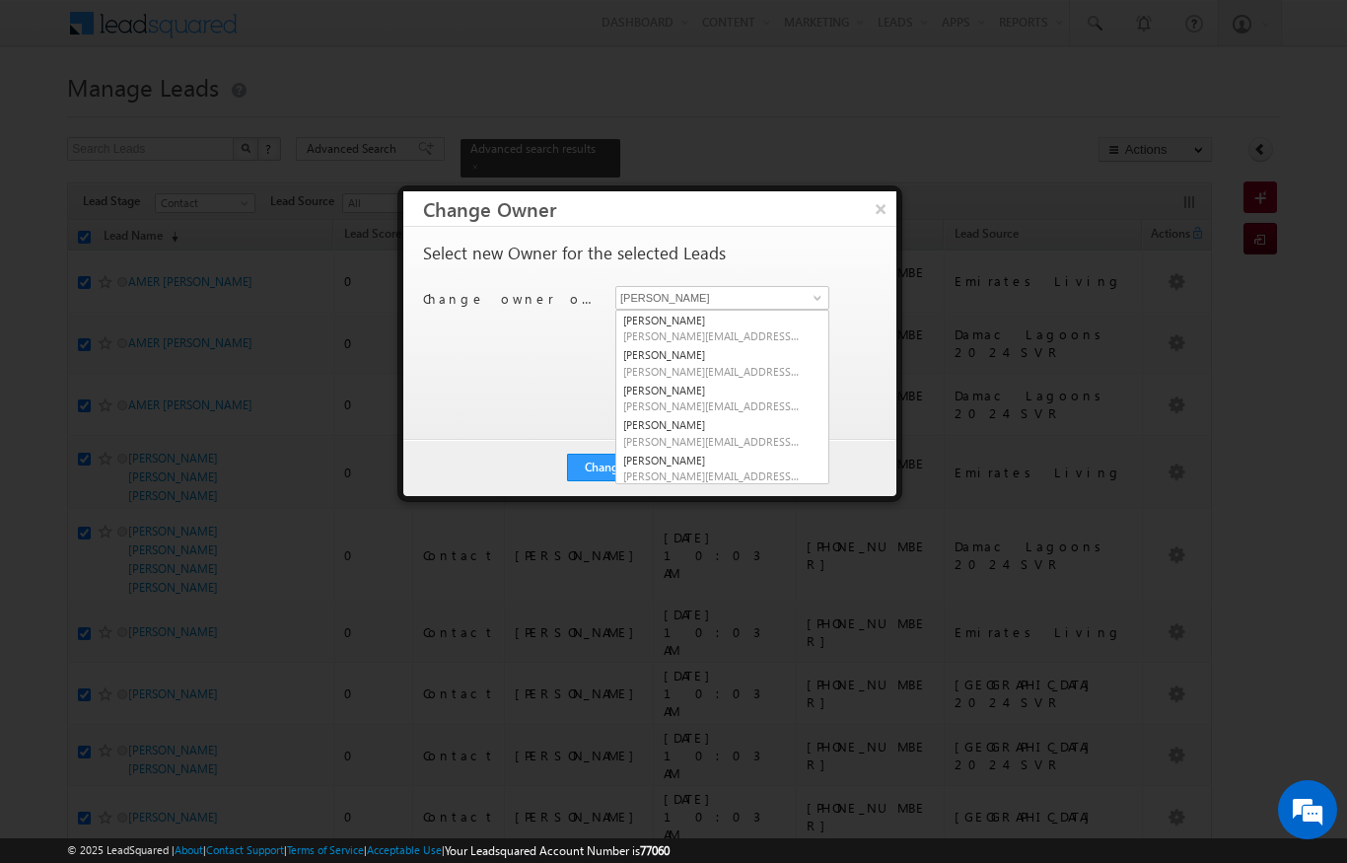
click at [1048, 114] on div at bounding box center [673, 431] width 1347 height 863
click at [708, 470] on button "Cancel" at bounding box center [698, 468] width 70 height 28
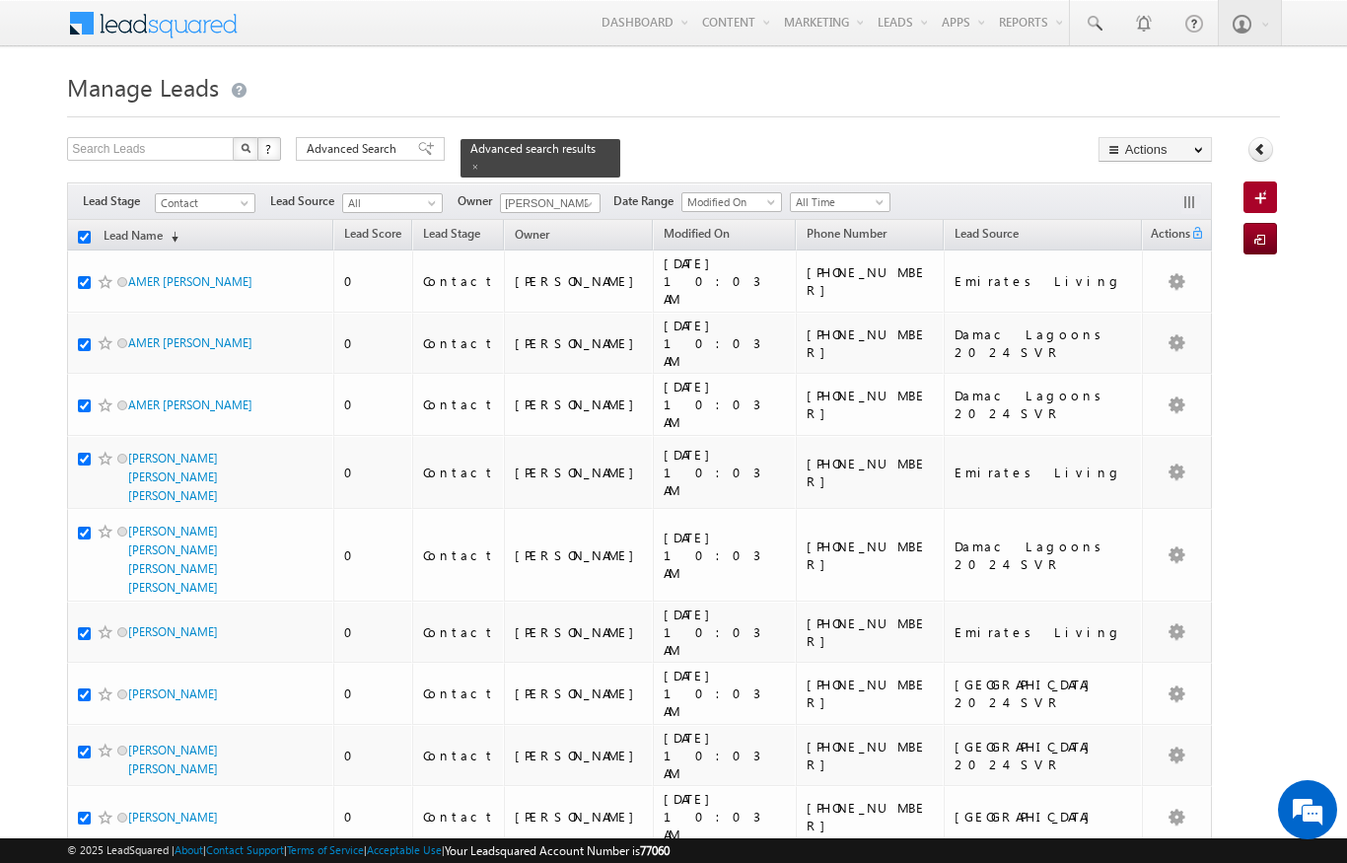
click at [0, 0] on link "Change Stage" at bounding box center [0, 0] width 0 height 0
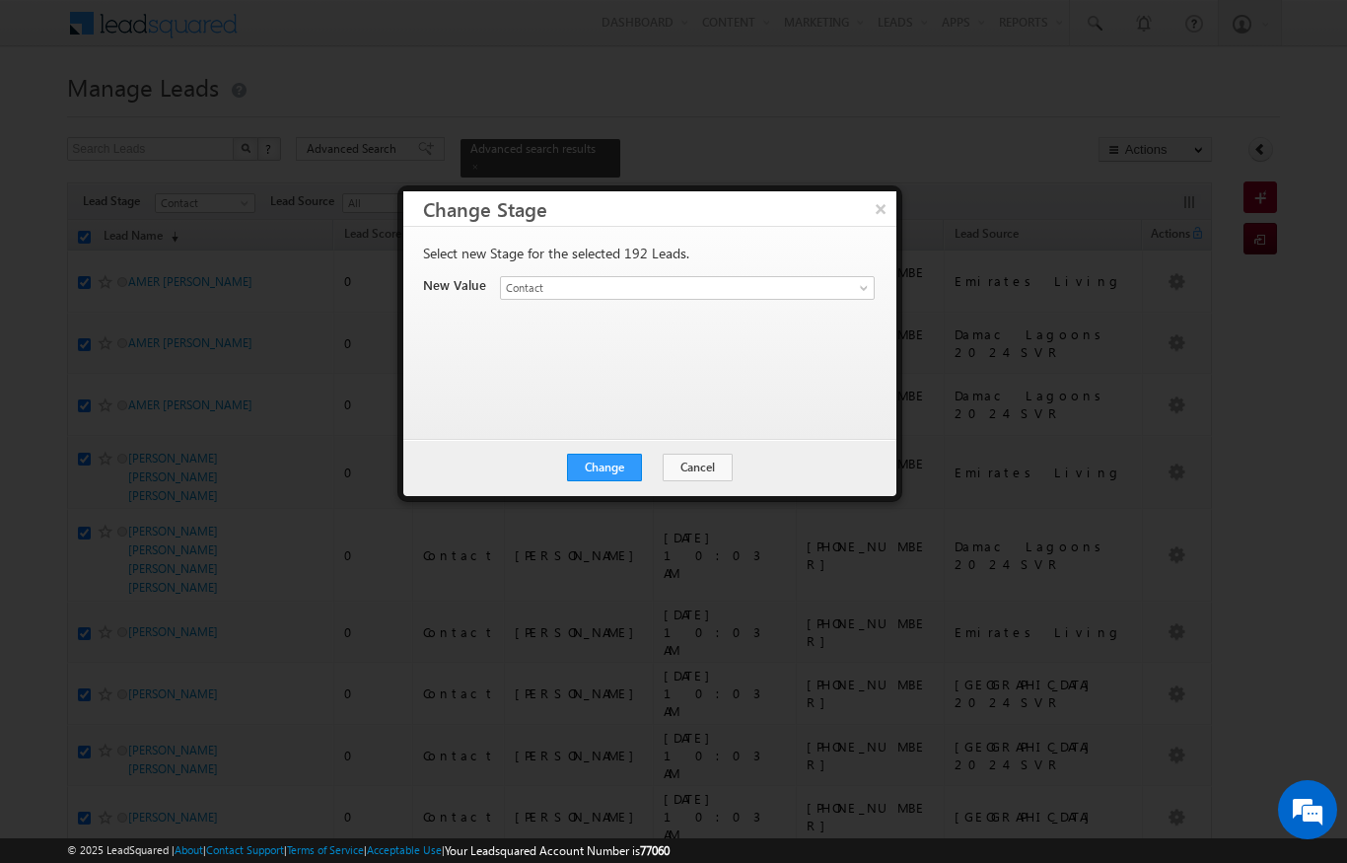
click at [703, 461] on button "Cancel" at bounding box center [698, 468] width 70 height 28
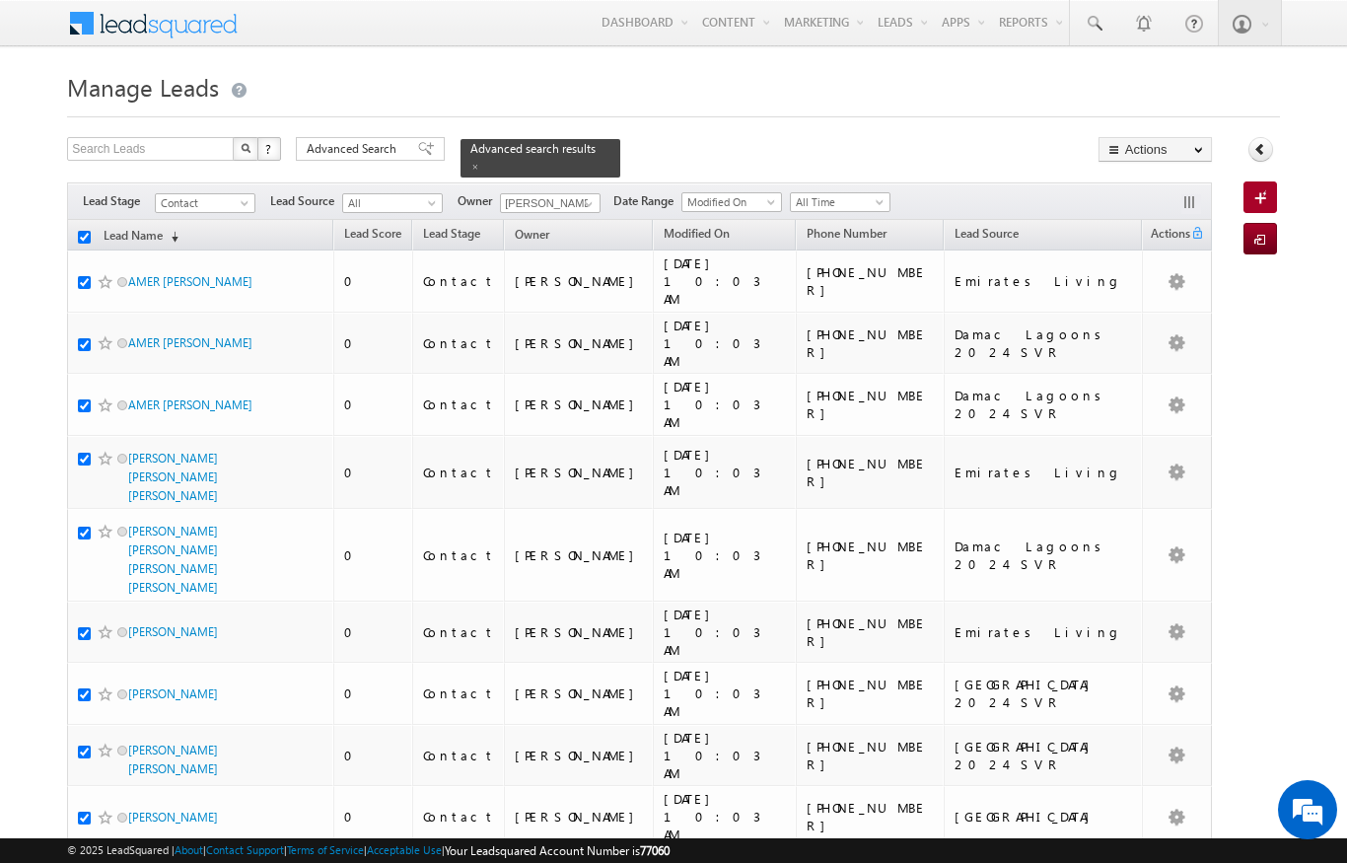
click at [0, 0] on link "Change Owner" at bounding box center [0, 0] width 0 height 0
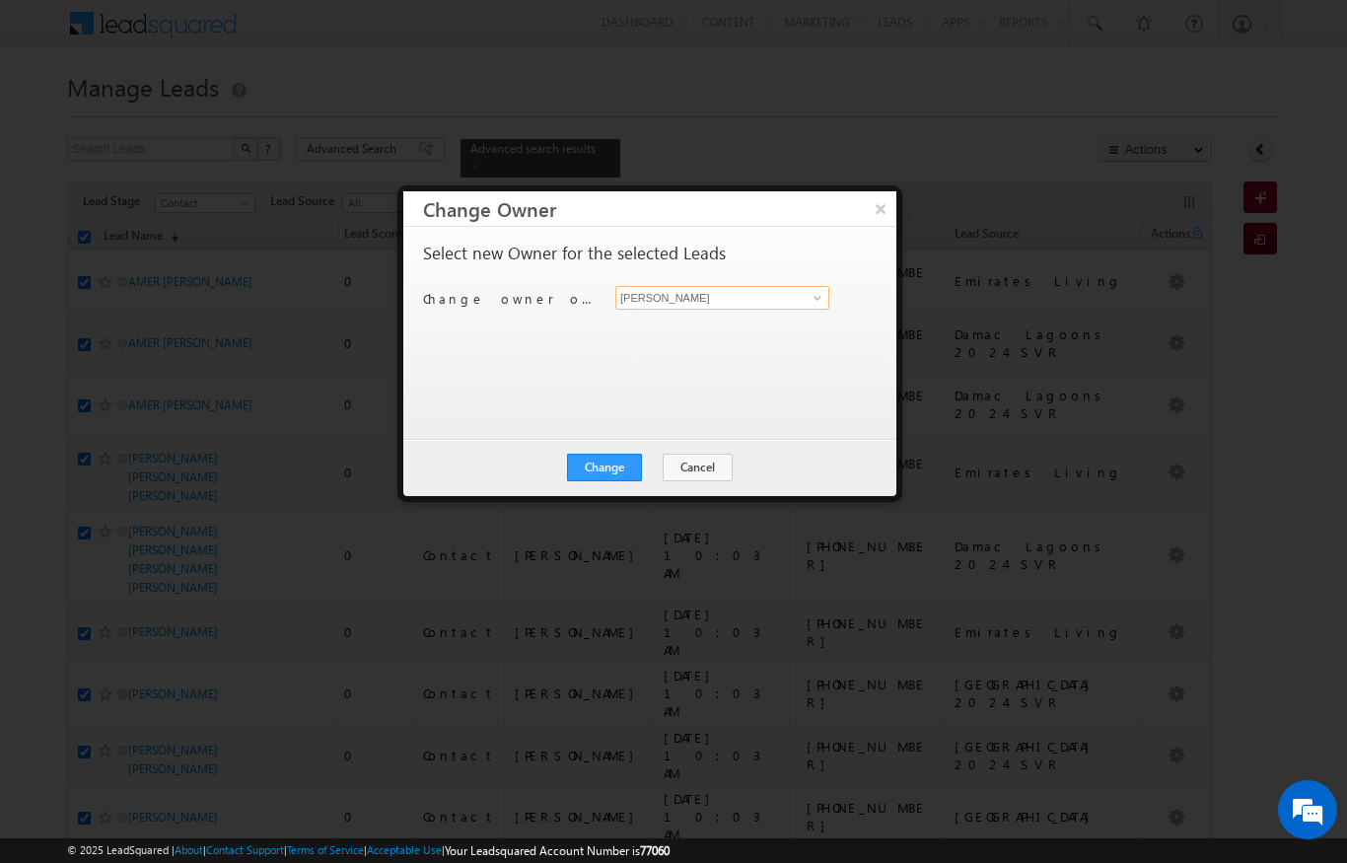
click at [807, 286] on input "[PERSON_NAME]" at bounding box center [722, 298] width 214 height 24
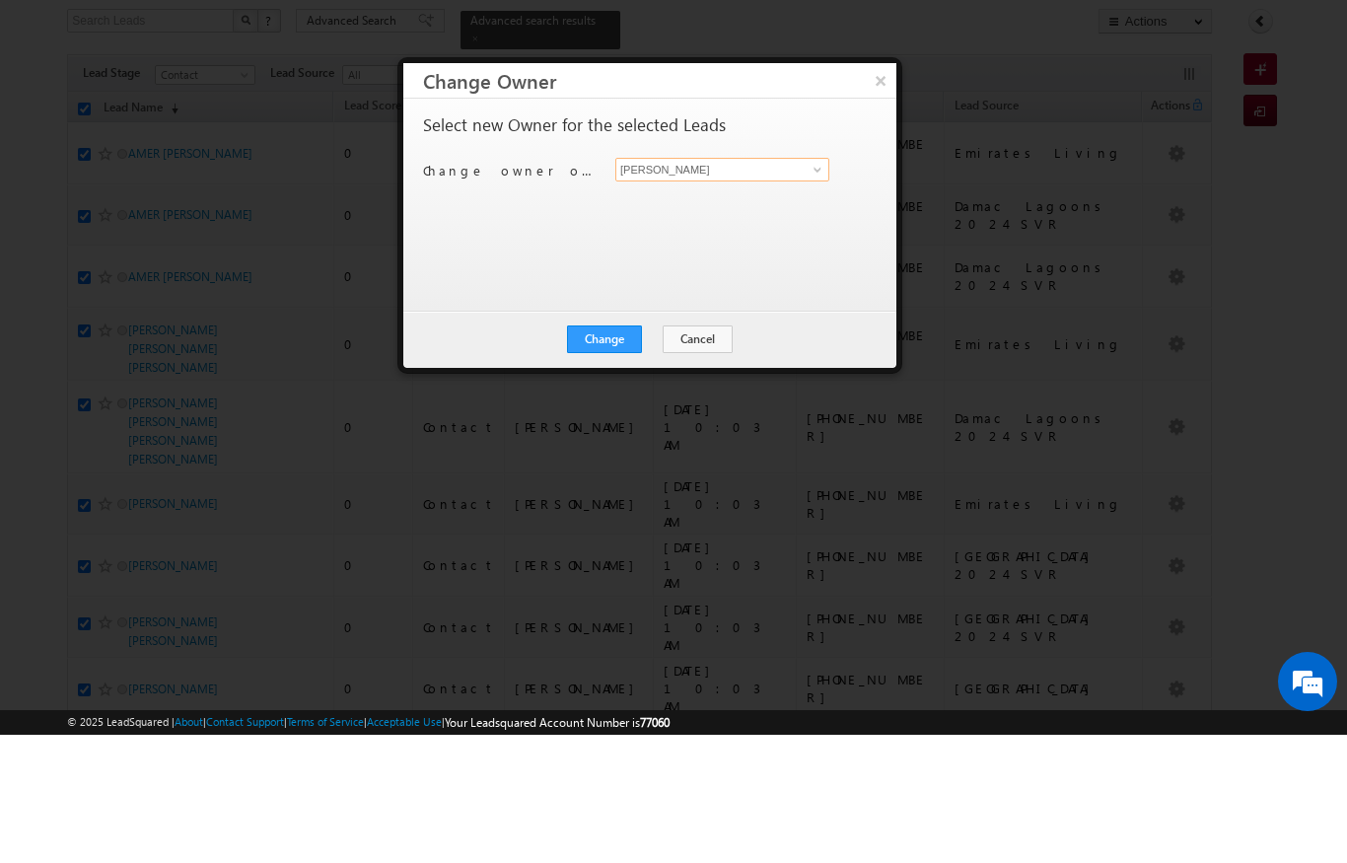
scroll to position [27, 0]
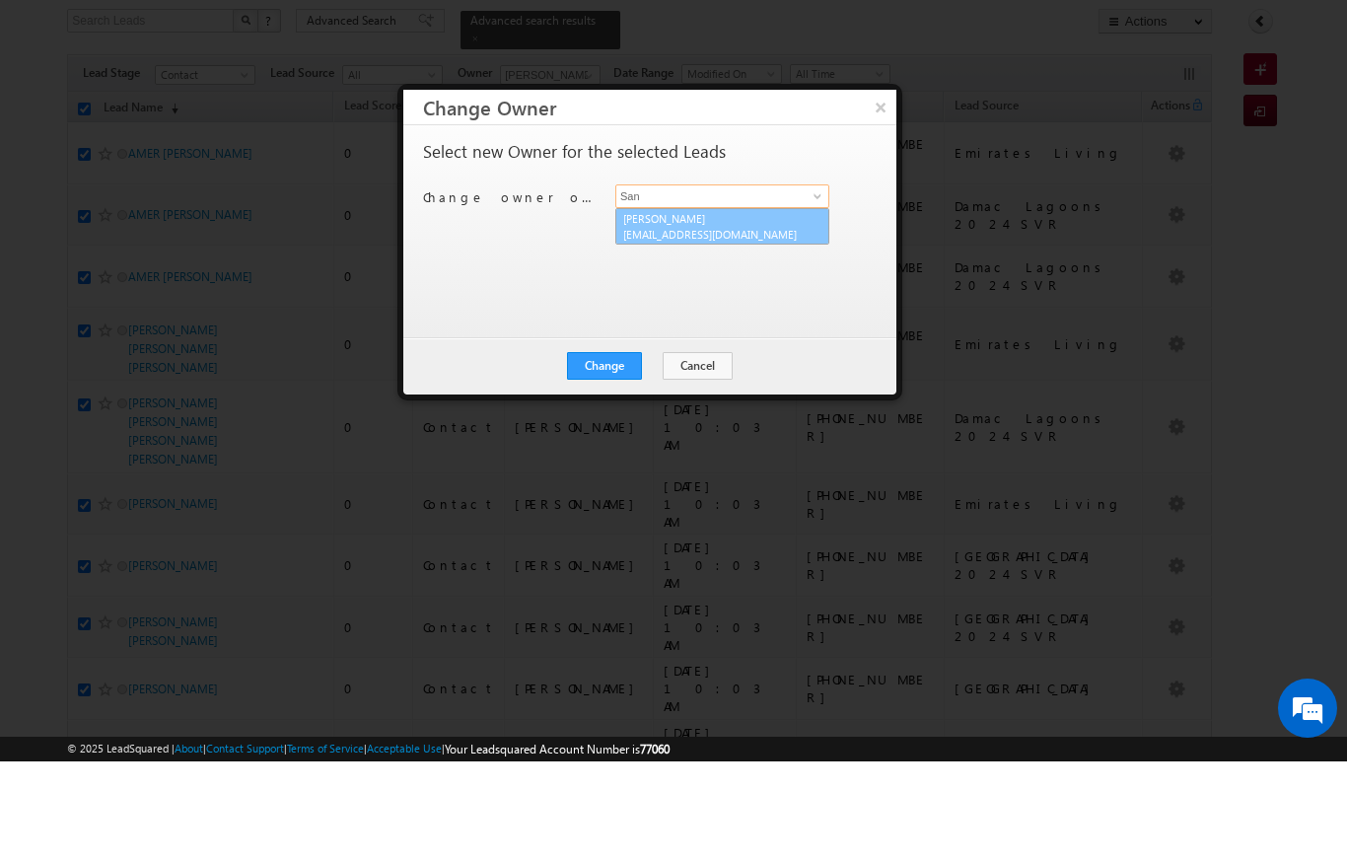
click at [783, 328] on span "sandeep.skumar@indglobal.ae" at bounding box center [712, 335] width 178 height 15
click at [602, 454] on button "Change" at bounding box center [604, 468] width 75 height 28
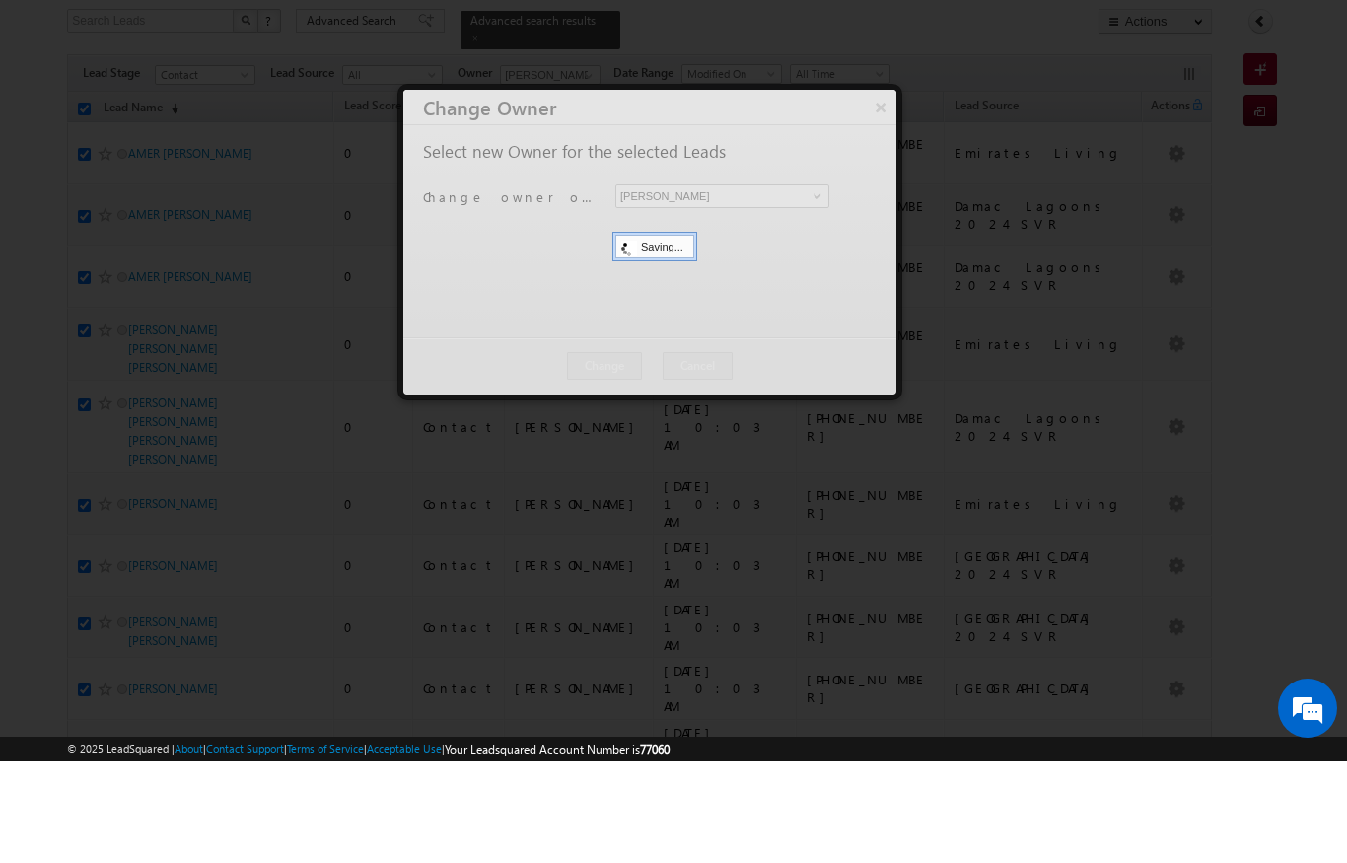
scroll to position [128, 0]
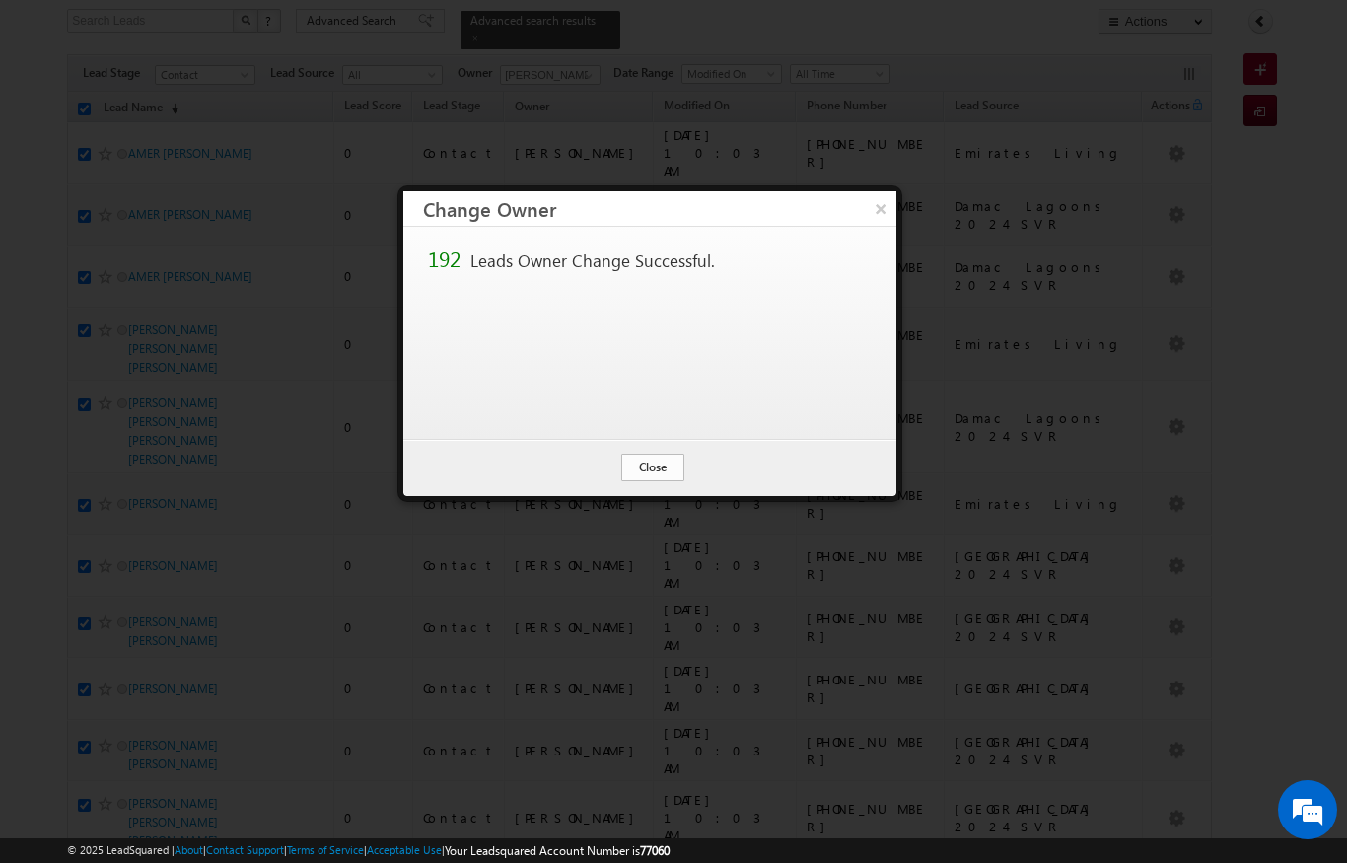
click at [658, 464] on button "Close" at bounding box center [652, 468] width 63 height 28
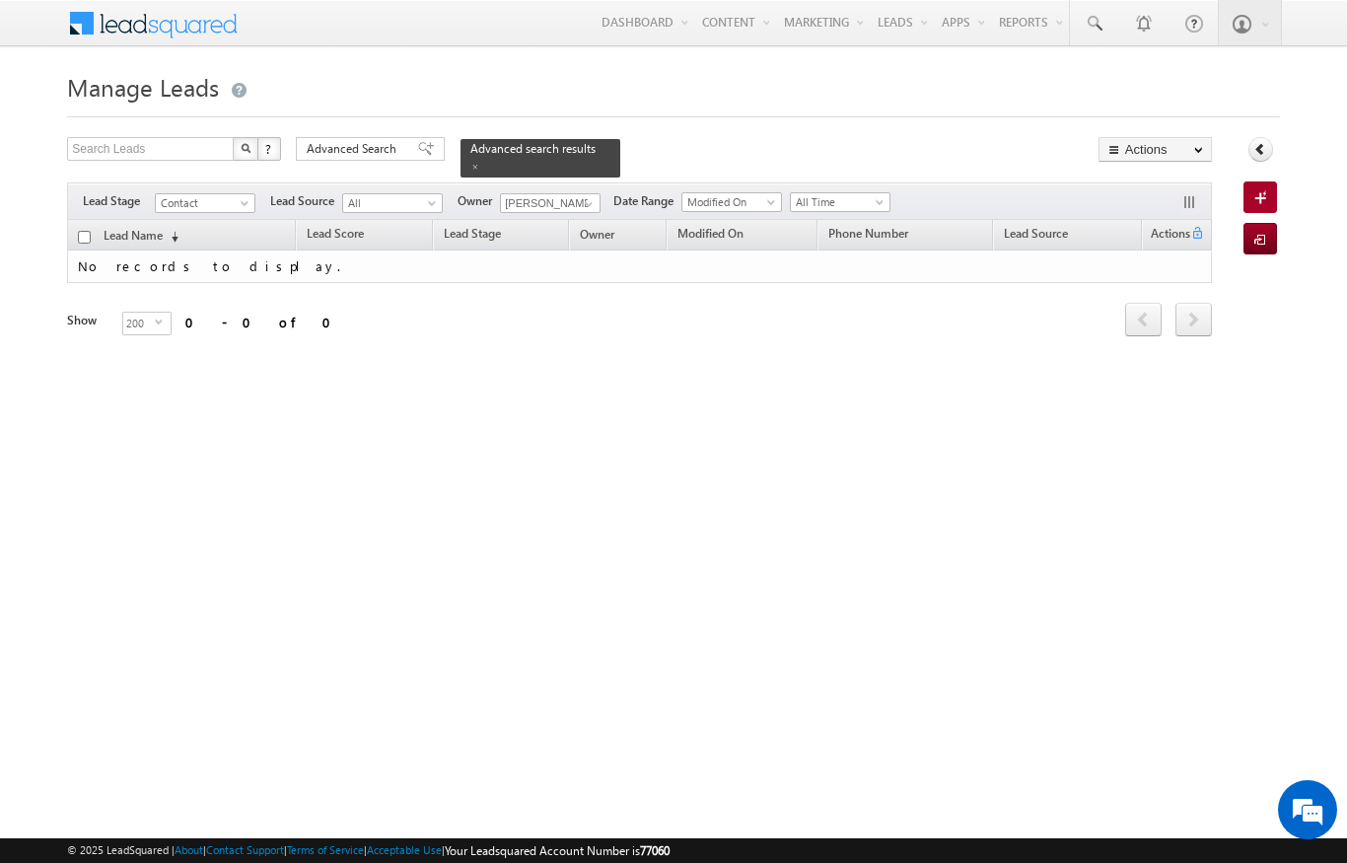
scroll to position [0, 0]
click at [1257, 167] on div "Collapse Panel" at bounding box center [1262, 154] width 36 height 35
click at [1279, 137] on form "Manage Leads Search Leads X ? 0 results found Advanced Search Advanced Search" at bounding box center [673, 228] width 1212 height 325
click at [1247, 161] on div "Collapse Panel" at bounding box center [1262, 154] width 36 height 35
click at [1258, 139] on link at bounding box center [1261, 149] width 25 height 25
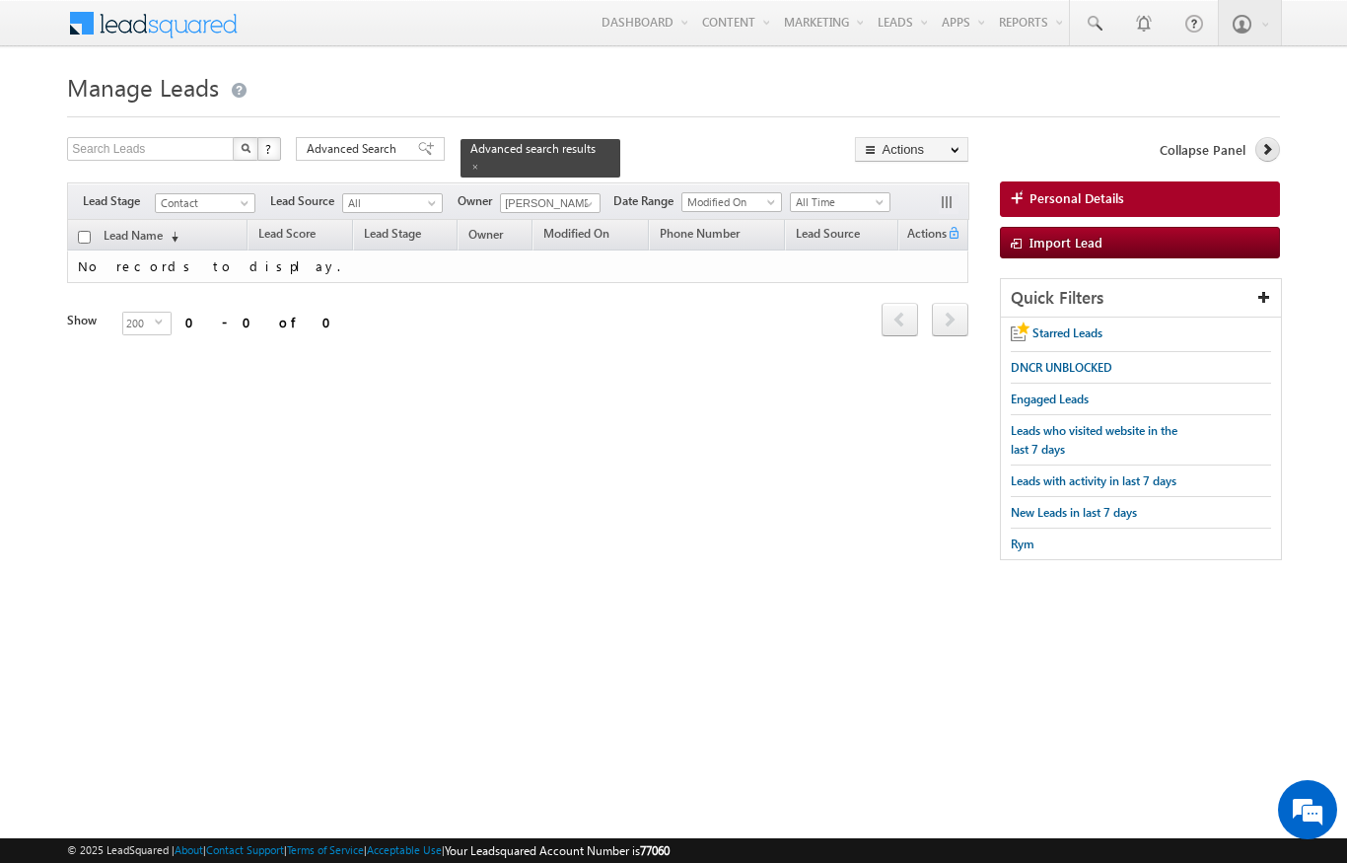
click at [1262, 154] on icon at bounding box center [1268, 149] width 14 height 14
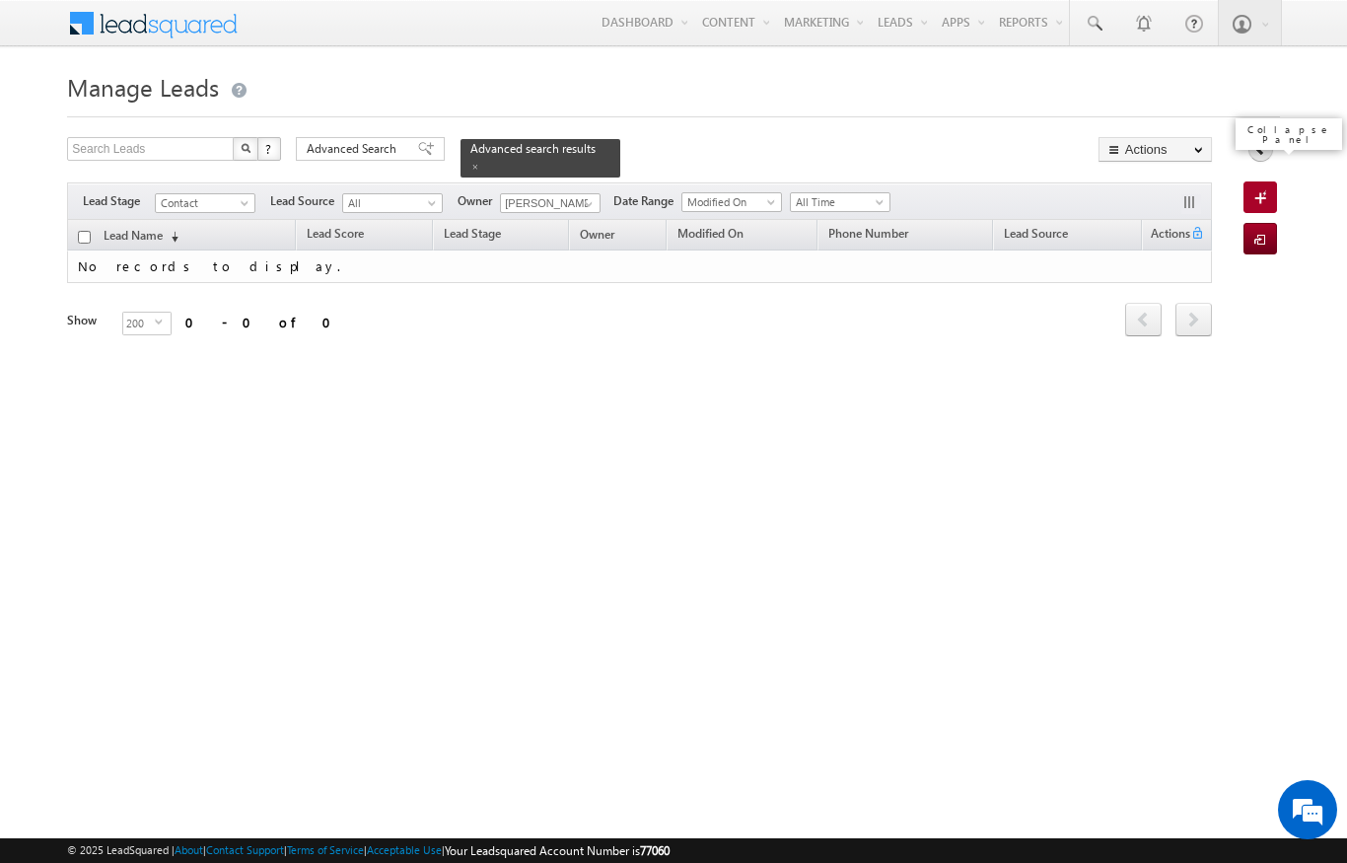
click at [1254, 159] on link at bounding box center [1261, 149] width 25 height 25
